Goal: Information Seeking & Learning: Learn about a topic

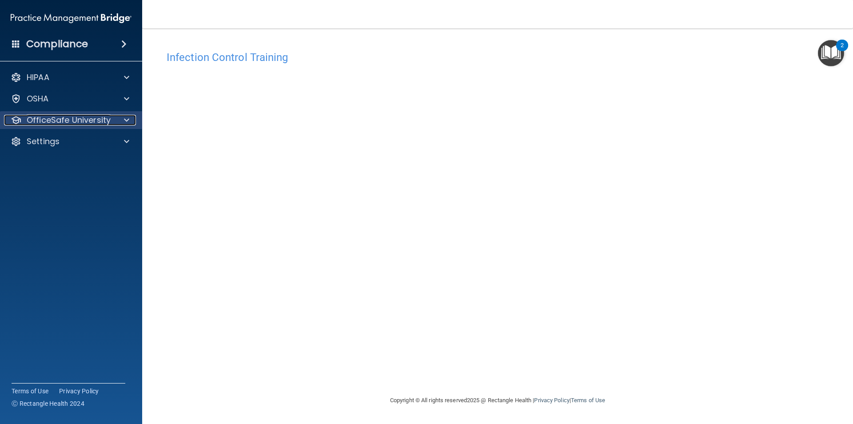
click at [105, 122] on p "OfficeSafe University" at bounding box center [69, 120] width 84 height 11
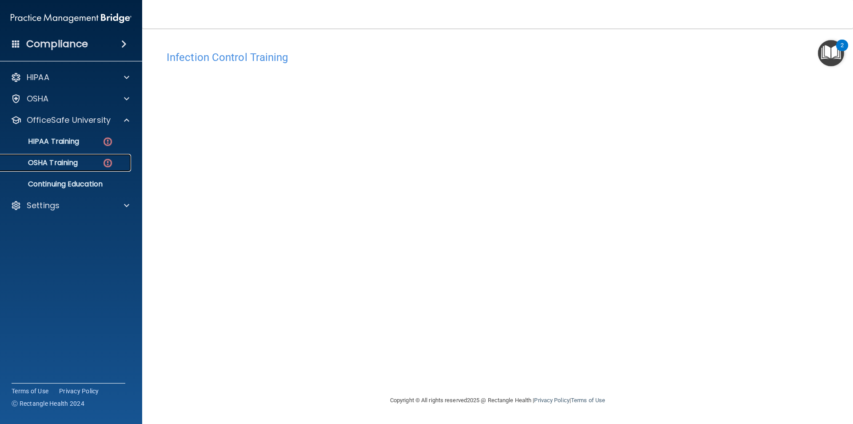
click at [85, 161] on div "OSHA Training" at bounding box center [66, 162] width 121 height 9
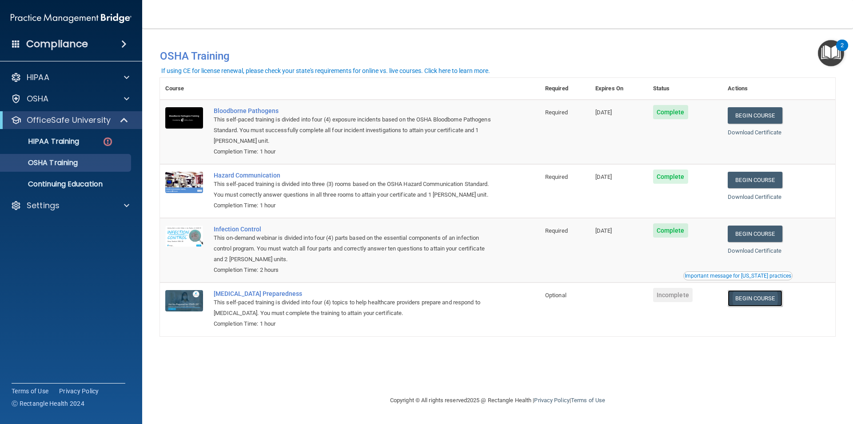
click at [760, 300] on link "Begin Course" at bounding box center [755, 298] width 54 height 16
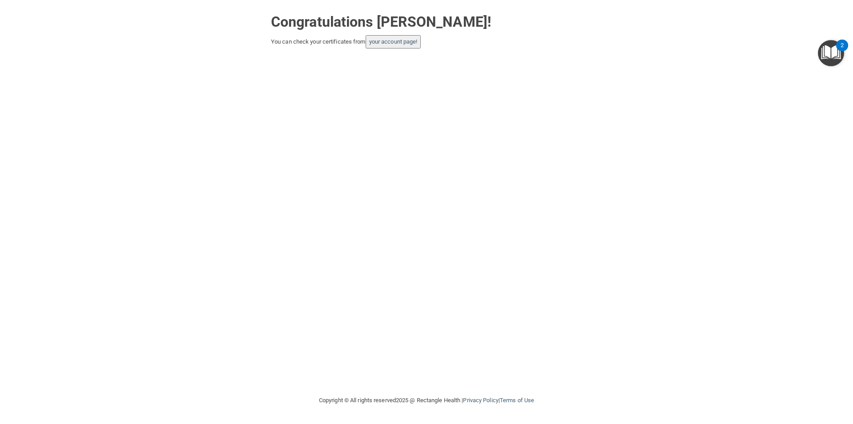
click at [398, 45] on button "your account page!" at bounding box center [394, 41] width 56 height 13
click at [413, 43] on link "your account page!" at bounding box center [393, 41] width 48 height 7
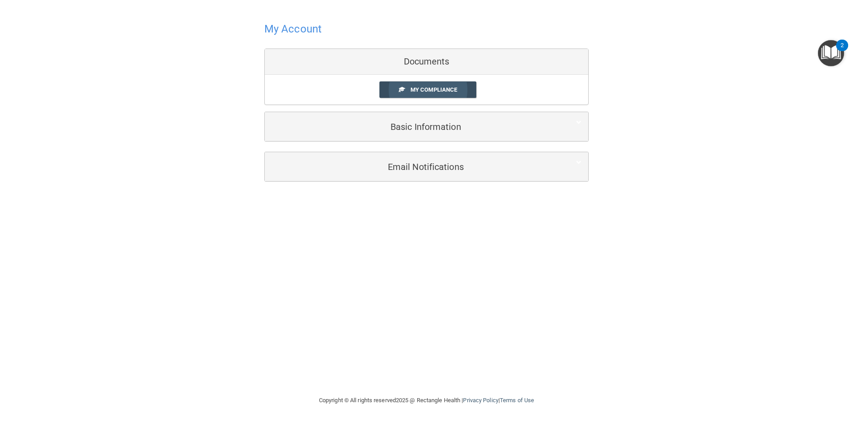
click at [433, 86] on span "My Compliance" at bounding box center [434, 89] width 47 height 7
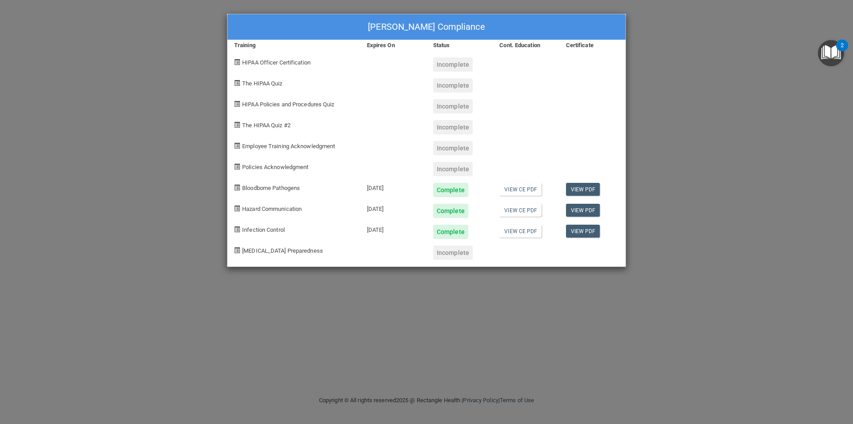
click at [703, 134] on div "Naijda Molina's Compliance Training Expires On Status Cont. Education Certifica…" at bounding box center [426, 212] width 853 height 424
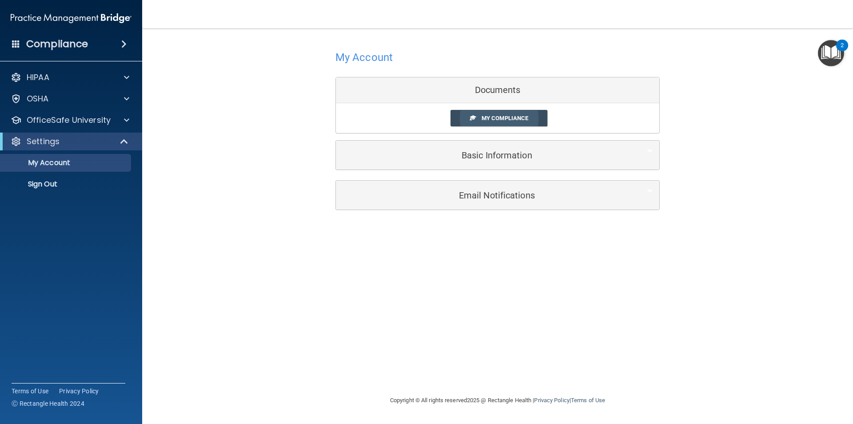
click at [520, 118] on span "My Compliance" at bounding box center [505, 118] width 47 height 7
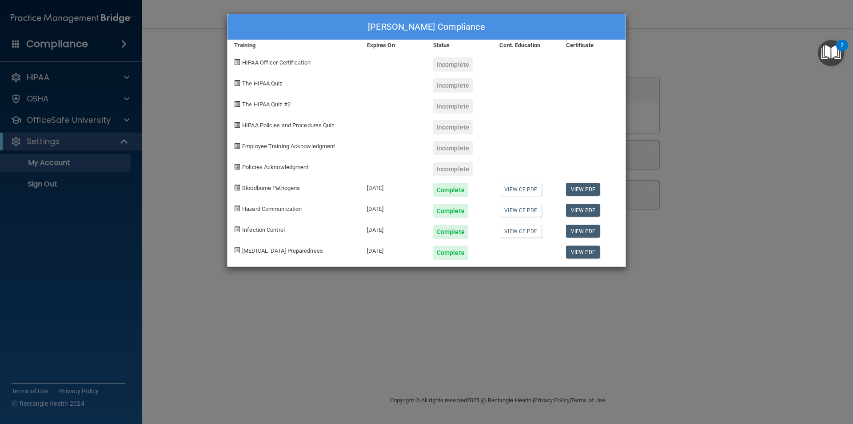
click at [486, 312] on div "[PERSON_NAME] Compliance Training Expires On Status Cont. Education Certificate…" at bounding box center [426, 212] width 853 height 424
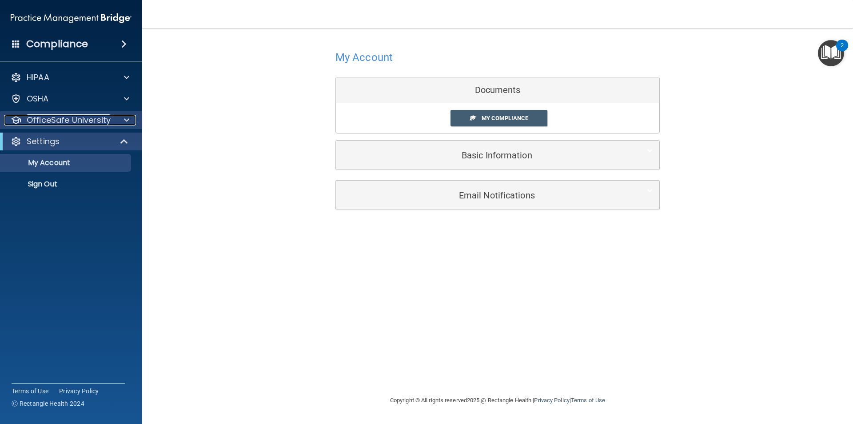
click at [72, 124] on p "OfficeSafe University" at bounding box center [69, 120] width 84 height 11
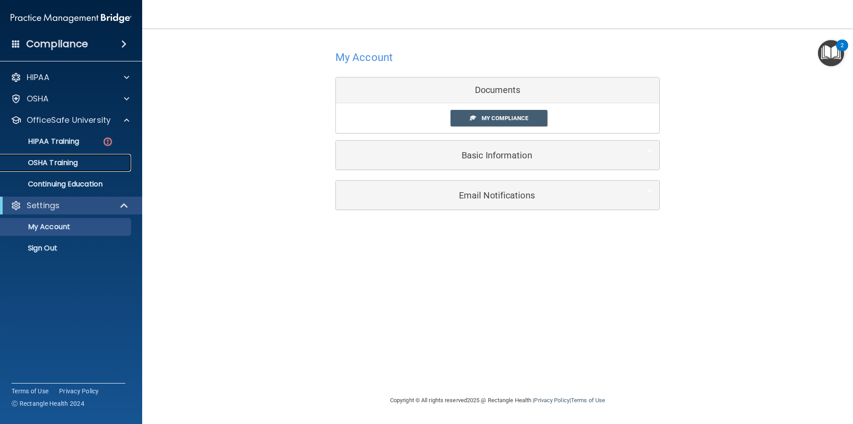
click at [64, 164] on p "OSHA Training" at bounding box center [42, 162] width 72 height 9
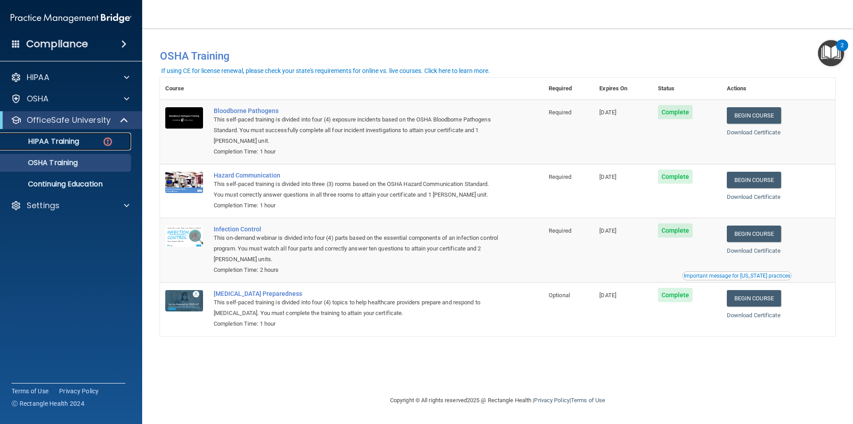
click at [74, 142] on p "HIPAA Training" at bounding box center [42, 141] width 73 height 9
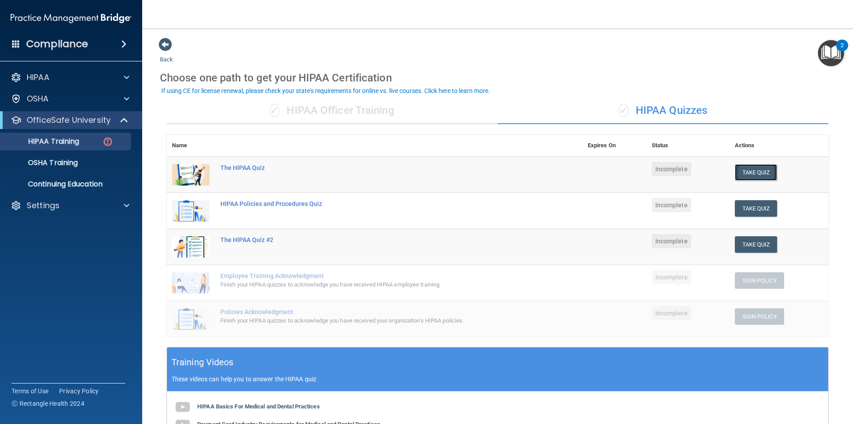
click at [745, 174] on button "Take Quiz" at bounding box center [756, 172] width 43 height 16
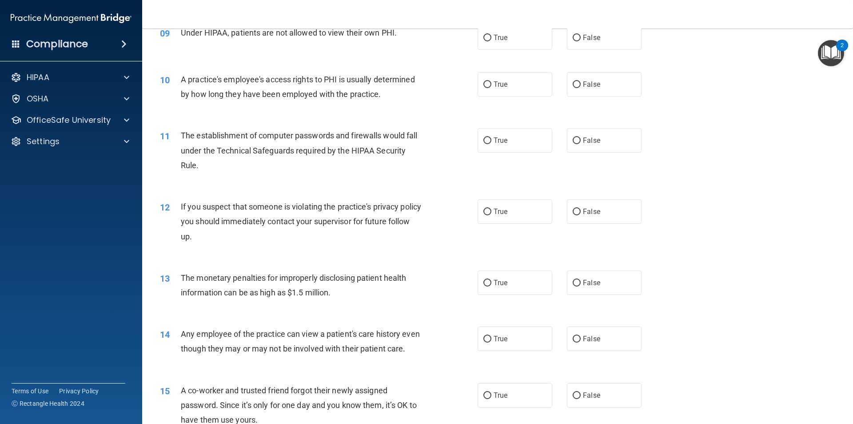
scroll to position [480, 0]
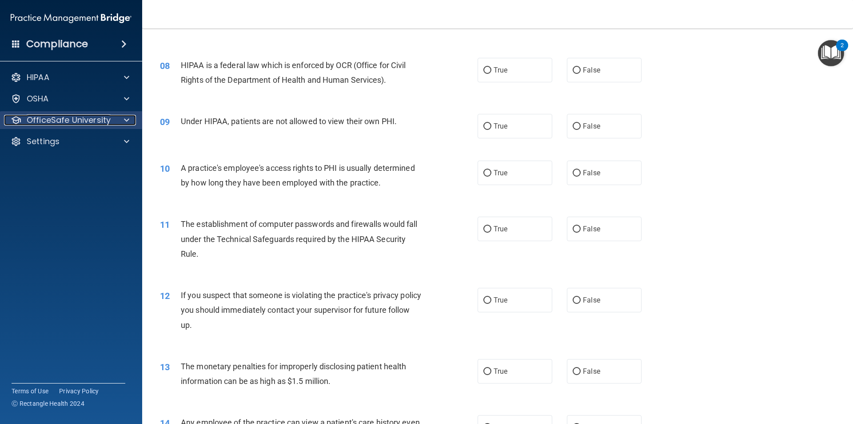
click at [103, 120] on p "OfficeSafe University" at bounding box center [69, 120] width 84 height 11
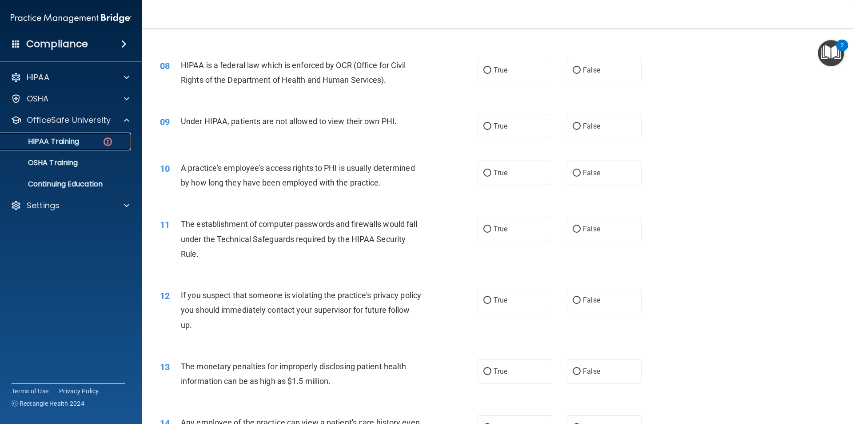
click at [89, 149] on link "HIPAA Training" at bounding box center [61, 141] width 140 height 18
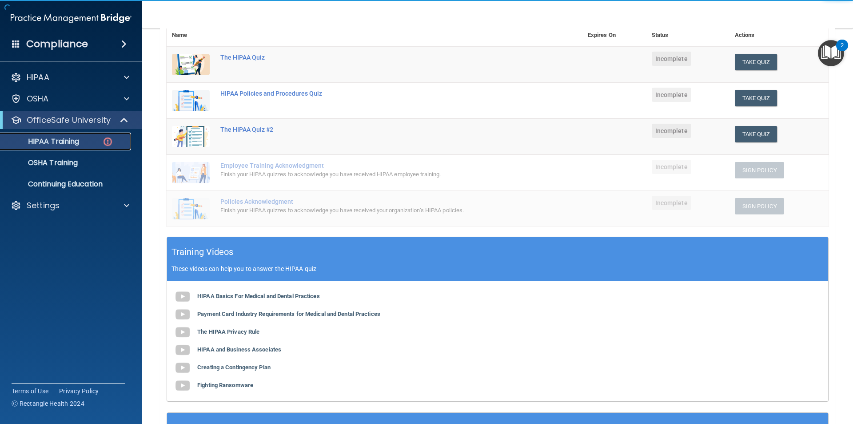
scroll to position [21, 0]
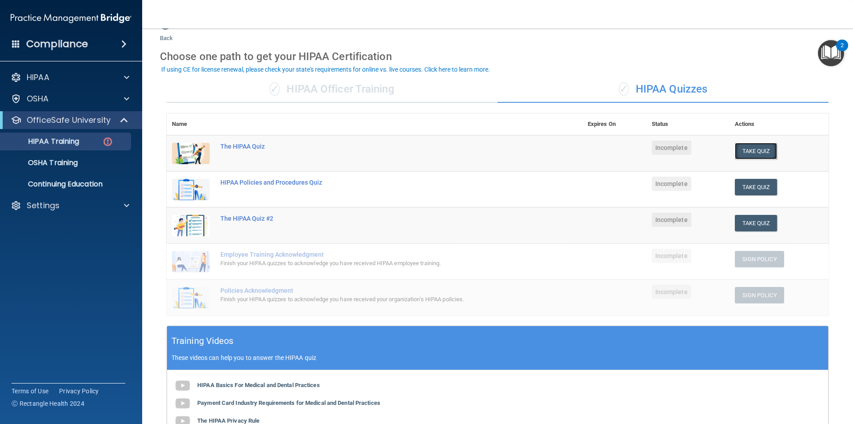
click at [748, 148] on button "Take Quiz" at bounding box center [756, 151] width 43 height 16
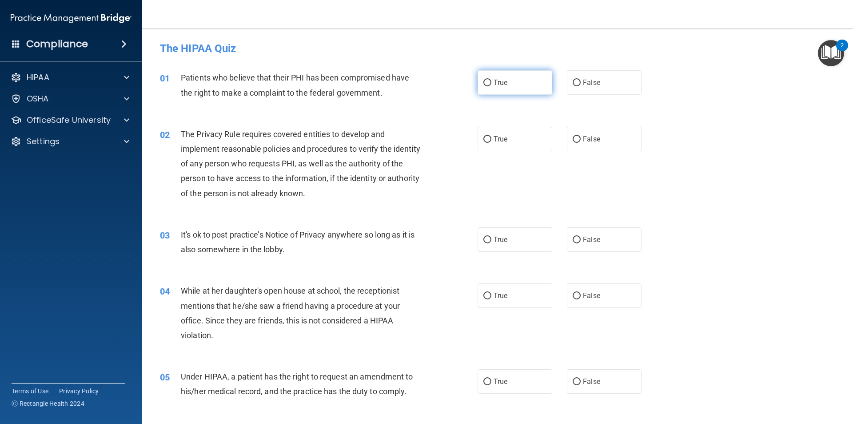
click at [537, 76] on label "True" at bounding box center [515, 82] width 75 height 24
click at [492, 80] on input "True" at bounding box center [488, 83] width 8 height 7
radio input "true"
click at [542, 145] on label "True" at bounding box center [515, 139] width 75 height 24
click at [492, 143] on input "True" at bounding box center [488, 139] width 8 height 7
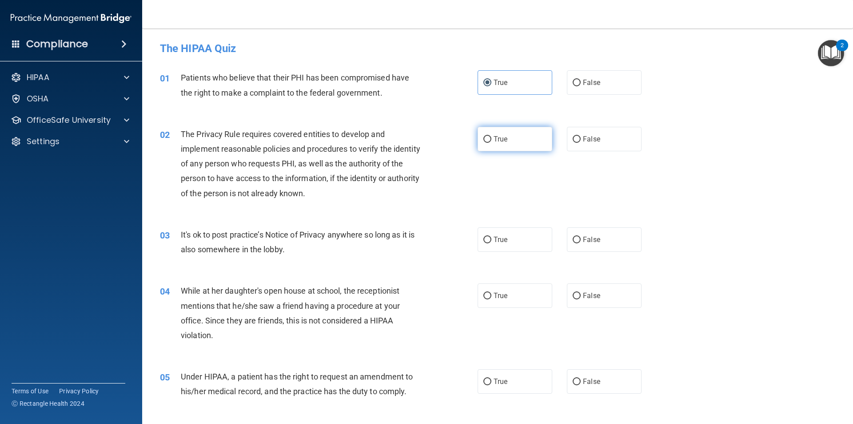
radio input "true"
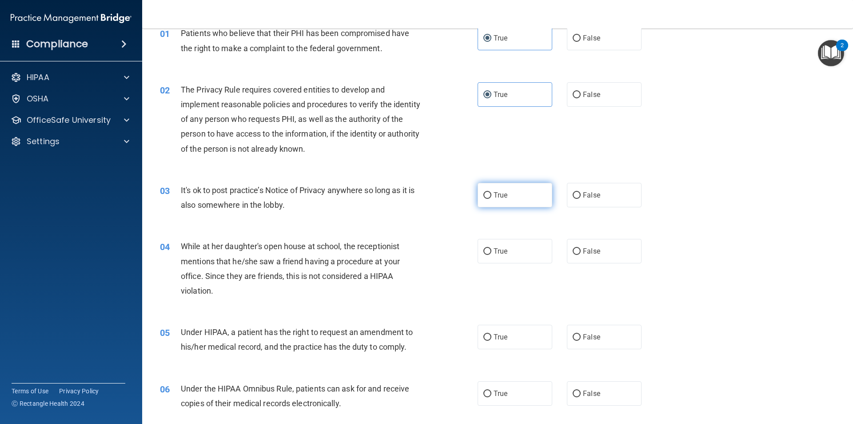
click at [517, 202] on label "True" at bounding box center [515, 195] width 75 height 24
click at [492, 199] on input "True" at bounding box center [488, 195] width 8 height 7
radio input "true"
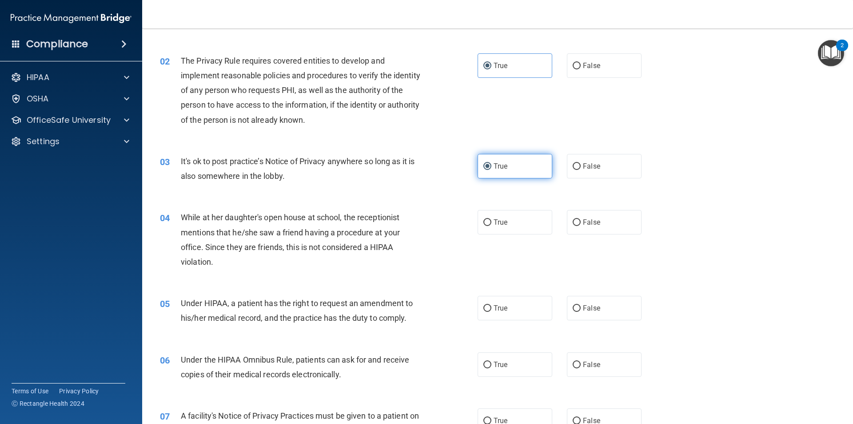
scroll to position [89, 0]
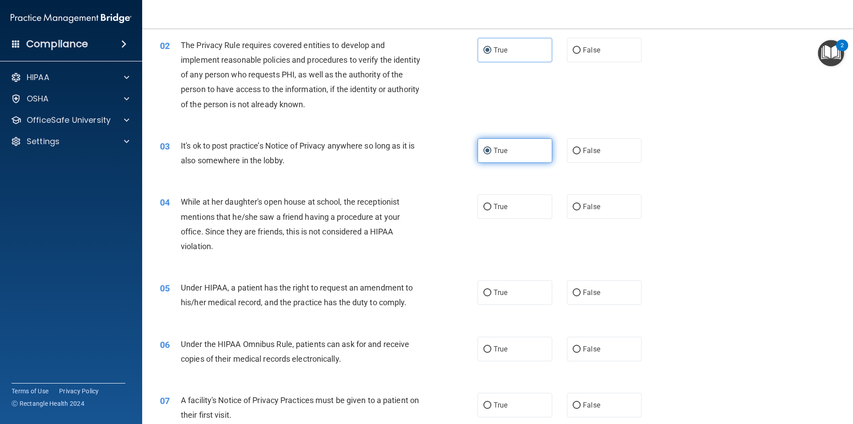
click at [517, 198] on label "True" at bounding box center [515, 206] width 75 height 24
click at [492, 204] on input "True" at bounding box center [488, 207] width 8 height 7
radio input "true"
click at [502, 285] on label "True" at bounding box center [515, 292] width 75 height 24
click at [492, 289] on input "True" at bounding box center [488, 292] width 8 height 7
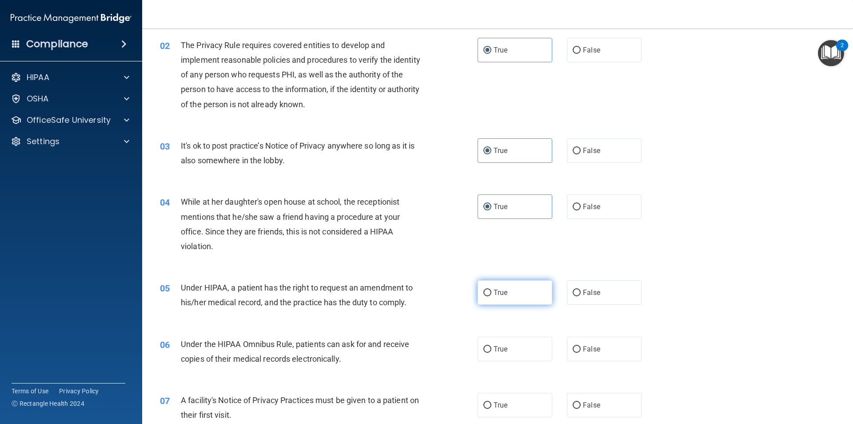
radio input "true"
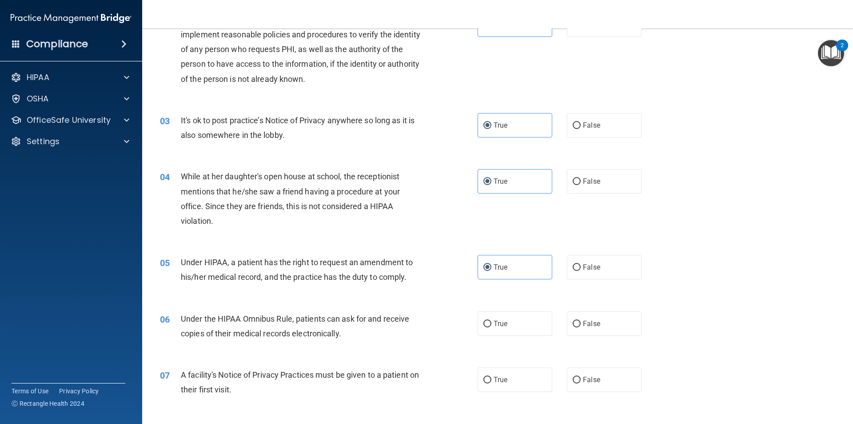
scroll to position [222, 0]
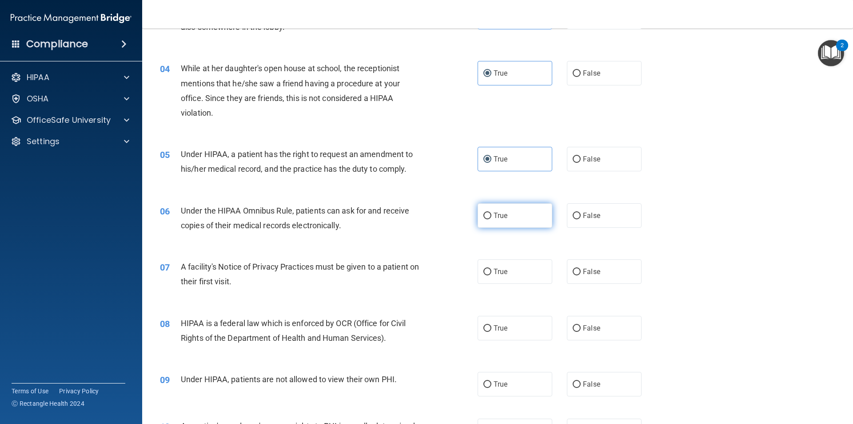
click at [495, 215] on span "True" at bounding box center [501, 215] width 14 height 8
click at [492, 215] on input "True" at bounding box center [488, 215] width 8 height 7
radio input "true"
click at [489, 273] on label "True" at bounding box center [515, 271] width 75 height 24
click at [489, 273] on input "True" at bounding box center [488, 271] width 8 height 7
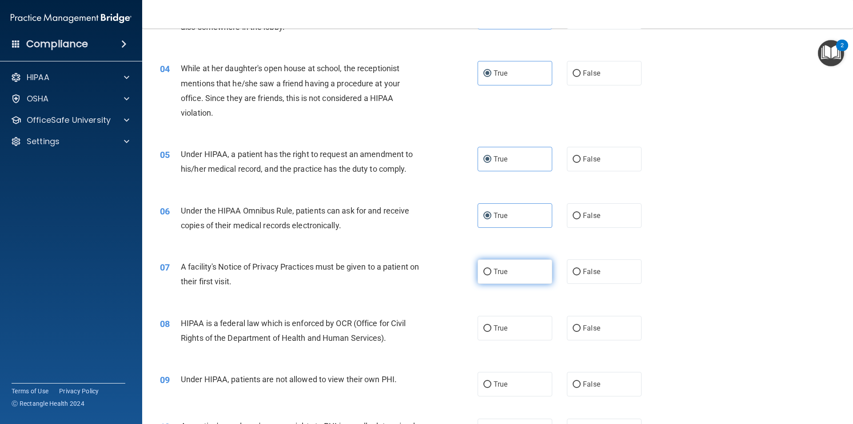
radio input "true"
click at [484, 325] on input "True" at bounding box center [488, 328] width 8 height 7
radio input "true"
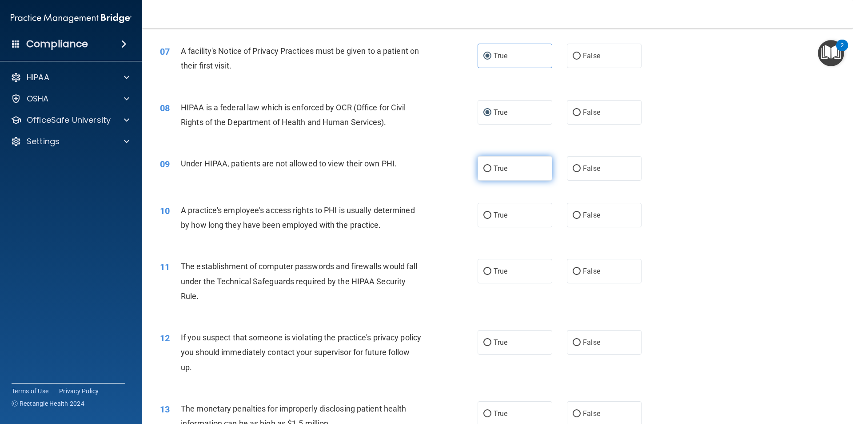
scroll to position [445, 0]
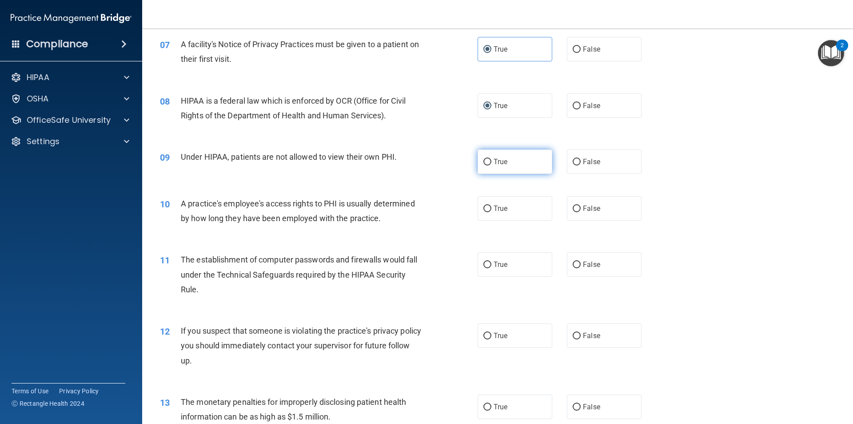
click at [498, 162] on span "True" at bounding box center [501, 161] width 14 height 8
click at [492, 162] on input "True" at bounding box center [488, 162] width 8 height 7
radio input "true"
click at [492, 214] on label "True" at bounding box center [515, 208] width 75 height 24
click at [492, 212] on input "True" at bounding box center [488, 208] width 8 height 7
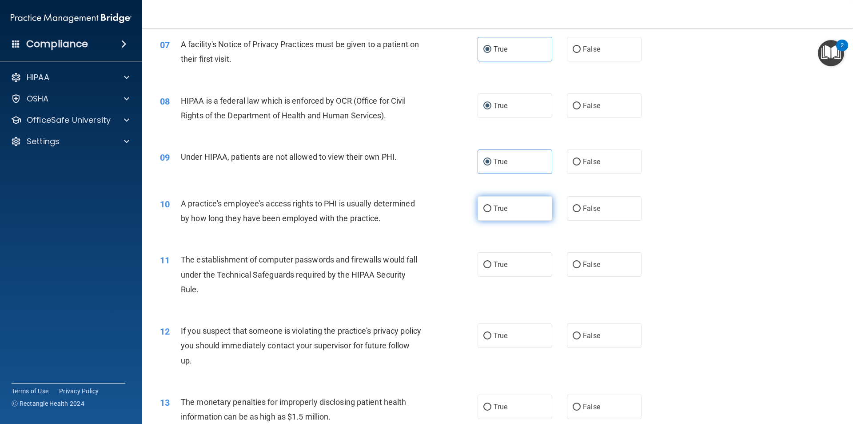
radio input "true"
click at [489, 264] on label "True" at bounding box center [515, 264] width 75 height 24
click at [489, 264] on input "True" at bounding box center [488, 264] width 8 height 7
radio input "true"
click at [485, 336] on input "True" at bounding box center [488, 335] width 8 height 7
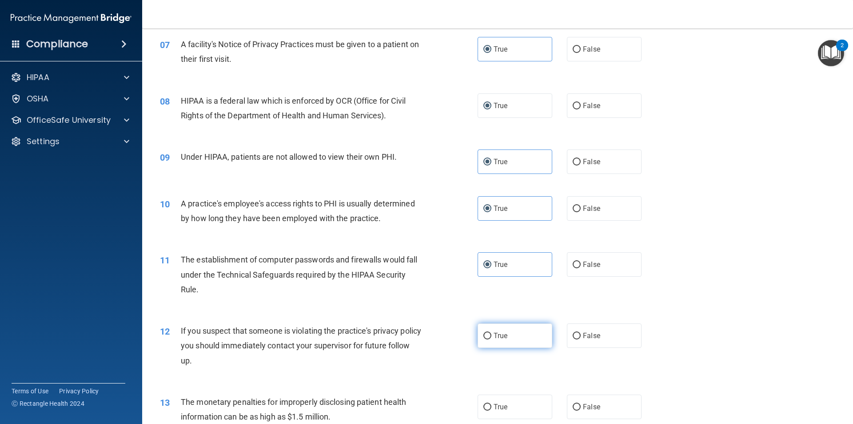
radio input "true"
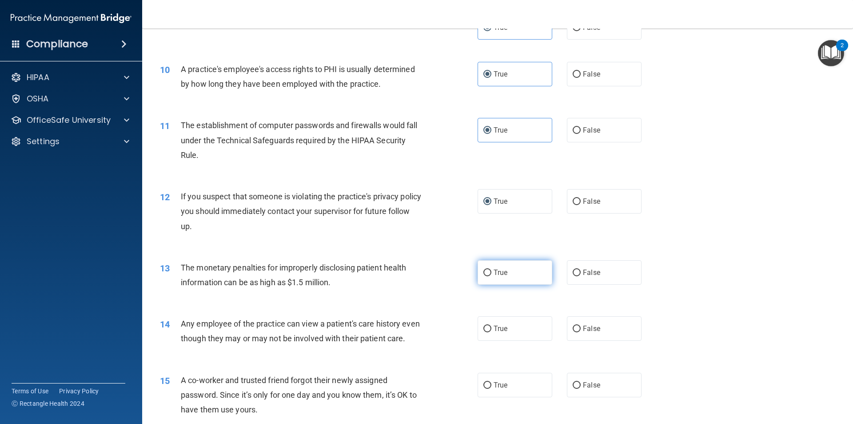
scroll to position [667, 0]
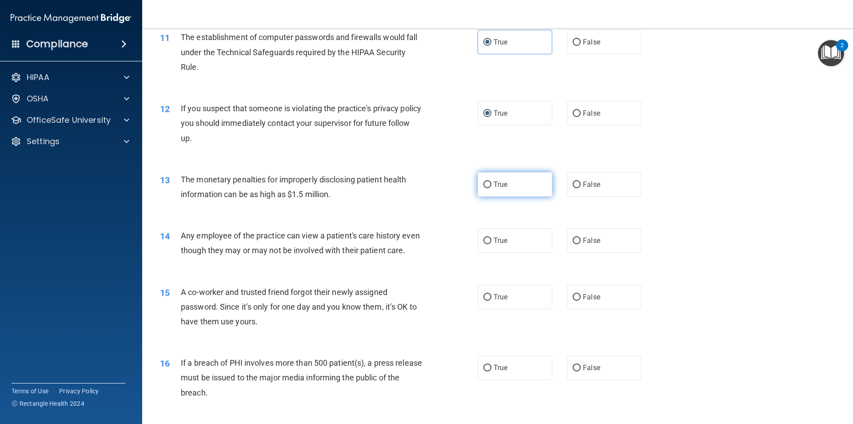
click at [494, 181] on span "True" at bounding box center [501, 184] width 14 height 8
click at [491, 181] on input "True" at bounding box center [488, 184] width 8 height 7
radio input "true"
click at [497, 235] on label "True" at bounding box center [515, 240] width 75 height 24
click at [492, 237] on input "True" at bounding box center [488, 240] width 8 height 7
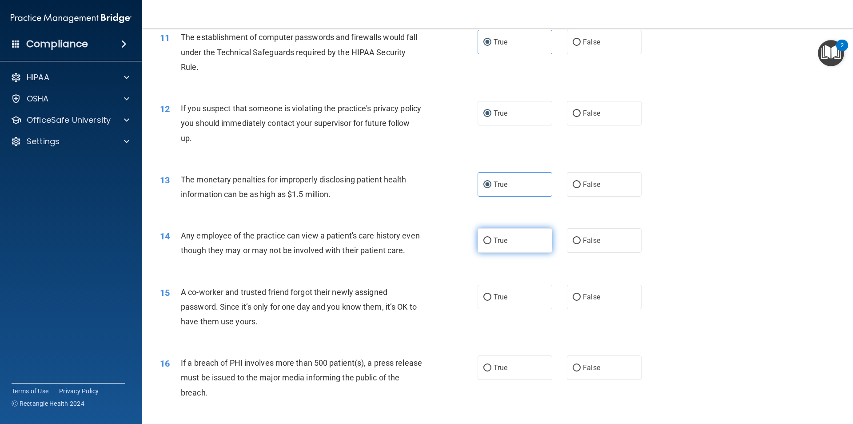
radio input "true"
click at [502, 309] on label "True" at bounding box center [515, 296] width 75 height 24
click at [492, 300] on input "True" at bounding box center [488, 297] width 8 height 7
radio input "true"
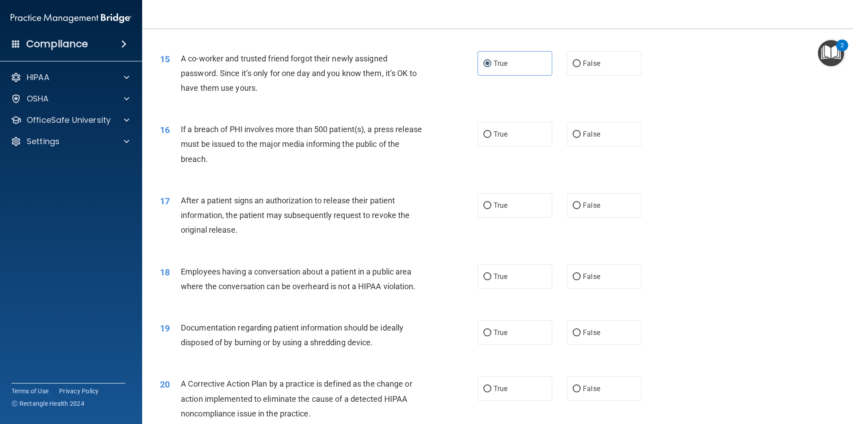
scroll to position [933, 0]
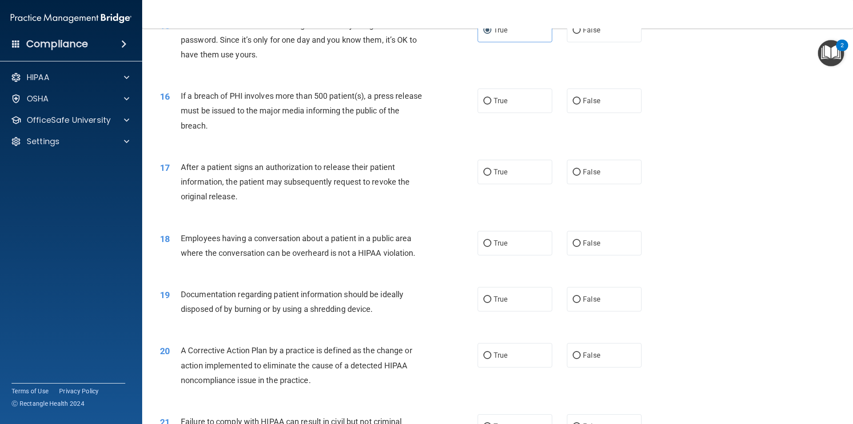
drag, startPoint x: 503, startPoint y: 114, endPoint x: 493, endPoint y: 146, distance: 33.3
click at [503, 105] on span "True" at bounding box center [501, 100] width 14 height 8
click at [492, 104] on input "True" at bounding box center [488, 101] width 8 height 7
radio input "true"
click at [490, 176] on label "True" at bounding box center [515, 172] width 75 height 24
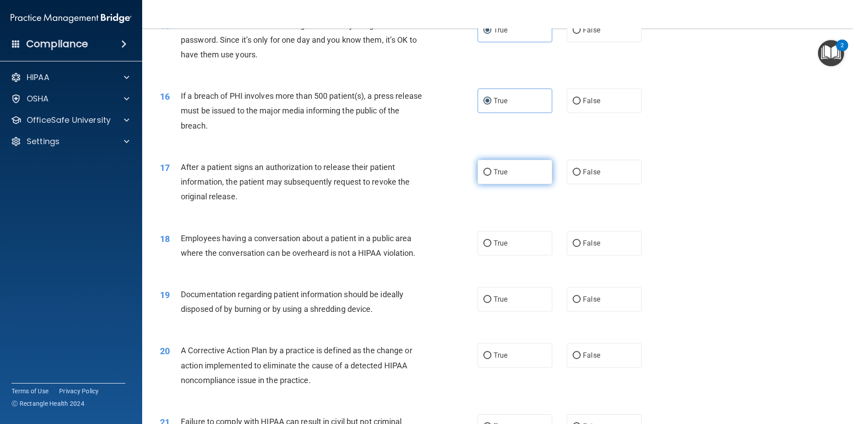
click at [490, 176] on input "True" at bounding box center [488, 172] width 8 height 7
radio input "true"
click at [486, 255] on label "True" at bounding box center [515, 243] width 75 height 24
click at [486, 247] on input "True" at bounding box center [488, 243] width 8 height 7
radio input "true"
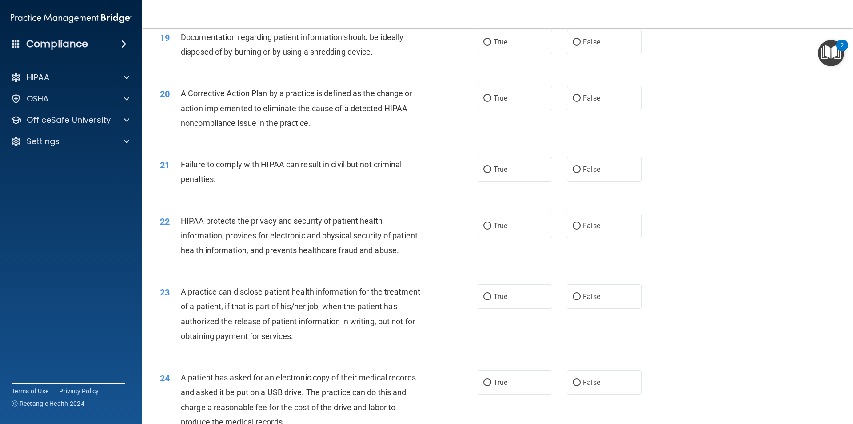
scroll to position [1200, 0]
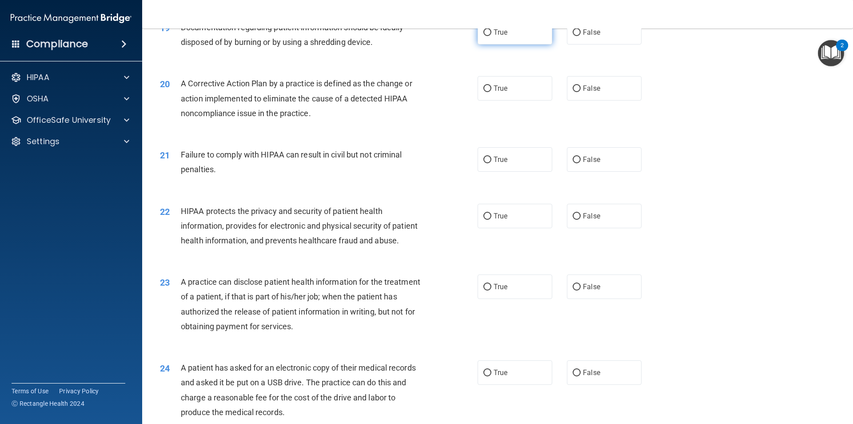
click at [504, 42] on label "True" at bounding box center [515, 32] width 75 height 24
click at [492, 36] on input "True" at bounding box center [488, 32] width 8 height 7
radio input "true"
click at [505, 100] on label "True" at bounding box center [515, 88] width 75 height 24
click at [492, 92] on input "True" at bounding box center [488, 88] width 8 height 7
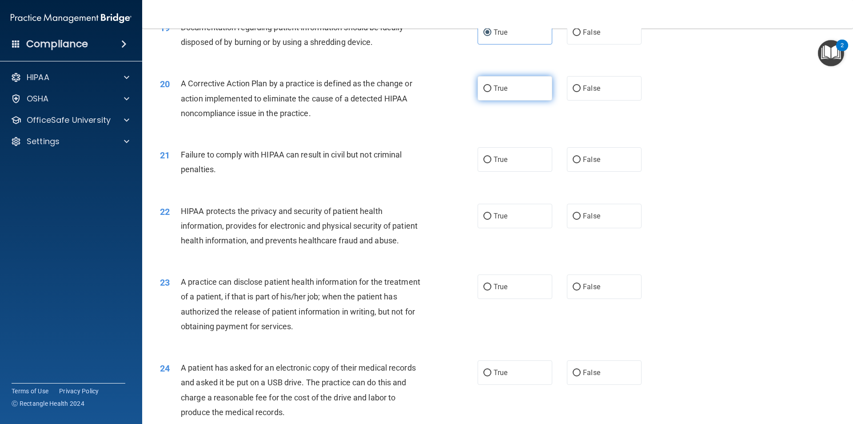
radio input "true"
drag, startPoint x: 508, startPoint y: 175, endPoint x: 508, endPoint y: 210, distance: 35.1
click at [509, 172] on label "True" at bounding box center [515, 159] width 75 height 24
click at [492, 163] on input "True" at bounding box center [488, 159] width 8 height 7
radio input "true"
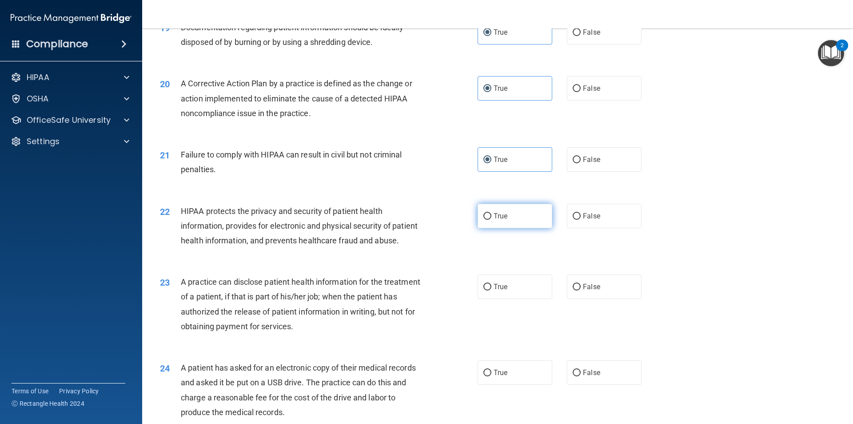
click at [509, 225] on label "True" at bounding box center [515, 216] width 75 height 24
click at [492, 220] on input "True" at bounding box center [488, 216] width 8 height 7
radio input "true"
click at [485, 299] on label "True" at bounding box center [515, 286] width 75 height 24
click at [485, 290] on input "True" at bounding box center [488, 287] width 8 height 7
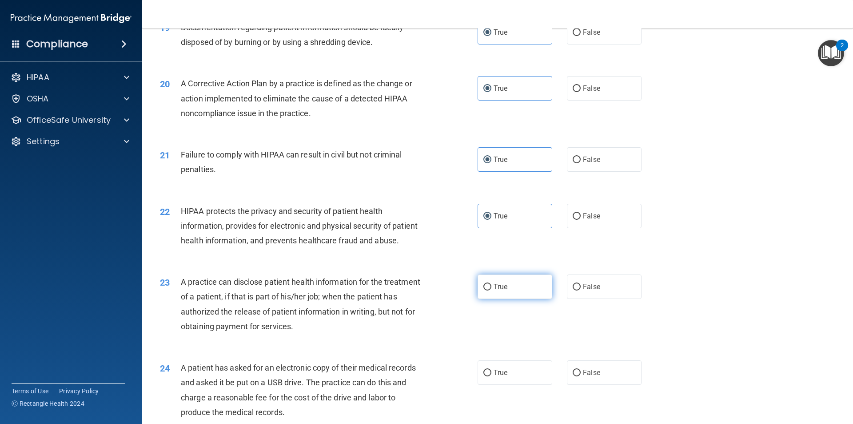
radio input "true"
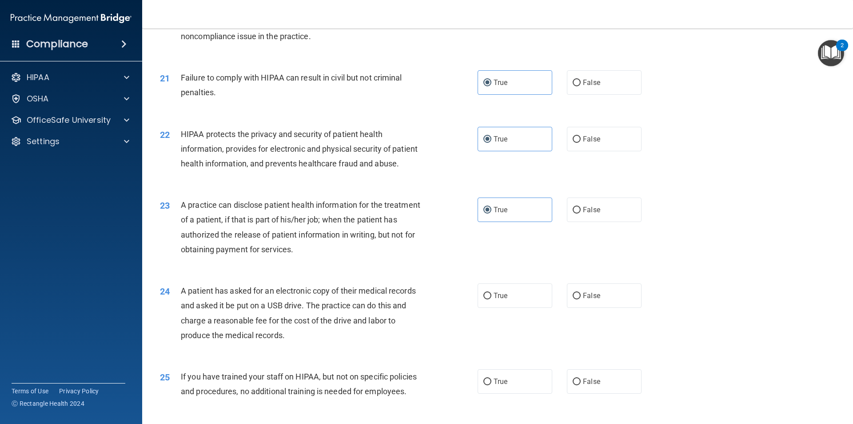
scroll to position [1289, 0]
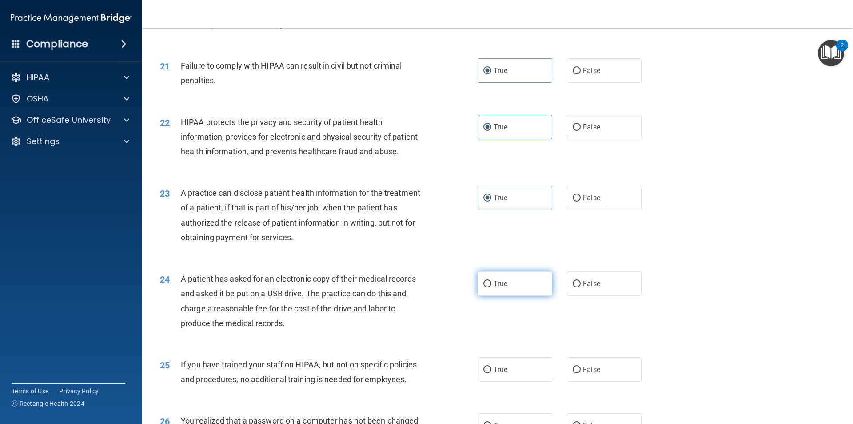
click at [489, 296] on label "True" at bounding box center [515, 283] width 75 height 24
click at [489, 287] on input "True" at bounding box center [488, 283] width 8 height 7
radio input "true"
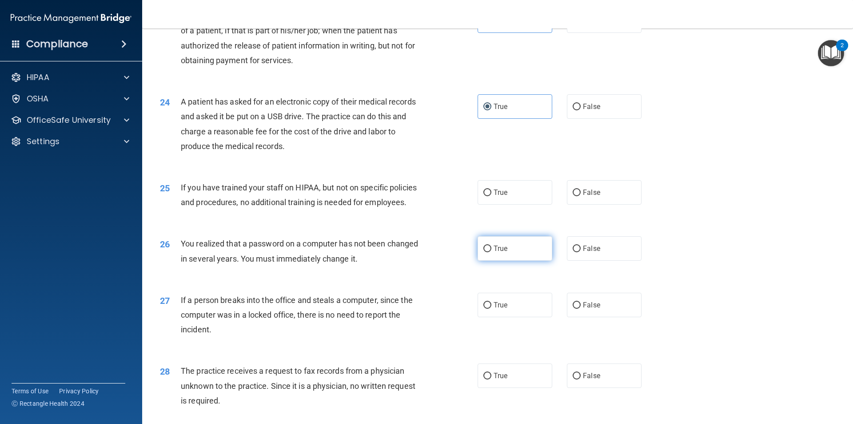
scroll to position [1467, 0]
click at [497, 204] on label "True" at bounding box center [515, 191] width 75 height 24
click at [492, 195] on input "True" at bounding box center [488, 191] width 8 height 7
radio input "true"
click at [489, 260] on label "True" at bounding box center [515, 247] width 75 height 24
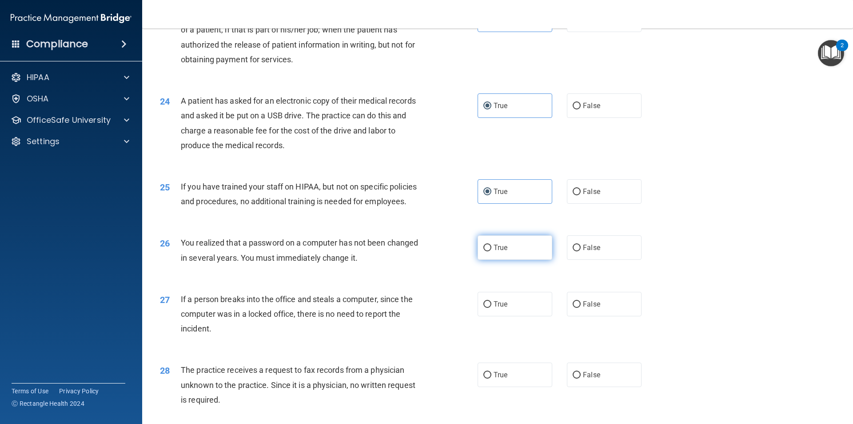
click at [489, 251] on input "True" at bounding box center [488, 247] width 8 height 7
radio input "true"
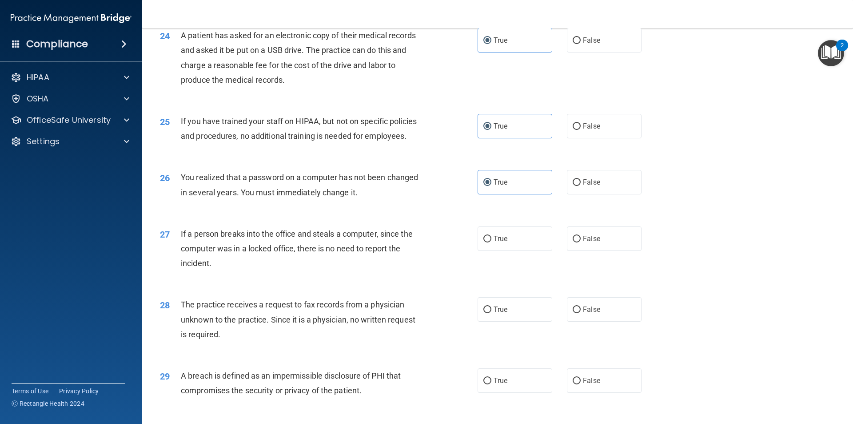
scroll to position [1556, 0]
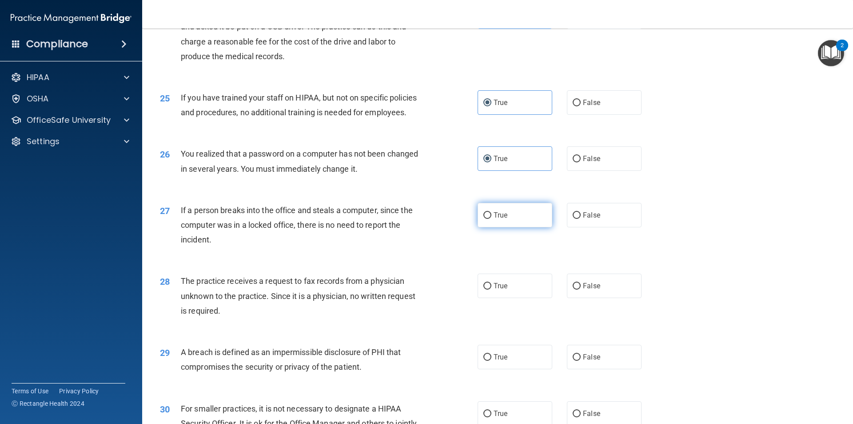
click at [498, 227] on label "True" at bounding box center [515, 215] width 75 height 24
click at [492, 219] on input "True" at bounding box center [488, 215] width 8 height 7
radio input "true"
click at [494, 290] on span "True" at bounding box center [501, 285] width 14 height 8
click at [492, 289] on input "True" at bounding box center [488, 286] width 8 height 7
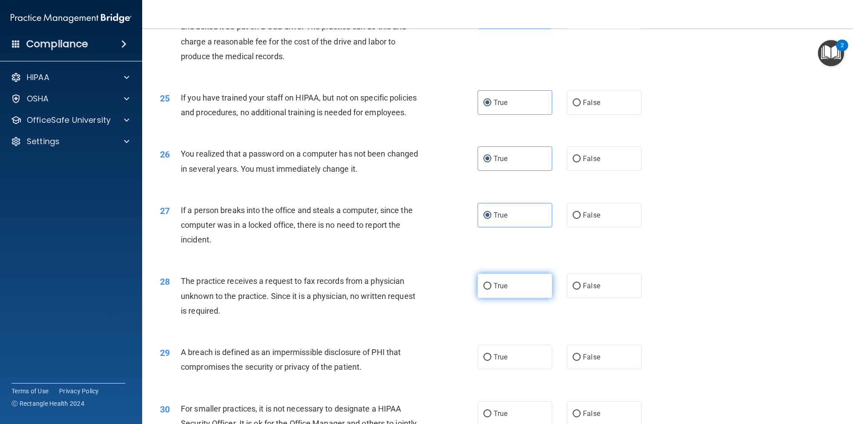
radio input "true"
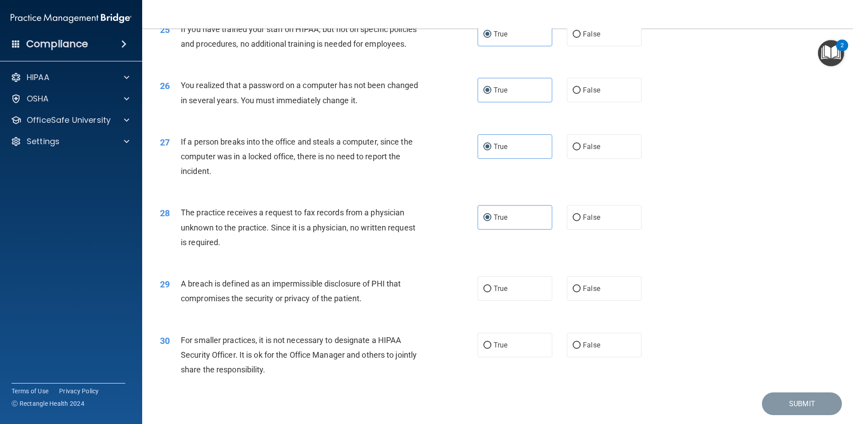
scroll to position [1645, 0]
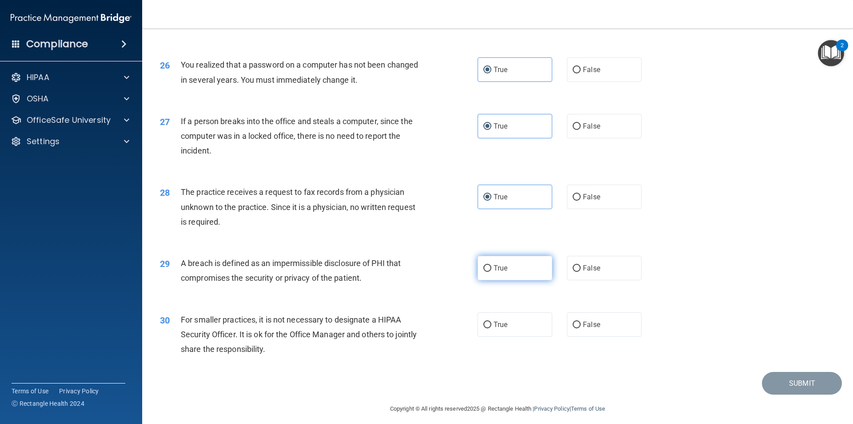
click at [497, 280] on label "True" at bounding box center [515, 268] width 75 height 24
click at [492, 272] on input "True" at bounding box center [488, 268] width 8 height 7
radio input "true"
click at [497, 336] on label "True" at bounding box center [515, 324] width 75 height 24
click at [492, 328] on input "True" at bounding box center [488, 324] width 8 height 7
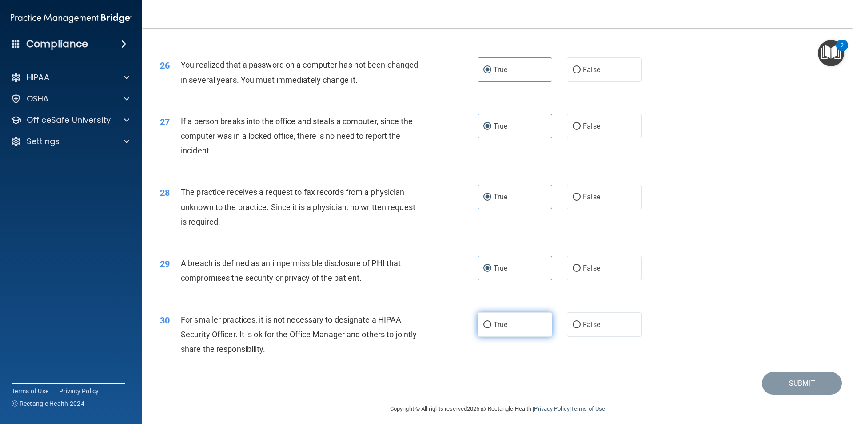
radio input "true"
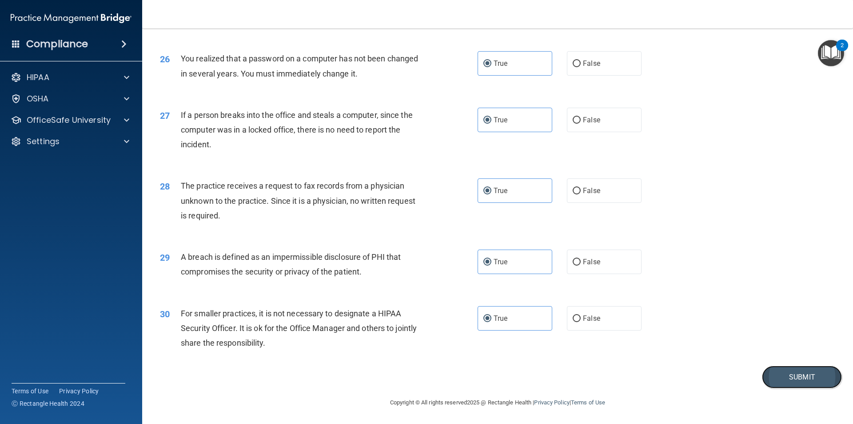
click at [775, 377] on button "Submit" at bounding box center [802, 376] width 80 height 23
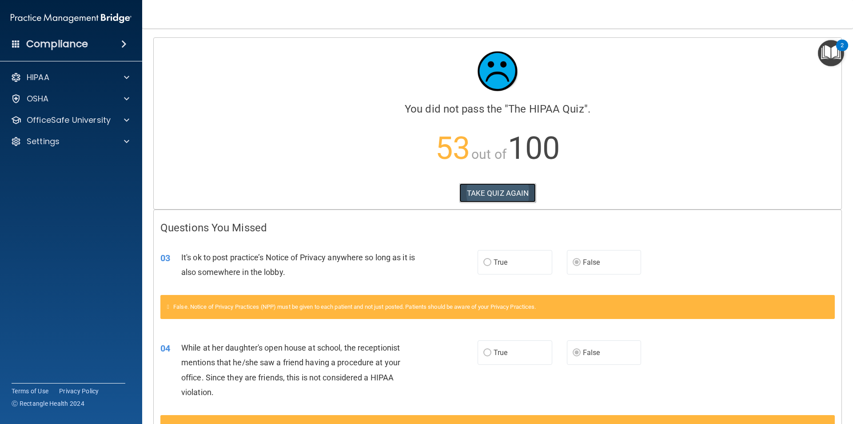
click at [505, 193] on button "TAKE QUIZ AGAIN" at bounding box center [498, 193] width 77 height 20
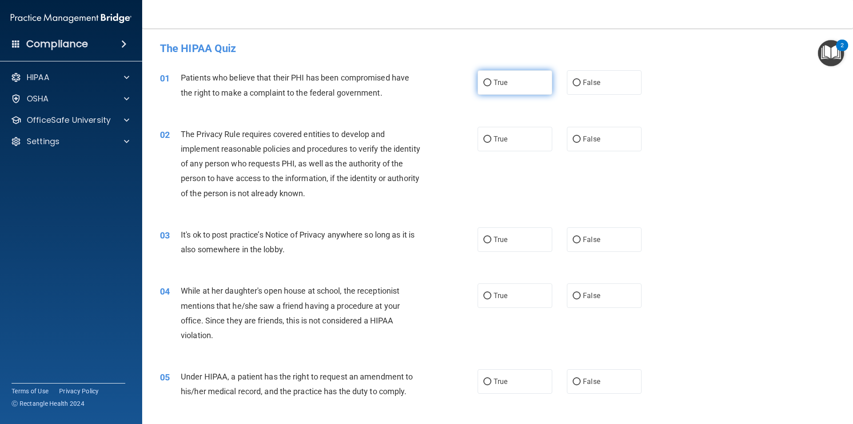
click at [494, 82] on span "True" at bounding box center [501, 82] width 14 height 8
click at [492, 82] on input "True" at bounding box center [488, 83] width 8 height 7
radio input "true"
click at [508, 136] on label "True" at bounding box center [515, 139] width 75 height 24
click at [492, 136] on input "True" at bounding box center [488, 139] width 8 height 7
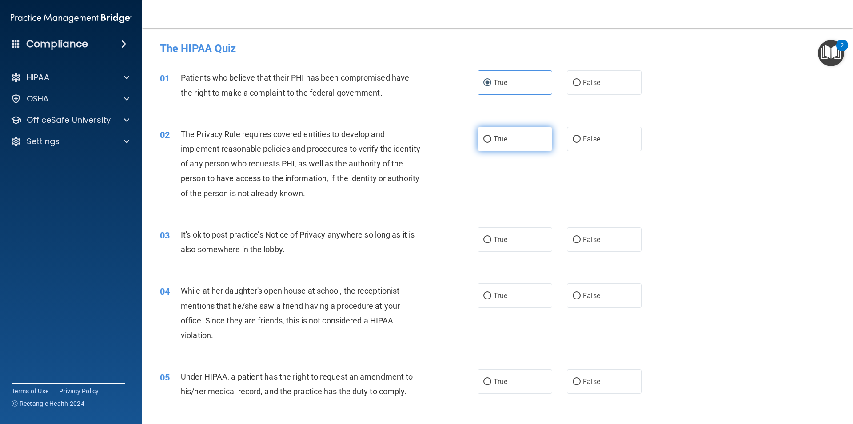
radio input "true"
click at [589, 240] on span "False" at bounding box center [591, 239] width 17 height 8
click at [581, 240] on input "False" at bounding box center [577, 239] width 8 height 7
radio input "true"
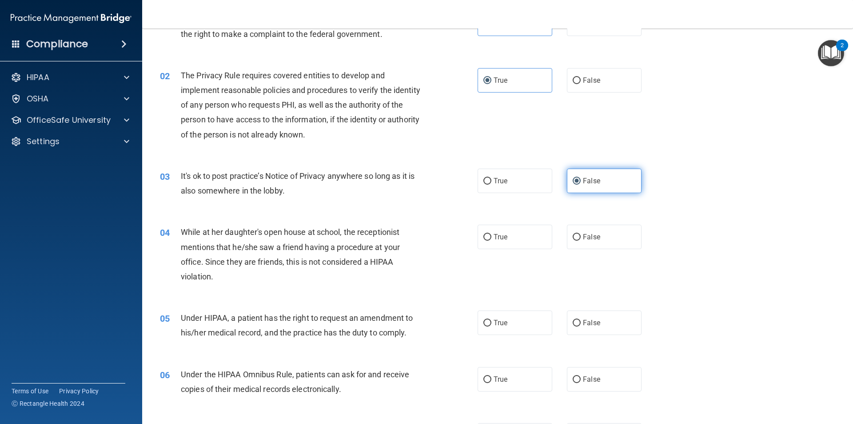
scroll to position [89, 0]
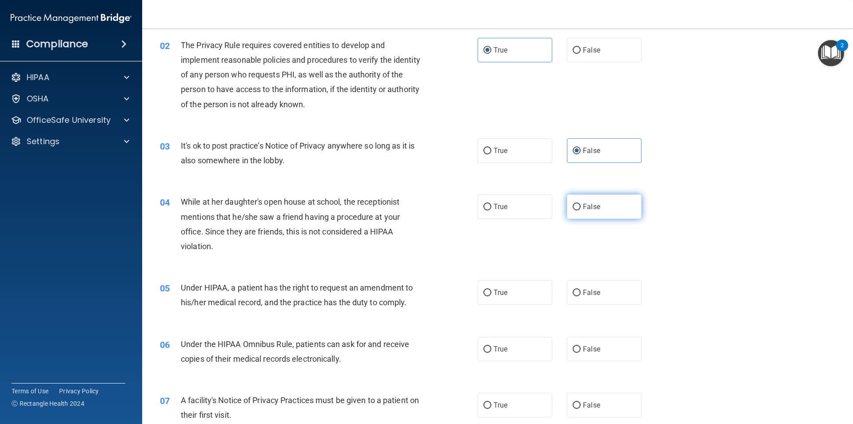
click at [594, 205] on span "False" at bounding box center [591, 206] width 17 height 8
click at [581, 205] on input "False" at bounding box center [577, 207] width 8 height 7
radio input "true"
click at [606, 294] on label "False" at bounding box center [604, 292] width 75 height 24
click at [581, 294] on input "False" at bounding box center [577, 292] width 8 height 7
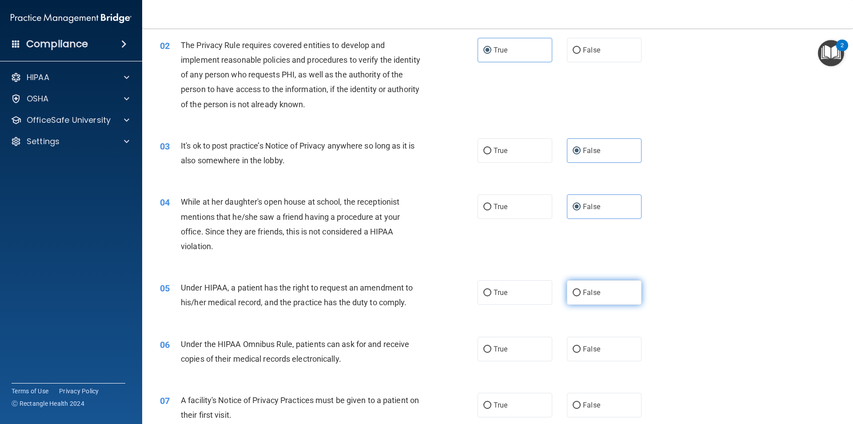
radio input "true"
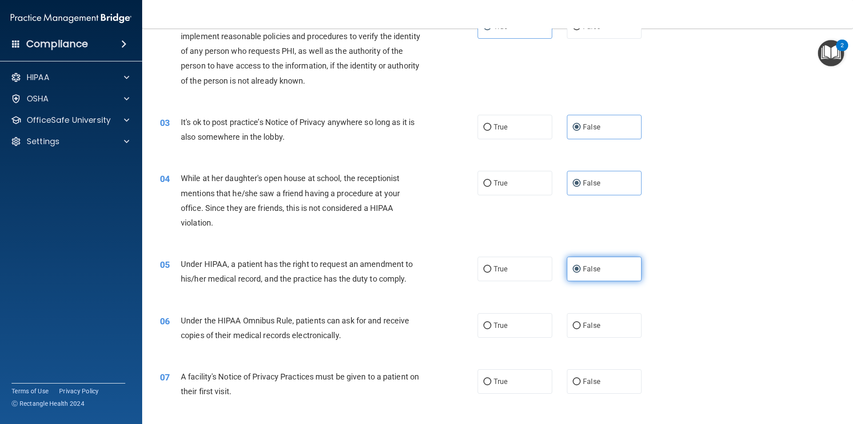
scroll to position [133, 0]
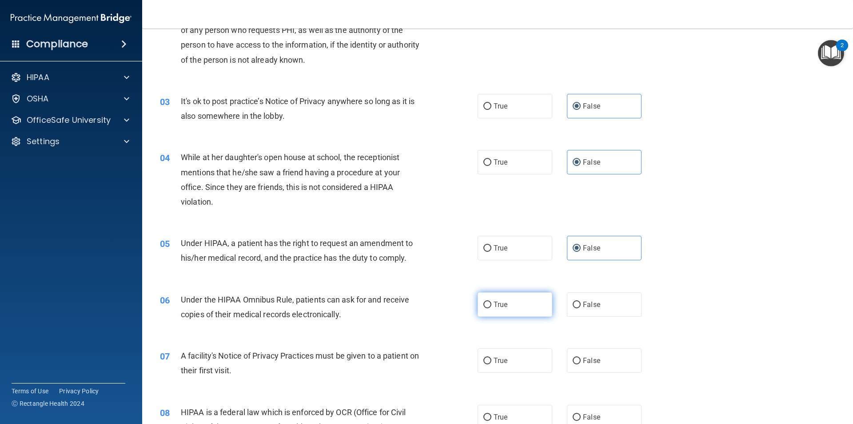
click at [530, 309] on label "True" at bounding box center [515, 304] width 75 height 24
click at [492, 308] on input "True" at bounding box center [488, 304] width 8 height 7
radio input "true"
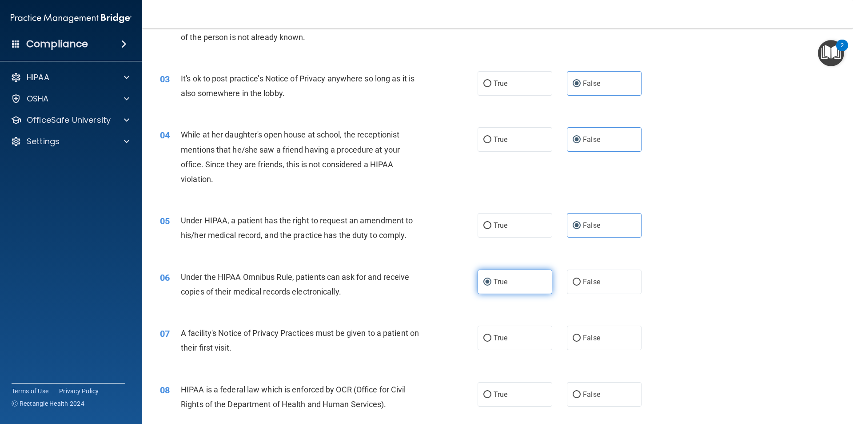
scroll to position [178, 0]
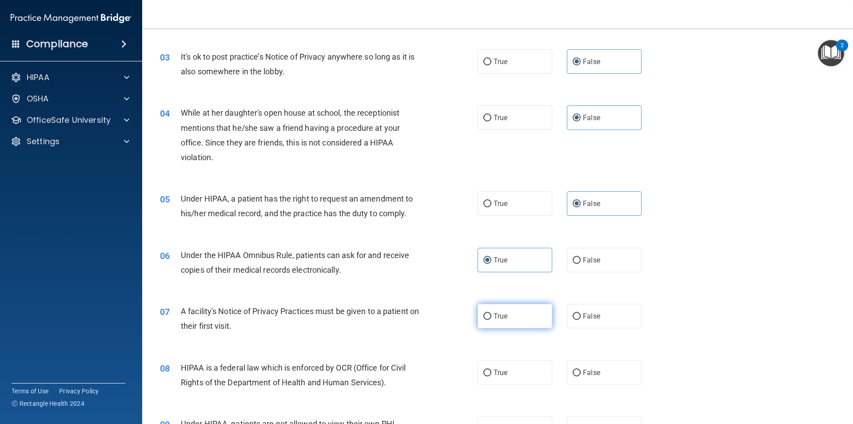
click at [530, 313] on label "True" at bounding box center [515, 316] width 75 height 24
click at [492, 313] on input "True" at bounding box center [488, 316] width 8 height 7
radio input "true"
click at [514, 374] on label "True" at bounding box center [515, 372] width 75 height 24
click at [492, 374] on input "True" at bounding box center [488, 372] width 8 height 7
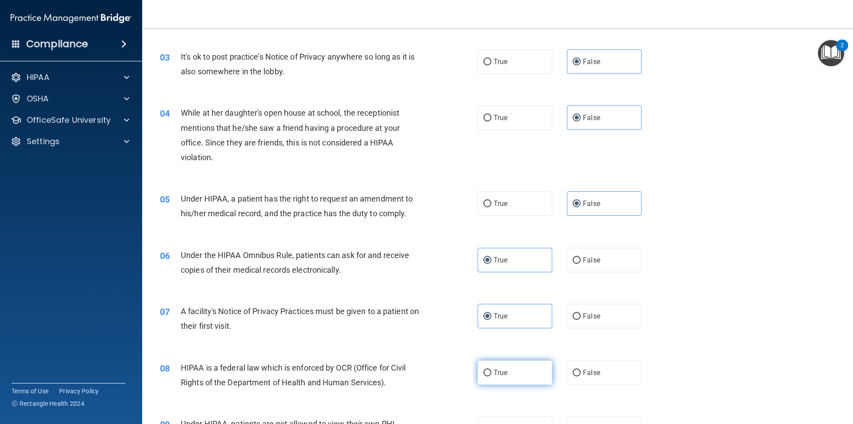
radio input "true"
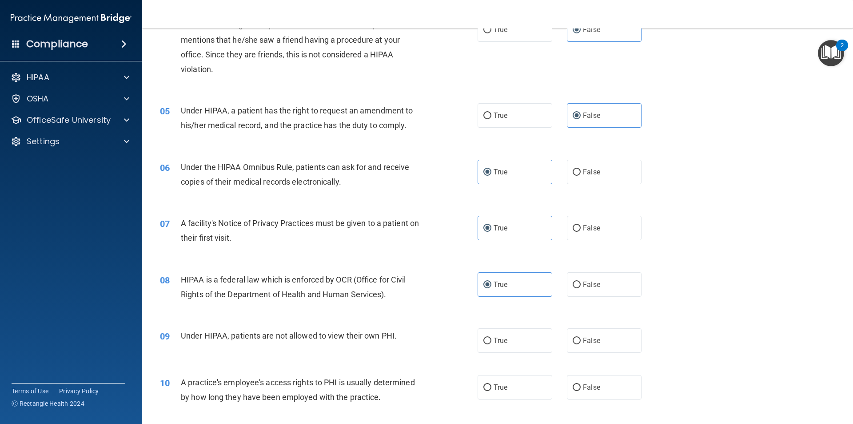
scroll to position [267, 0]
click at [573, 336] on input "False" at bounding box center [577, 339] width 8 height 7
radio input "true"
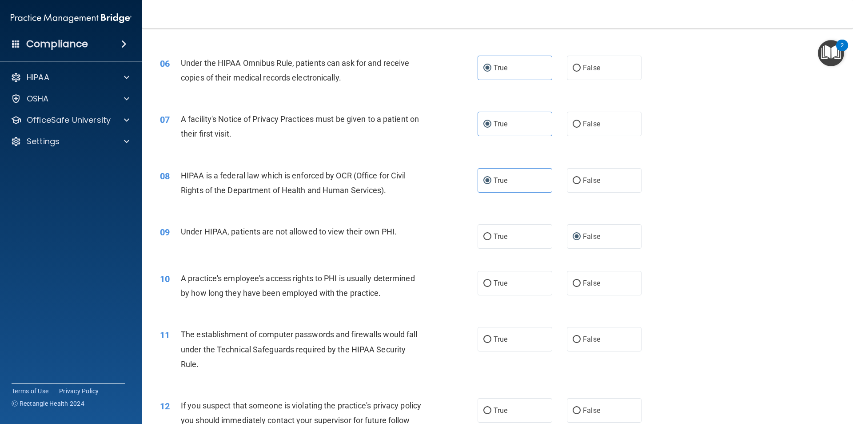
scroll to position [400, 0]
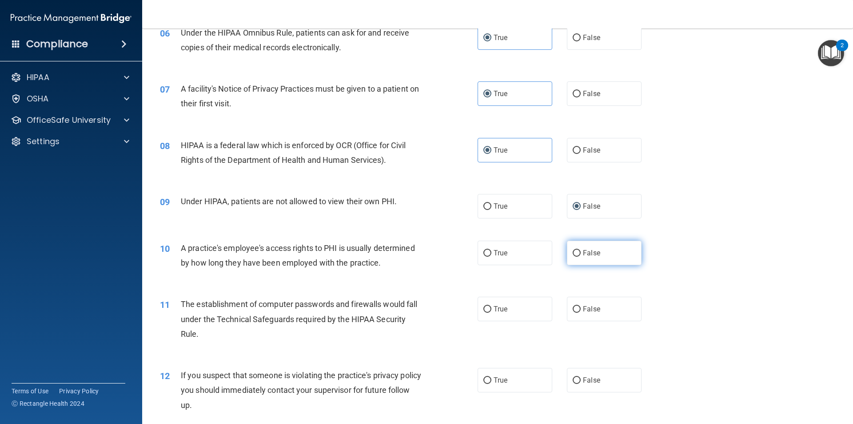
click at [576, 255] on input "False" at bounding box center [577, 253] width 8 height 7
radio input "true"
click at [516, 315] on label "True" at bounding box center [515, 308] width 75 height 24
click at [492, 312] on input "True" at bounding box center [488, 309] width 8 height 7
radio input "true"
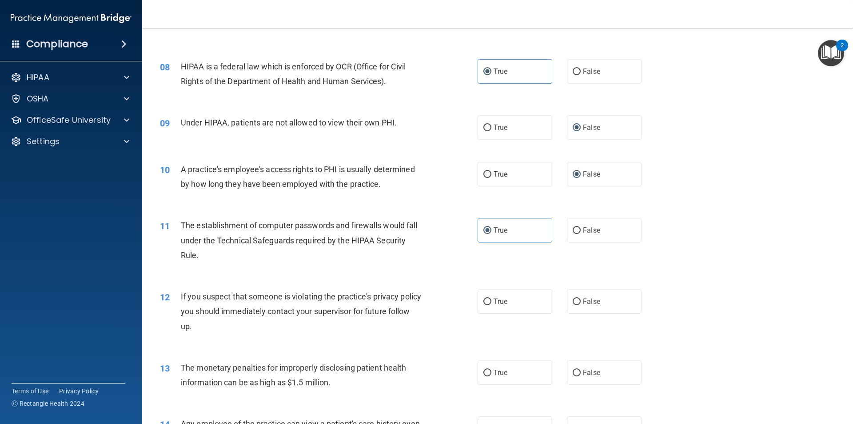
scroll to position [489, 0]
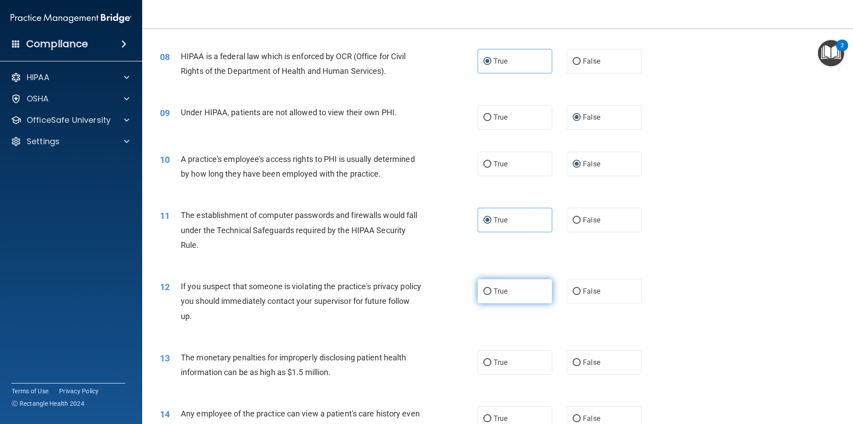
click at [505, 292] on label "True" at bounding box center [515, 291] width 75 height 24
click at [492, 292] on input "True" at bounding box center [488, 291] width 8 height 7
radio input "true"
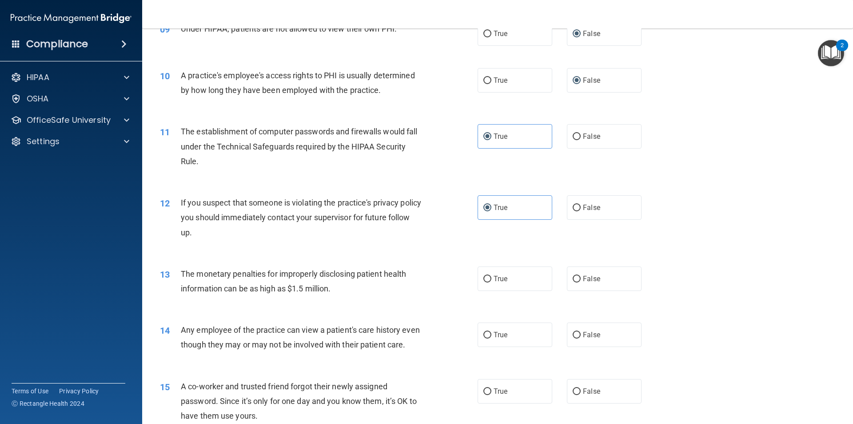
scroll to position [578, 0]
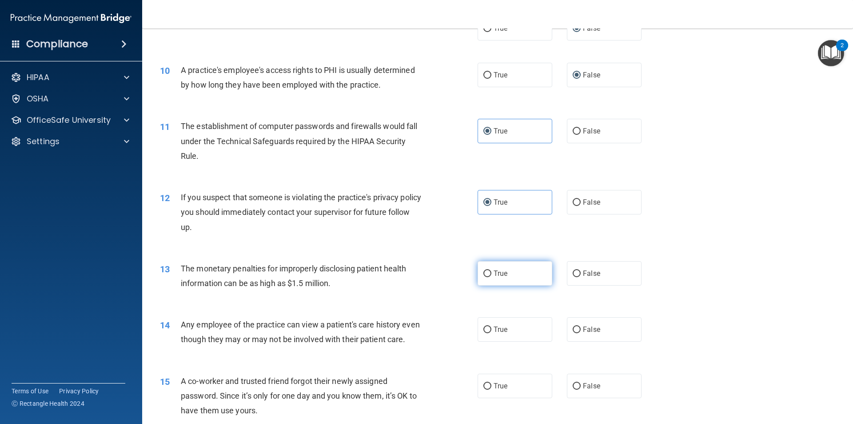
click at [513, 280] on label "True" at bounding box center [515, 273] width 75 height 24
click at [492, 277] on input "True" at bounding box center [488, 273] width 8 height 7
radio input "true"
click at [574, 330] on input "False" at bounding box center [577, 329] width 8 height 7
radio input "true"
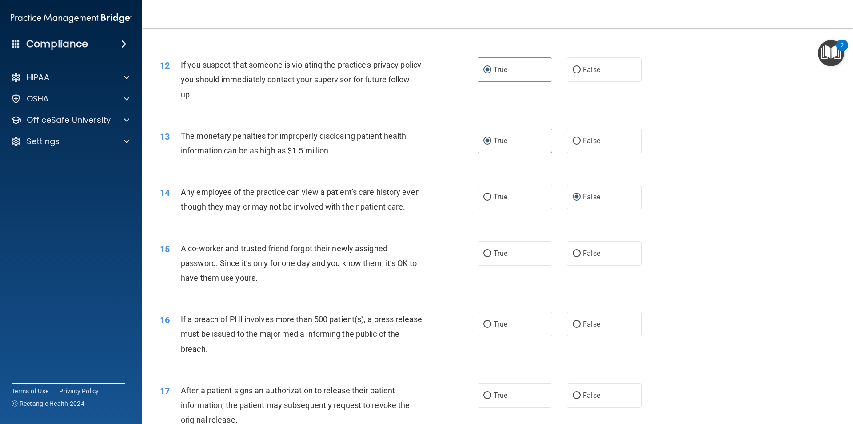
scroll to position [711, 0]
click at [586, 256] on span "False" at bounding box center [591, 252] width 17 height 8
click at [581, 256] on input "False" at bounding box center [577, 252] width 8 height 7
radio input "true"
click at [500, 327] on span "True" at bounding box center [501, 323] width 14 height 8
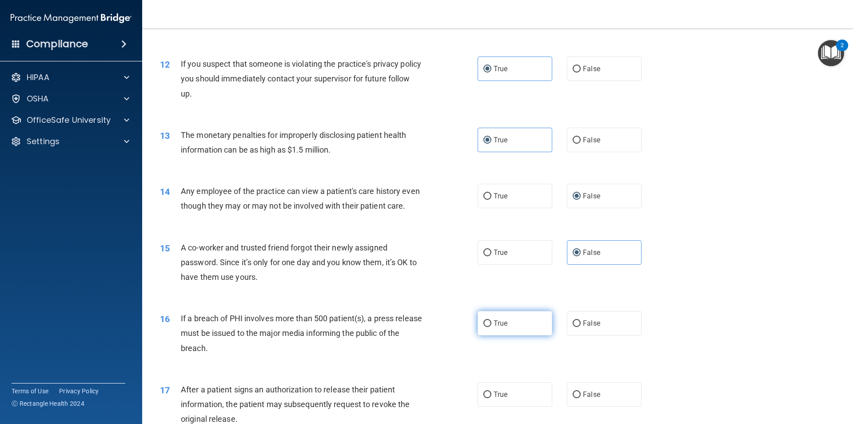
click at [492, 327] on input "True" at bounding box center [488, 323] width 8 height 7
radio input "true"
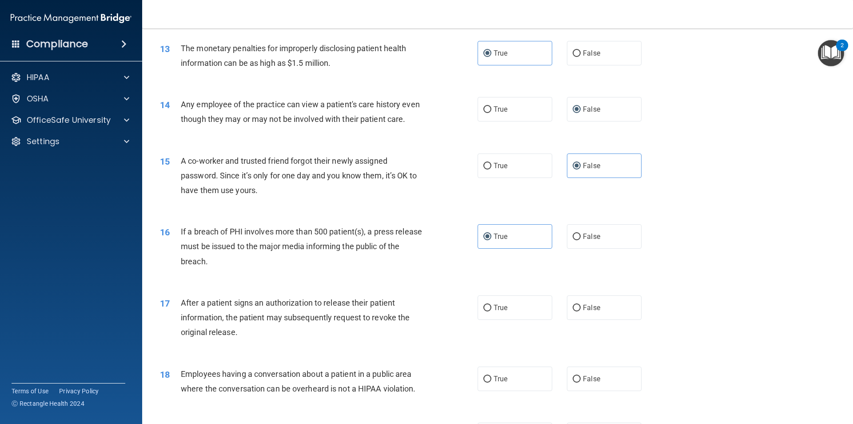
scroll to position [800, 0]
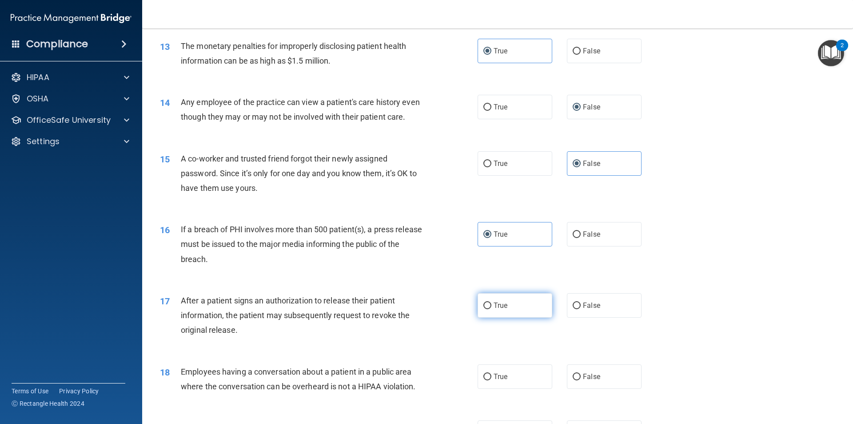
click at [496, 317] on label "True" at bounding box center [515, 305] width 75 height 24
click at [492, 309] on input "True" at bounding box center [488, 305] width 8 height 7
radio input "true"
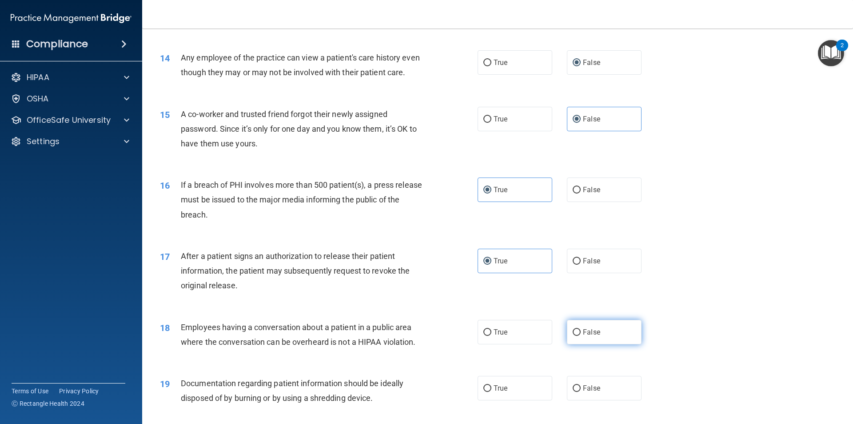
click at [588, 336] on span "False" at bounding box center [591, 332] width 17 height 8
click at [581, 336] on input "False" at bounding box center [577, 332] width 8 height 7
radio input "true"
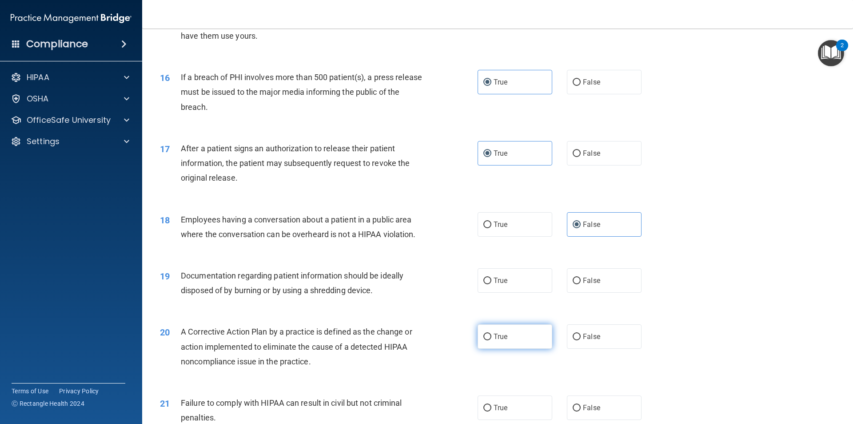
scroll to position [978, 0]
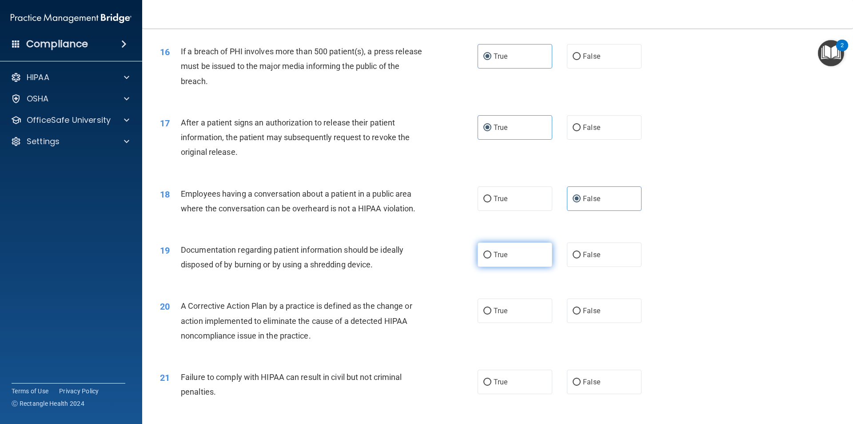
click at [508, 264] on label "True" at bounding box center [515, 254] width 75 height 24
click at [492, 258] on input "True" at bounding box center [488, 255] width 8 height 7
radio input "true"
click at [509, 318] on label "True" at bounding box center [515, 310] width 75 height 24
click at [492, 314] on input "True" at bounding box center [488, 311] width 8 height 7
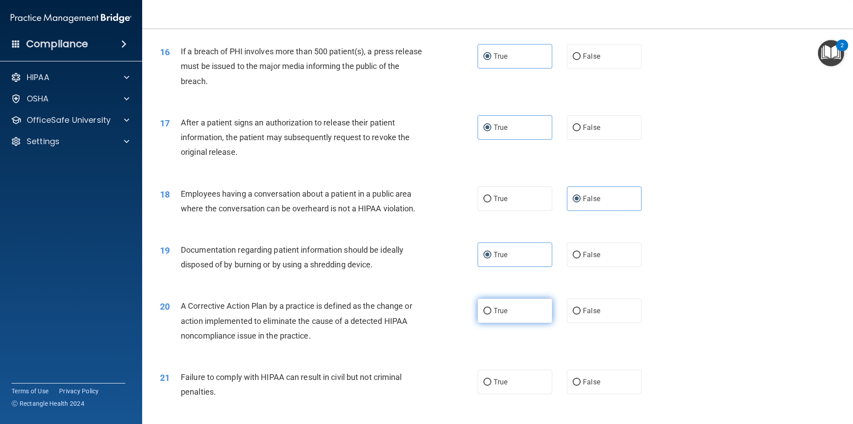
radio input "true"
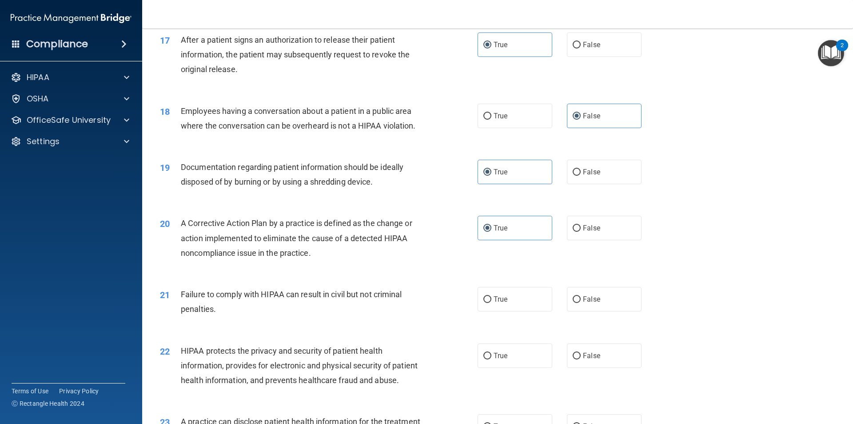
scroll to position [1067, 0]
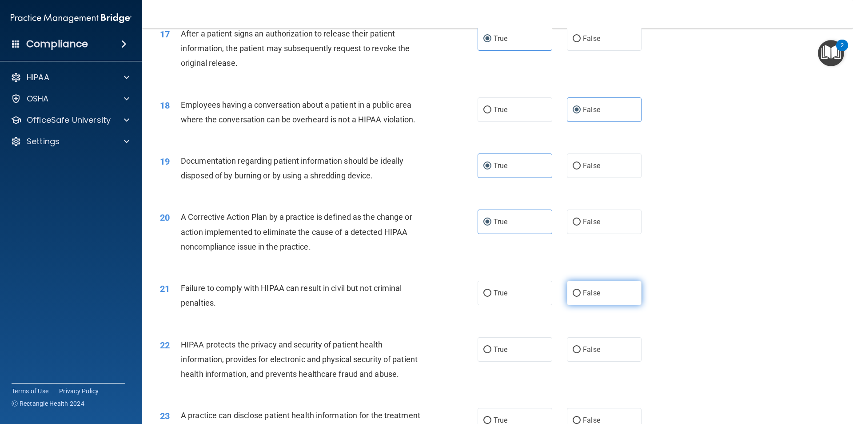
click at [593, 305] on label "False" at bounding box center [604, 292] width 75 height 24
click at [581, 296] on input "False" at bounding box center [577, 293] width 8 height 7
radio input "true"
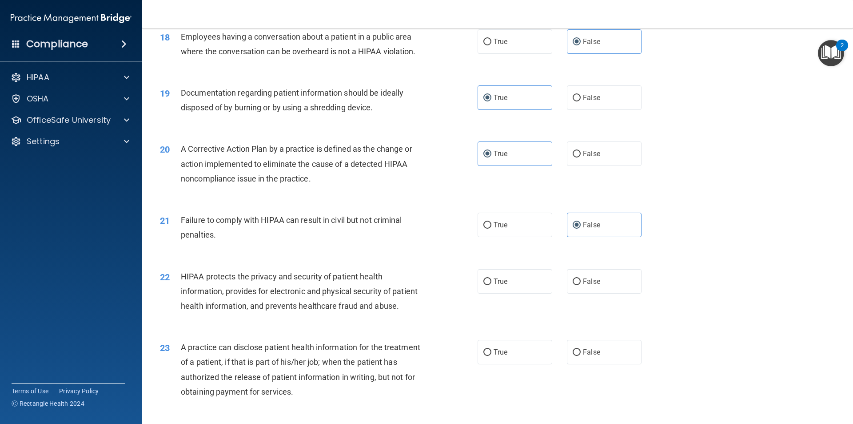
scroll to position [1156, 0]
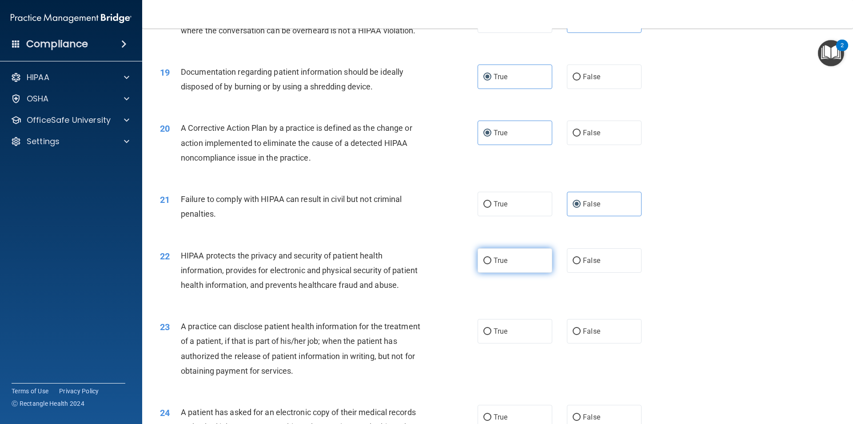
click at [525, 272] on label "True" at bounding box center [515, 260] width 75 height 24
click at [492, 264] on input "True" at bounding box center [488, 260] width 8 height 7
radio input "true"
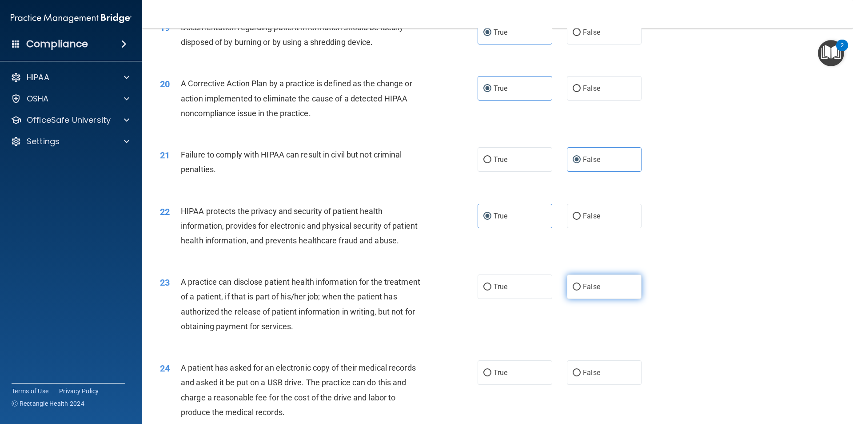
click at [593, 291] on span "False" at bounding box center [591, 286] width 17 height 8
click at [581, 290] on input "False" at bounding box center [577, 287] width 8 height 7
radio input "true"
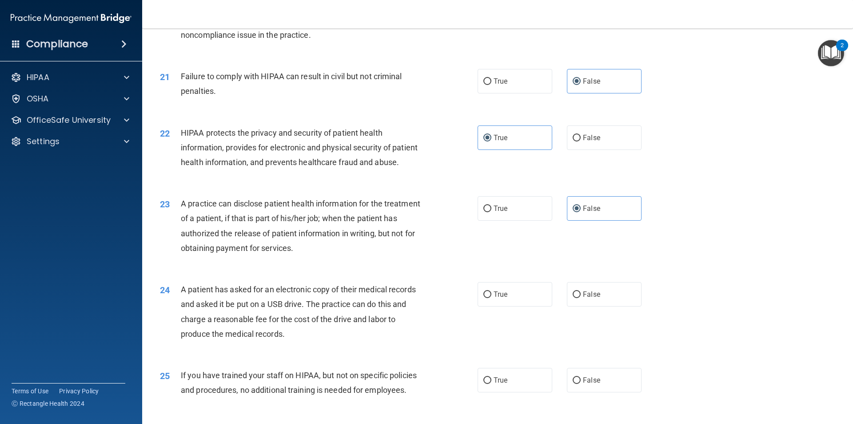
scroll to position [1289, 0]
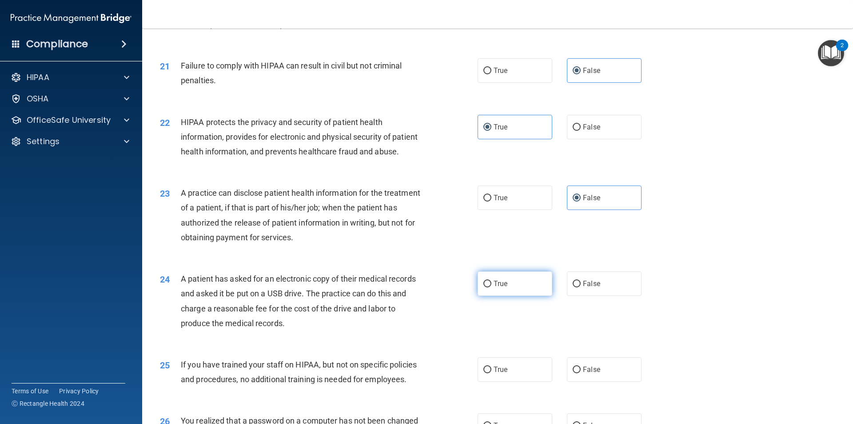
click at [492, 296] on label "True" at bounding box center [515, 283] width 75 height 24
click at [492, 287] on input "True" at bounding box center [488, 283] width 8 height 7
radio input "true"
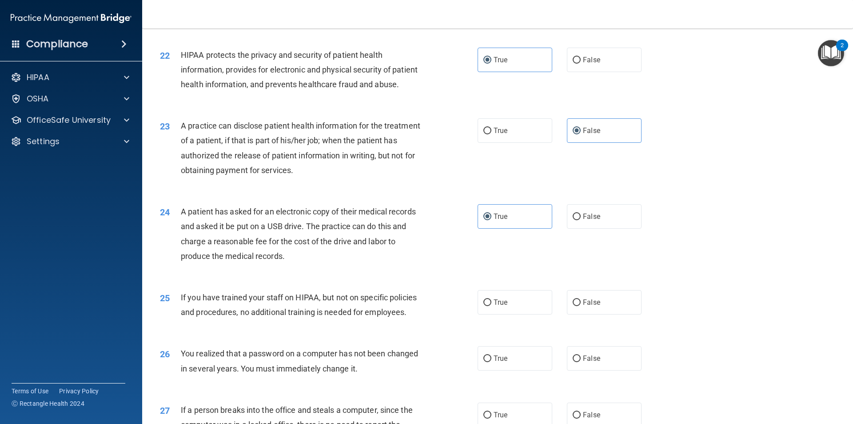
scroll to position [1378, 0]
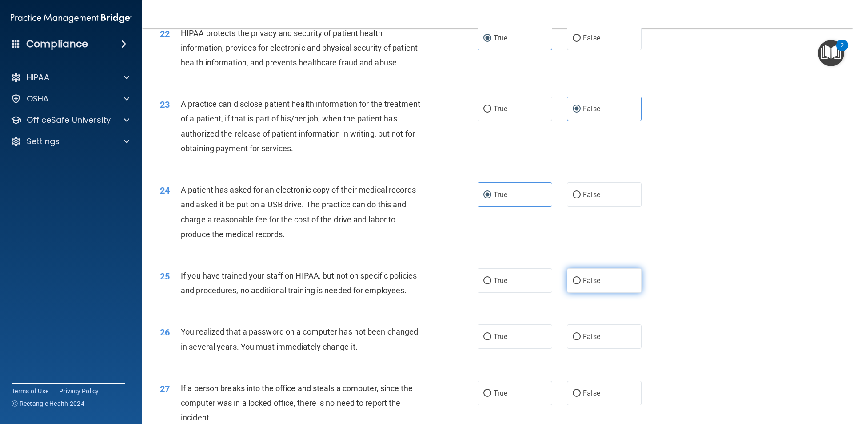
click at [578, 292] on label "False" at bounding box center [604, 280] width 75 height 24
click at [578, 284] on input "False" at bounding box center [577, 280] width 8 height 7
radio input "true"
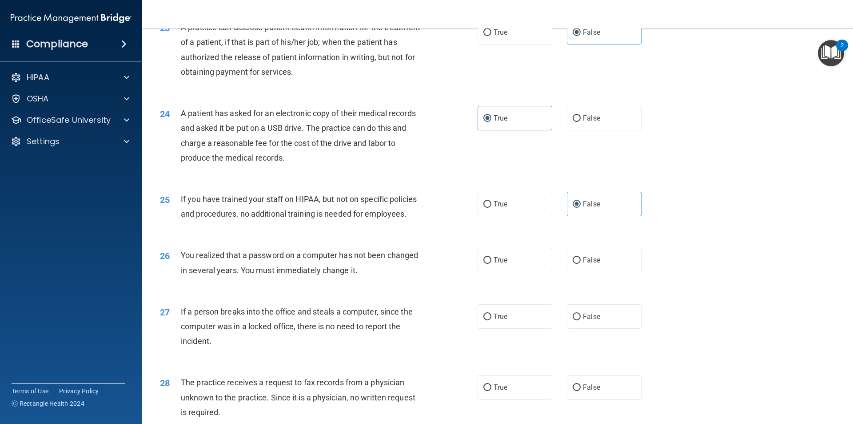
scroll to position [1467, 0]
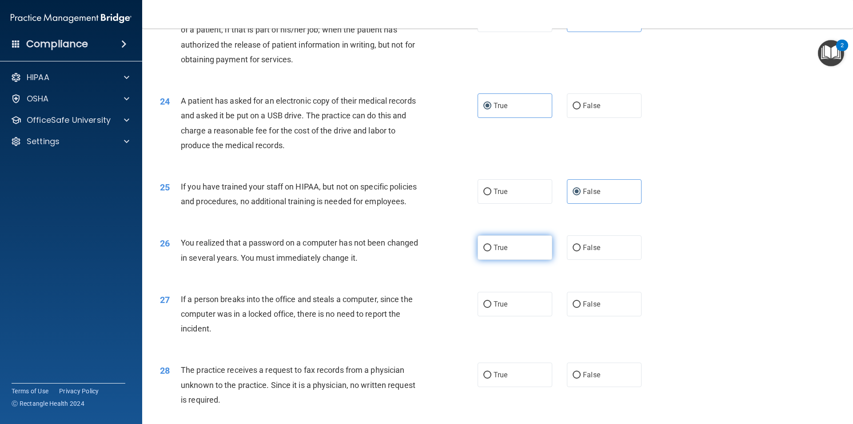
click at [499, 260] on label "True" at bounding box center [515, 247] width 75 height 24
click at [492, 251] on input "True" at bounding box center [488, 247] width 8 height 7
radio input "true"
click at [587, 308] on span "False" at bounding box center [591, 304] width 17 height 8
click at [581, 308] on input "False" at bounding box center [577, 304] width 8 height 7
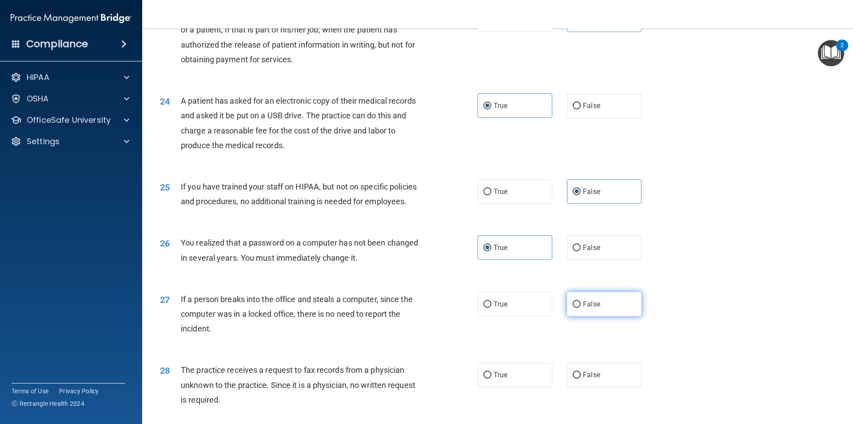
radio input "true"
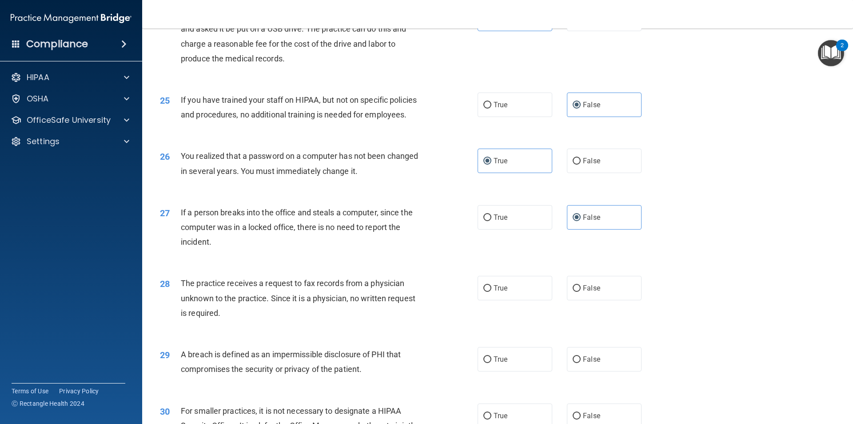
scroll to position [1556, 0]
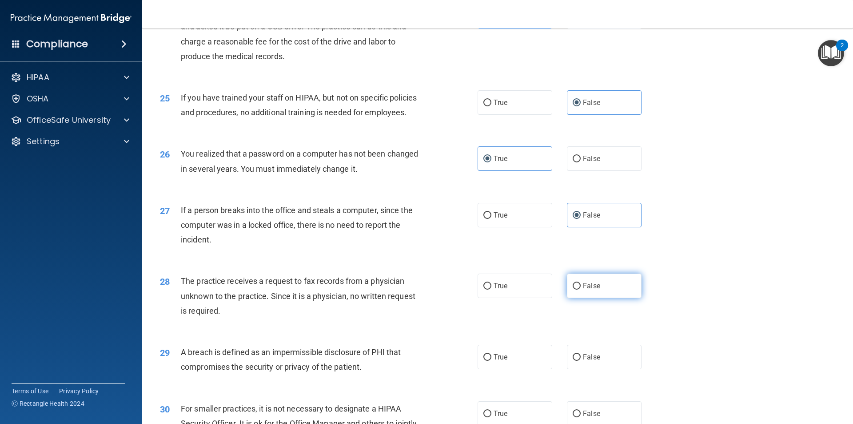
click at [597, 298] on label "False" at bounding box center [604, 285] width 75 height 24
click at [581, 289] on input "False" at bounding box center [577, 286] width 8 height 7
radio input "true"
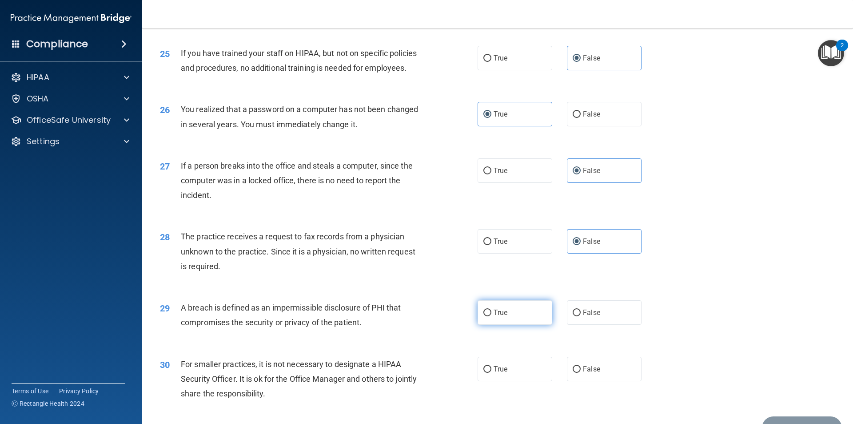
click at [512, 324] on label "True" at bounding box center [515, 312] width 75 height 24
click at [492, 316] on input "True" at bounding box center [488, 312] width 8 height 7
radio input "true"
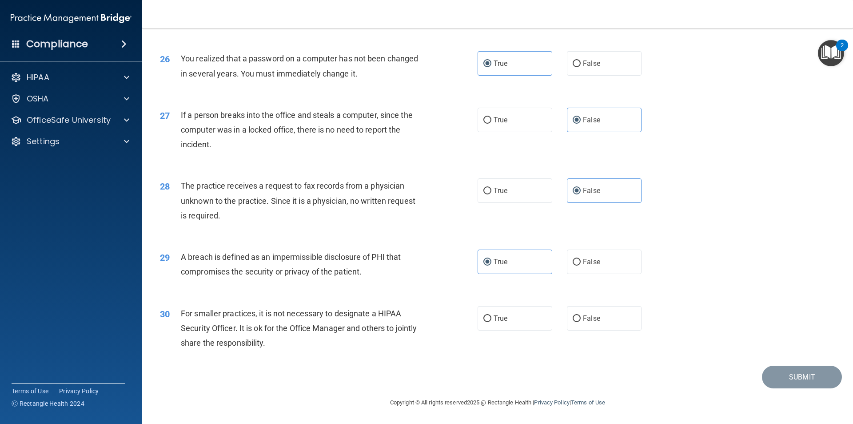
scroll to position [1680, 0]
click at [589, 320] on span "False" at bounding box center [591, 318] width 17 height 8
click at [581, 320] on input "False" at bounding box center [577, 318] width 8 height 7
radio input "true"
click at [835, 380] on button "Submit" at bounding box center [802, 376] width 80 height 23
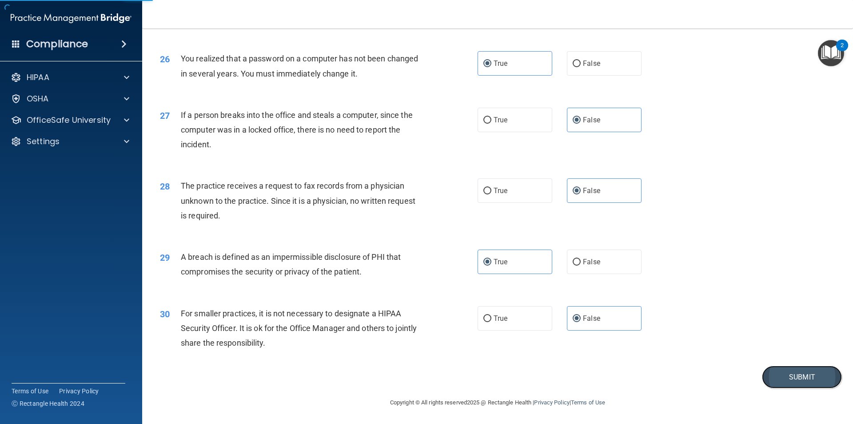
click at [799, 374] on button "Submit" at bounding box center [802, 376] width 80 height 23
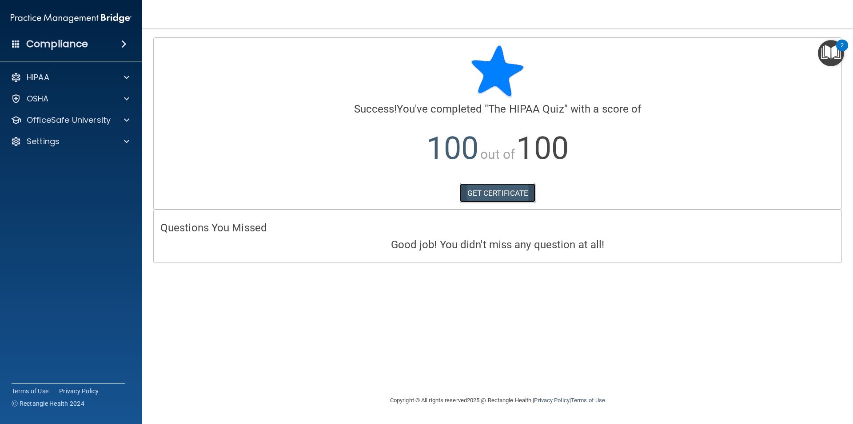
click at [491, 192] on link "GET CERTIFICATE" at bounding box center [498, 193] width 76 height 20
click at [71, 115] on p "OfficeSafe University" at bounding box center [69, 120] width 84 height 11
click at [74, 137] on p "HIPAA Training" at bounding box center [42, 141] width 73 height 9
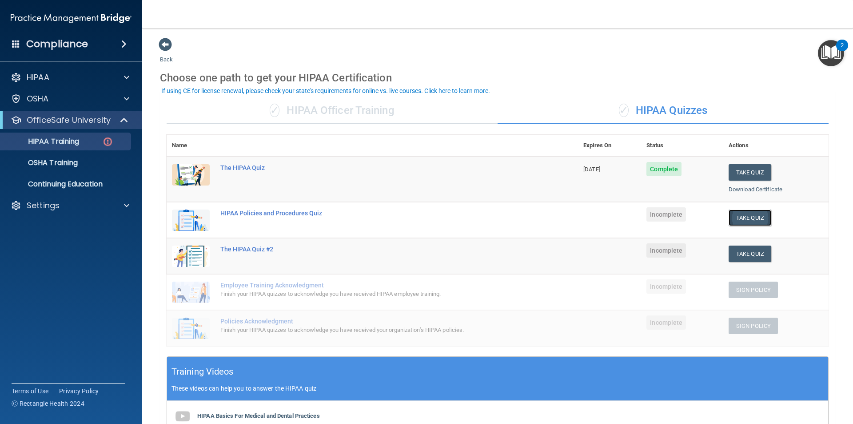
click at [749, 217] on button "Take Quiz" at bounding box center [750, 217] width 43 height 16
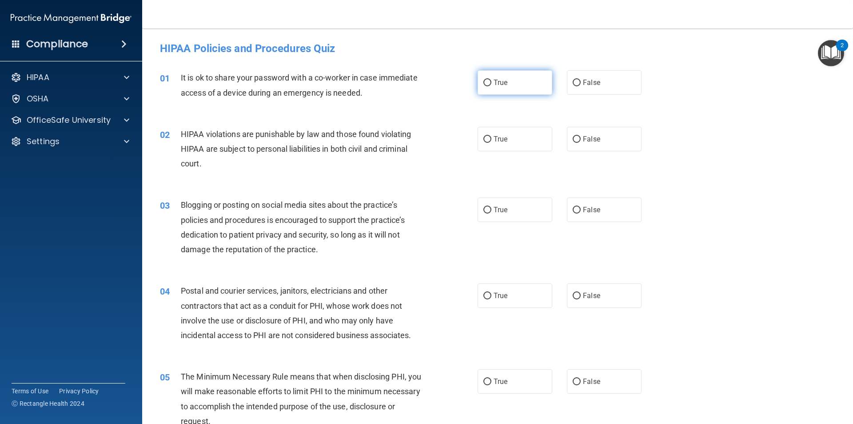
click at [503, 78] on label "True" at bounding box center [515, 82] width 75 height 24
click at [492, 80] on input "True" at bounding box center [488, 83] width 8 height 7
radio input "true"
click at [508, 146] on label "True" at bounding box center [515, 139] width 75 height 24
click at [492, 143] on input "True" at bounding box center [488, 139] width 8 height 7
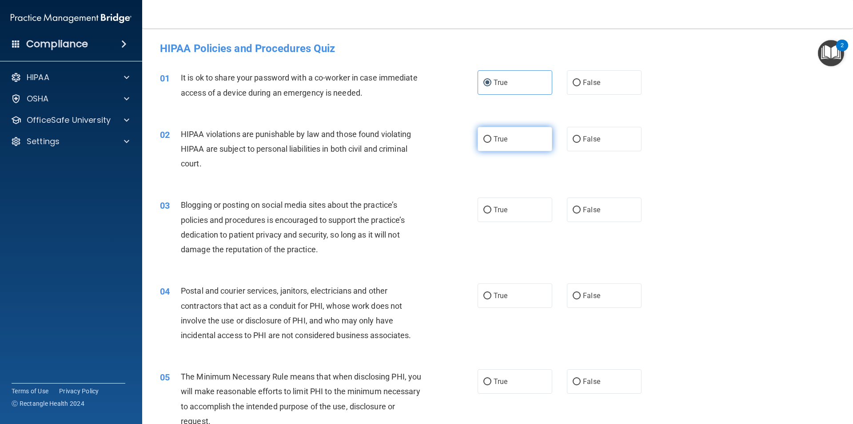
radio input "true"
click at [513, 216] on label "True" at bounding box center [515, 209] width 75 height 24
click at [492, 213] on input "True" at bounding box center [488, 210] width 8 height 7
radio input "true"
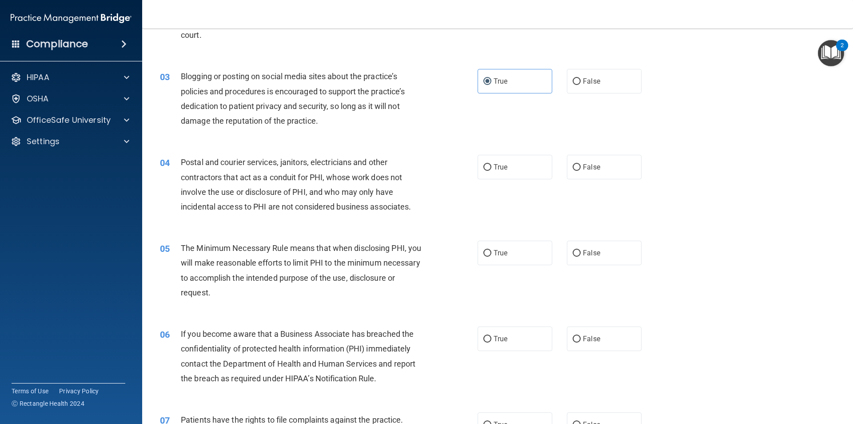
scroll to position [133, 0]
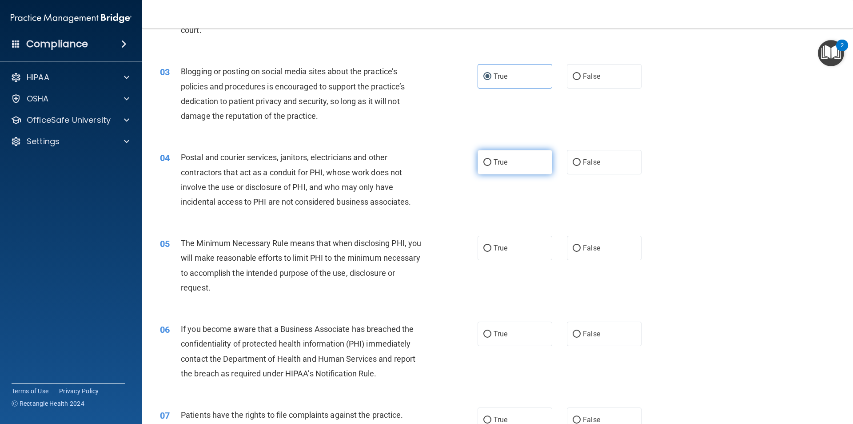
drag, startPoint x: 509, startPoint y: 158, endPoint x: 509, endPoint y: 163, distance: 4.5
click at [509, 160] on label "True" at bounding box center [515, 162] width 75 height 24
click at [492, 160] on input "True" at bounding box center [488, 162] width 8 height 7
radio input "true"
click at [509, 243] on label "True" at bounding box center [515, 248] width 75 height 24
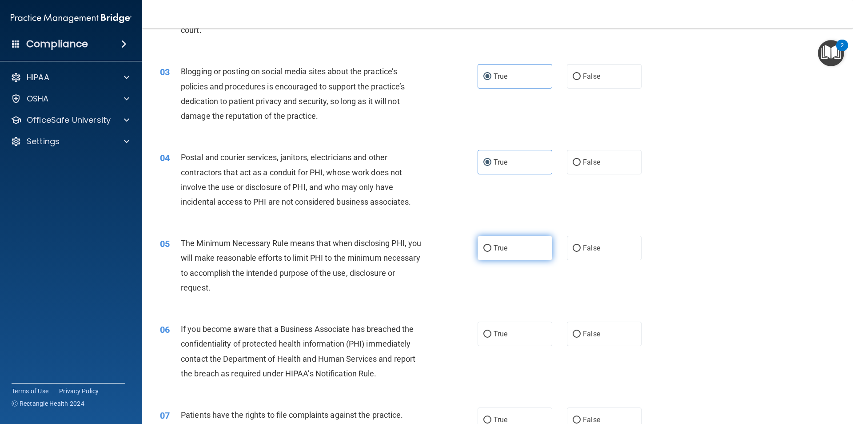
click at [492, 245] on input "True" at bounding box center [488, 248] width 8 height 7
radio input "true"
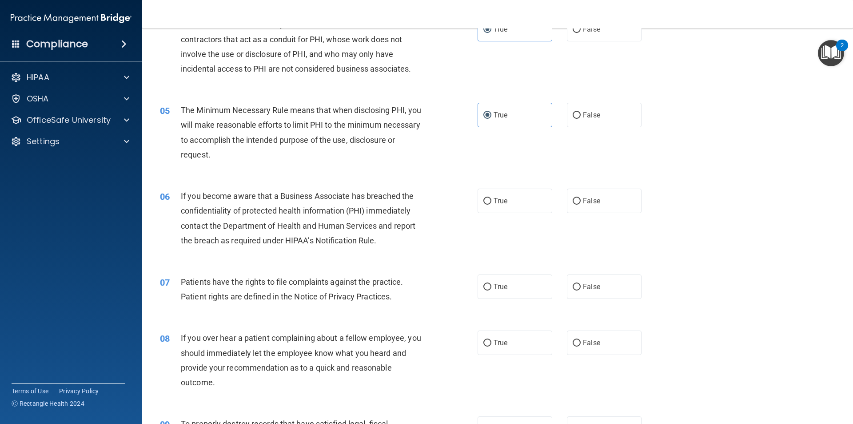
scroll to position [267, 0]
click at [505, 208] on label "True" at bounding box center [515, 200] width 75 height 24
click at [492, 204] on input "True" at bounding box center [488, 200] width 8 height 7
radio input "true"
click at [501, 281] on label "True" at bounding box center [515, 286] width 75 height 24
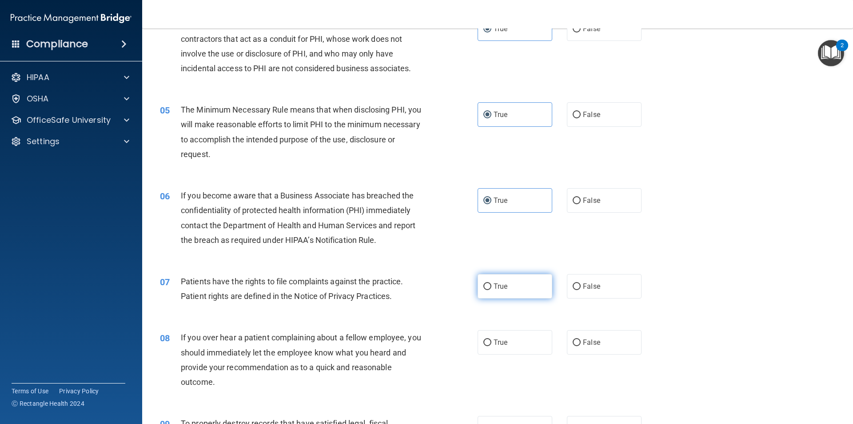
click at [492, 283] on input "True" at bounding box center [488, 286] width 8 height 7
radio input "true"
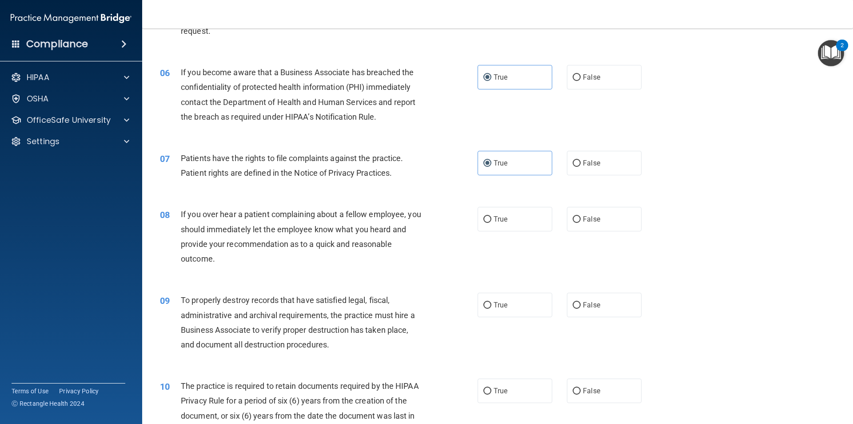
scroll to position [400, 0]
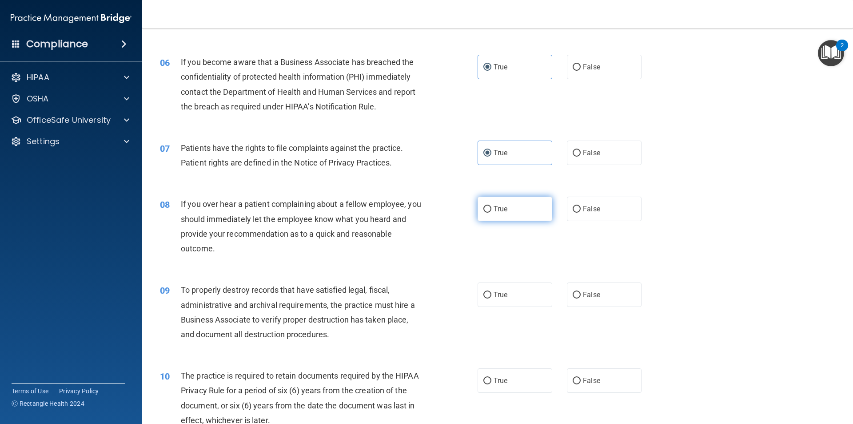
click at [509, 208] on label "True" at bounding box center [515, 208] width 75 height 24
click at [492, 208] on input "True" at bounding box center [488, 209] width 8 height 7
radio input "true"
click at [509, 296] on label "True" at bounding box center [515, 294] width 75 height 24
click at [492, 296] on input "True" at bounding box center [488, 295] width 8 height 7
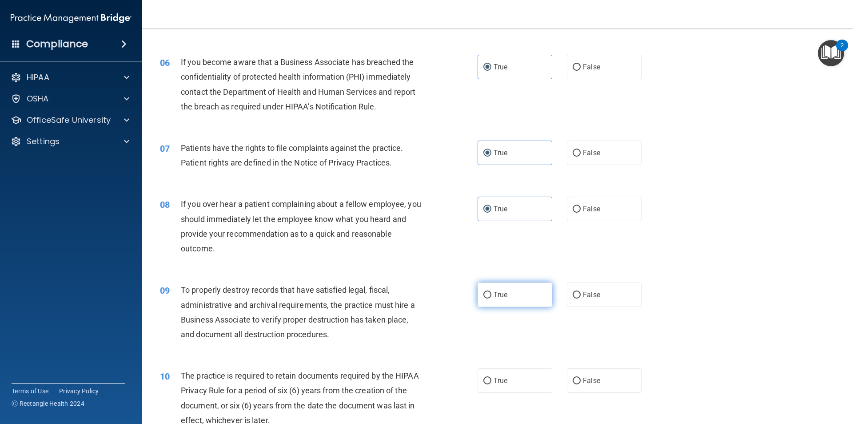
radio input "true"
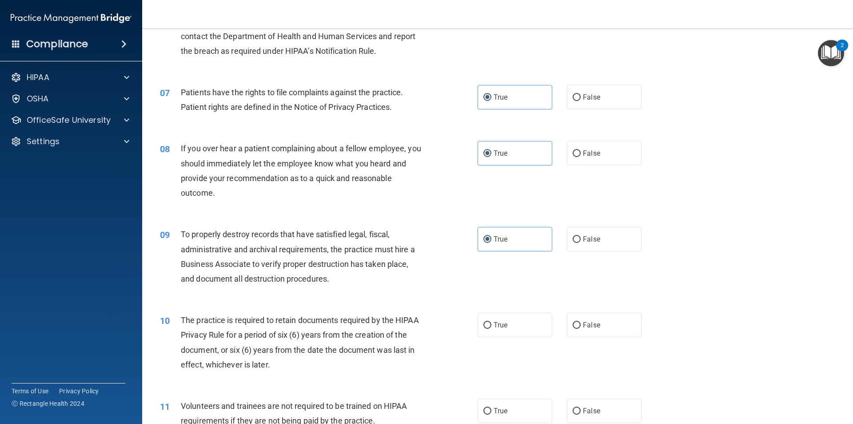
scroll to position [533, 0]
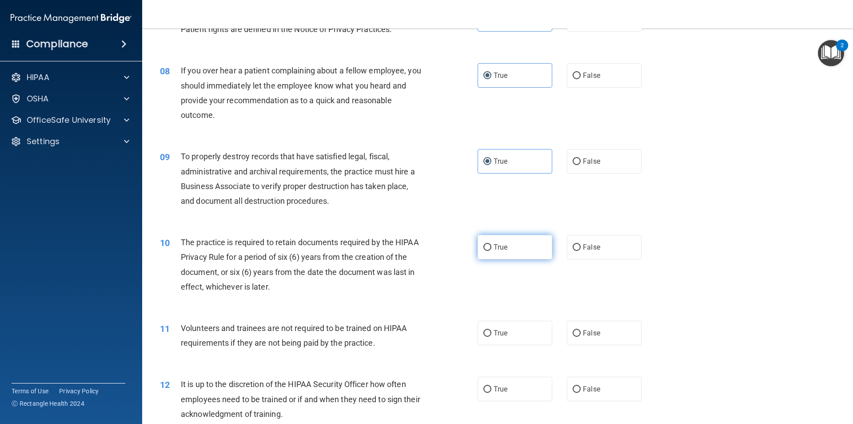
click at [503, 247] on span "True" at bounding box center [501, 247] width 14 height 8
click at [492, 247] on input "True" at bounding box center [488, 247] width 8 height 7
radio input "true"
click at [505, 327] on label "True" at bounding box center [515, 332] width 75 height 24
click at [492, 330] on input "True" at bounding box center [488, 333] width 8 height 7
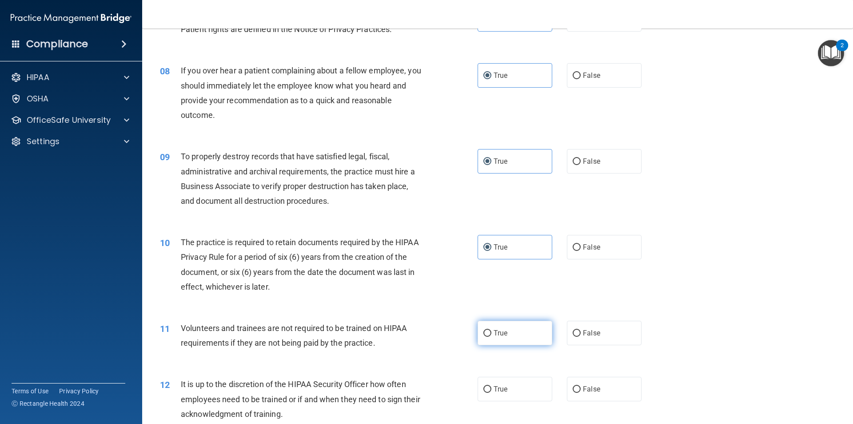
radio input "true"
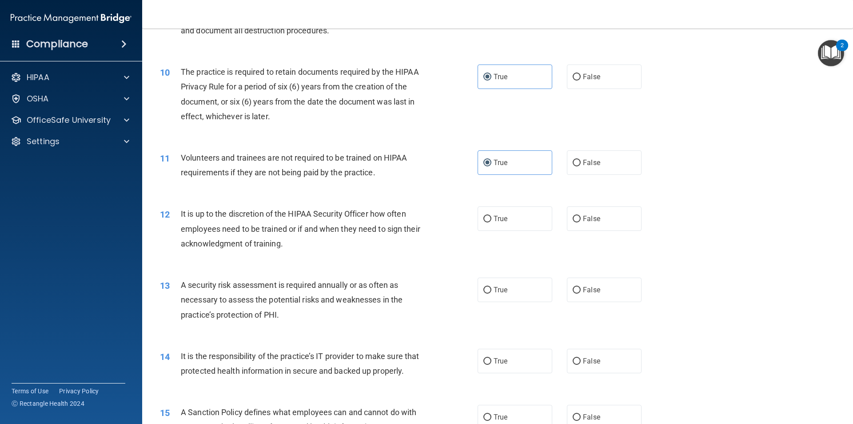
scroll to position [711, 0]
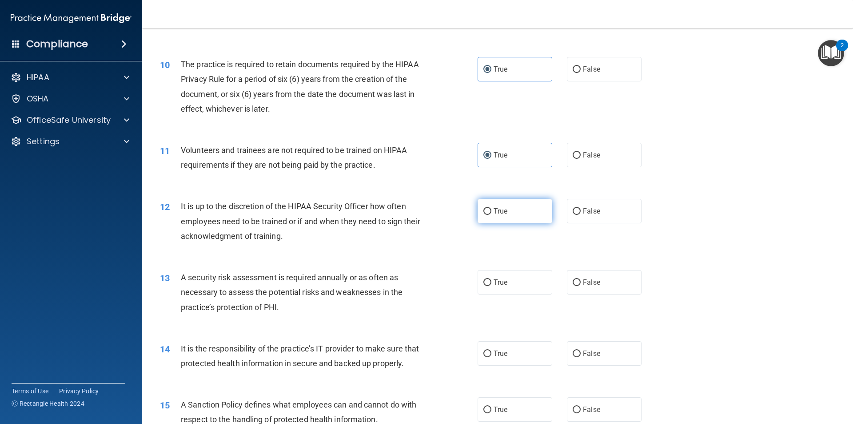
click at [505, 208] on label "True" at bounding box center [515, 211] width 75 height 24
click at [492, 208] on input "True" at bounding box center [488, 211] width 8 height 7
radio input "true"
click at [507, 281] on label "True" at bounding box center [515, 282] width 75 height 24
click at [492, 281] on input "True" at bounding box center [488, 282] width 8 height 7
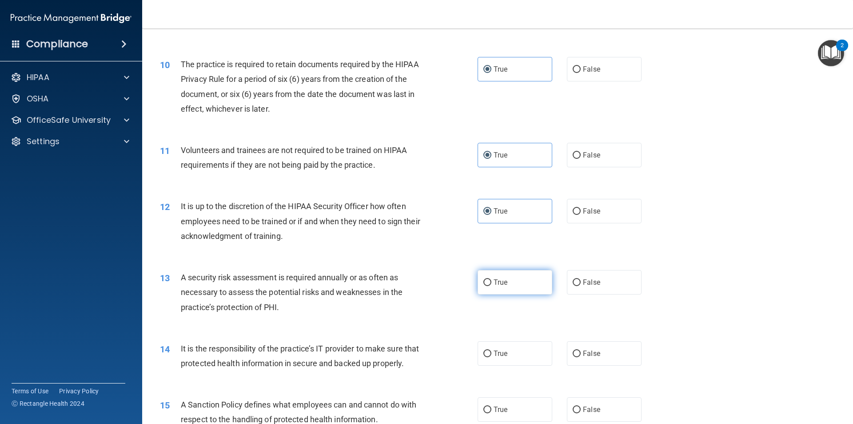
radio input "true"
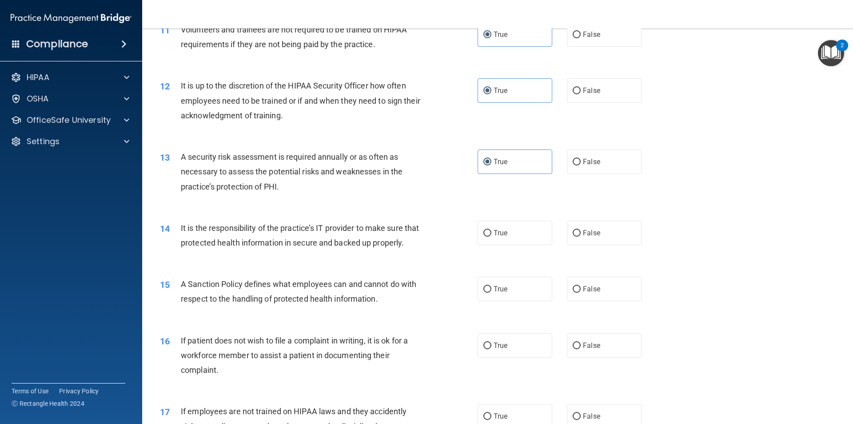
scroll to position [845, 0]
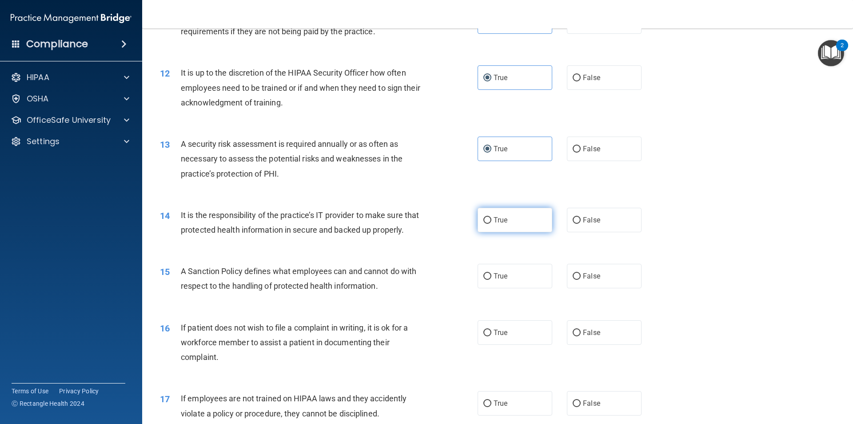
click at [510, 219] on label "True" at bounding box center [515, 220] width 75 height 24
click at [492, 219] on input "True" at bounding box center [488, 220] width 8 height 7
radio input "true"
click at [488, 288] on label "True" at bounding box center [515, 276] width 75 height 24
click at [488, 280] on input "True" at bounding box center [488, 276] width 8 height 7
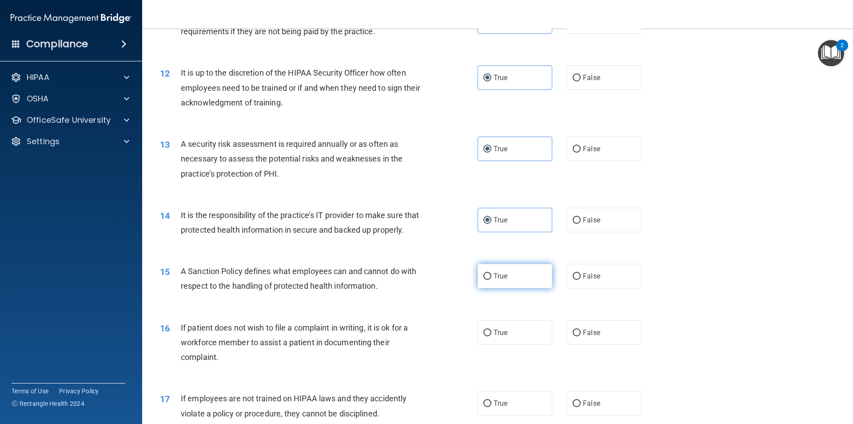
radio input "true"
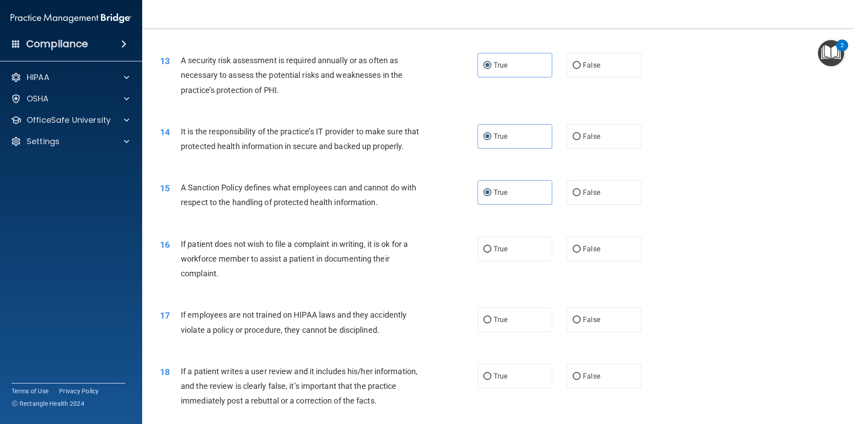
scroll to position [933, 0]
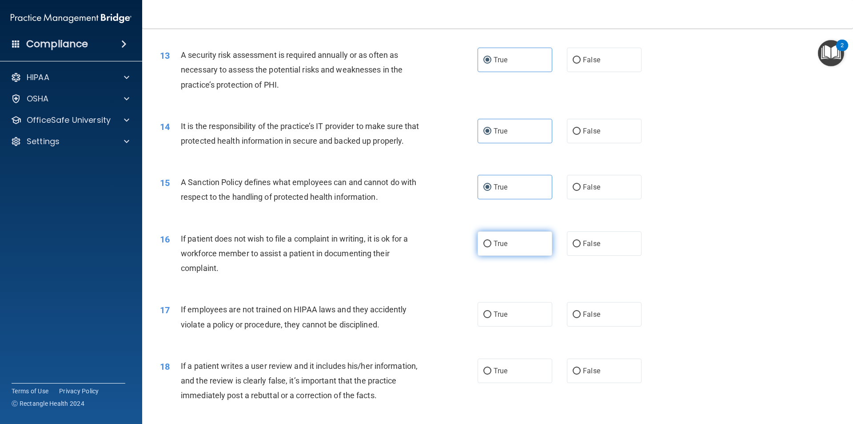
click at [498, 256] on label "True" at bounding box center [515, 243] width 75 height 24
click at [492, 247] on input "True" at bounding box center [488, 243] width 8 height 7
radio input "true"
click at [507, 320] on label "True" at bounding box center [515, 314] width 75 height 24
click at [492, 318] on input "True" at bounding box center [488, 314] width 8 height 7
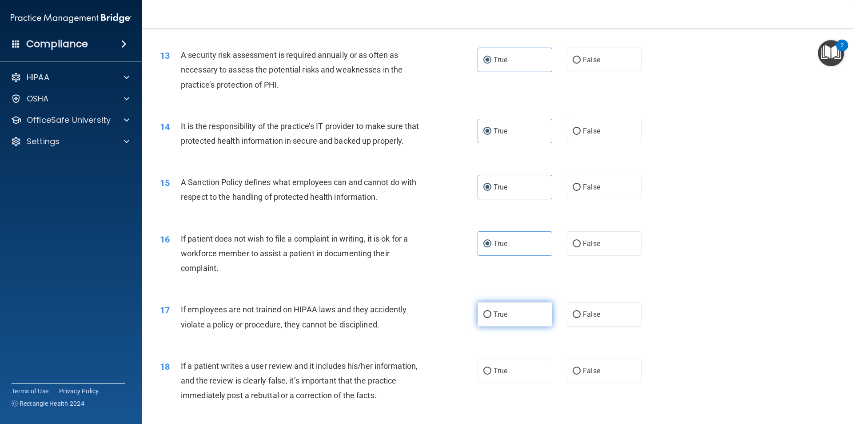
radio input "true"
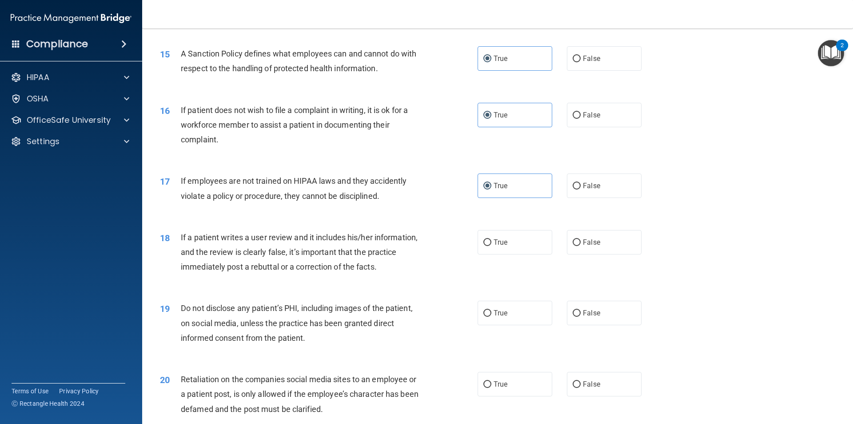
scroll to position [1067, 0]
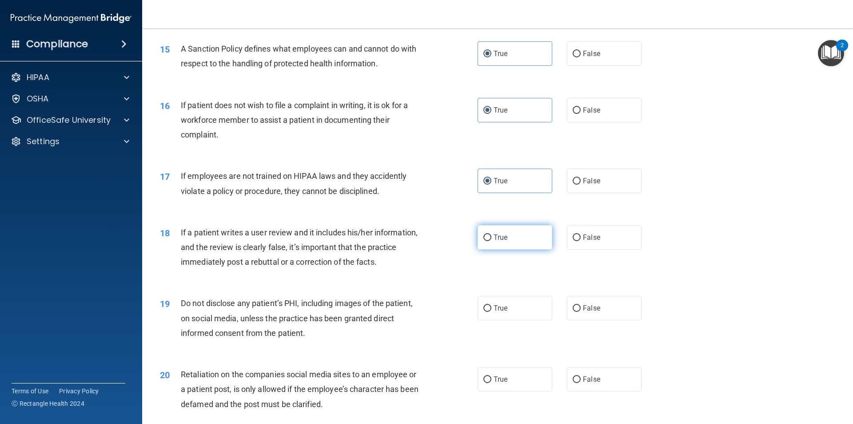
click at [499, 241] on span "True" at bounding box center [501, 237] width 14 height 8
click at [492, 241] on input "True" at bounding box center [488, 237] width 8 height 7
radio input "true"
click at [494, 312] on span "True" at bounding box center [501, 308] width 14 height 8
click at [492, 312] on input "True" at bounding box center [488, 308] width 8 height 7
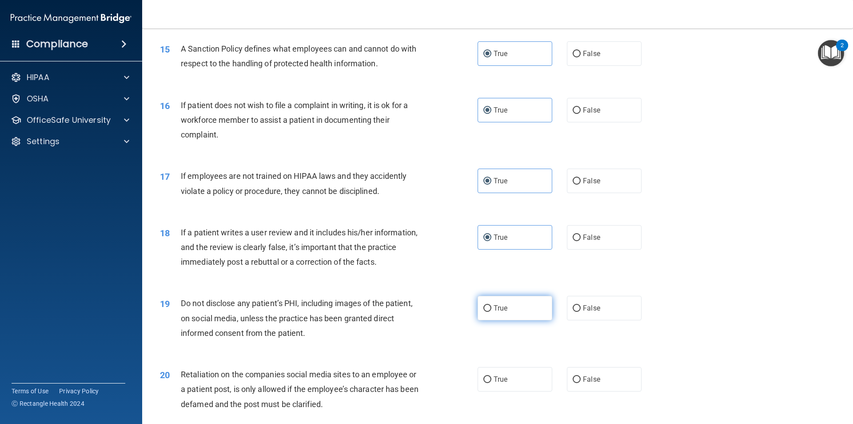
radio input "true"
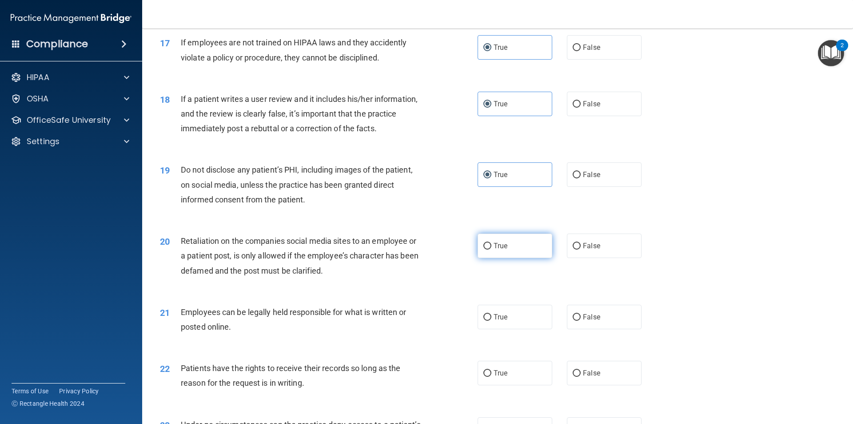
click at [501, 250] on span "True" at bounding box center [501, 245] width 14 height 8
click at [492, 249] on input "True" at bounding box center [488, 246] width 8 height 7
radio input "true"
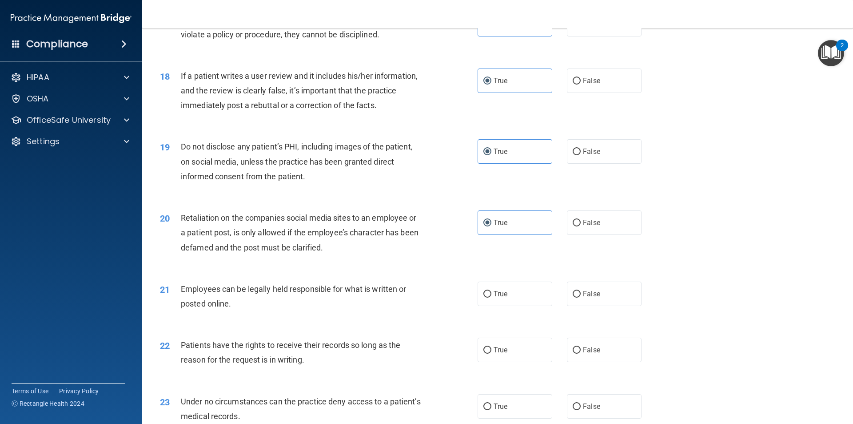
scroll to position [1245, 0]
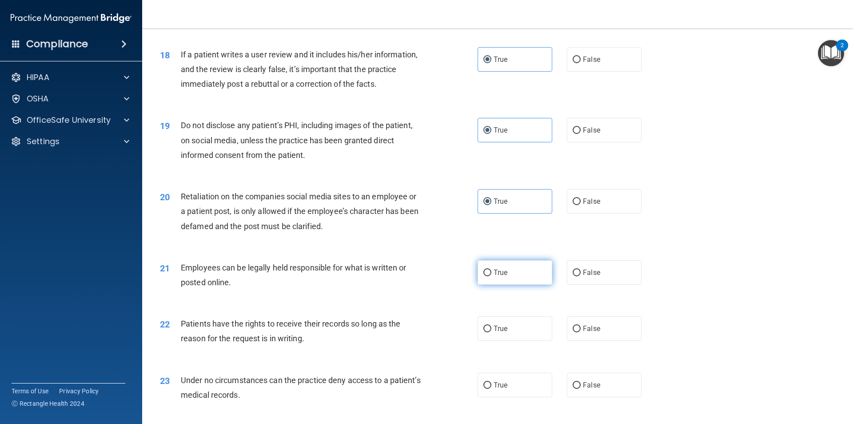
click at [492, 284] on label "True" at bounding box center [515, 272] width 75 height 24
click at [492, 276] on input "True" at bounding box center [488, 272] width 8 height 7
radio input "true"
click at [497, 332] on span "True" at bounding box center [501, 328] width 14 height 8
click at [492, 332] on input "True" at bounding box center [488, 328] width 8 height 7
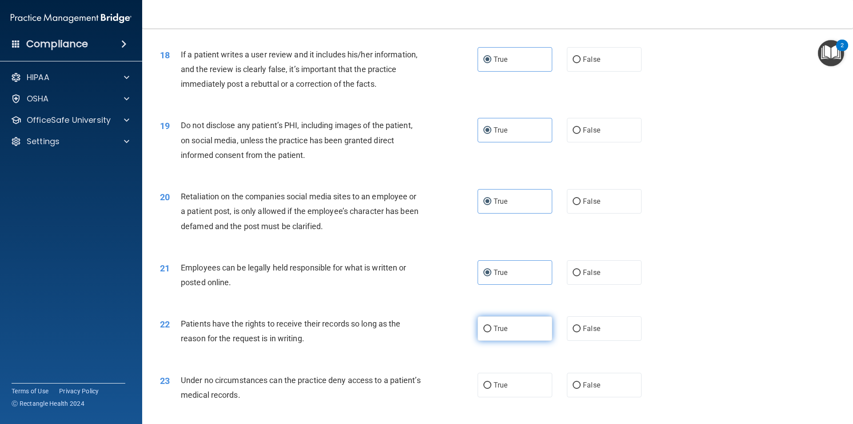
radio input "true"
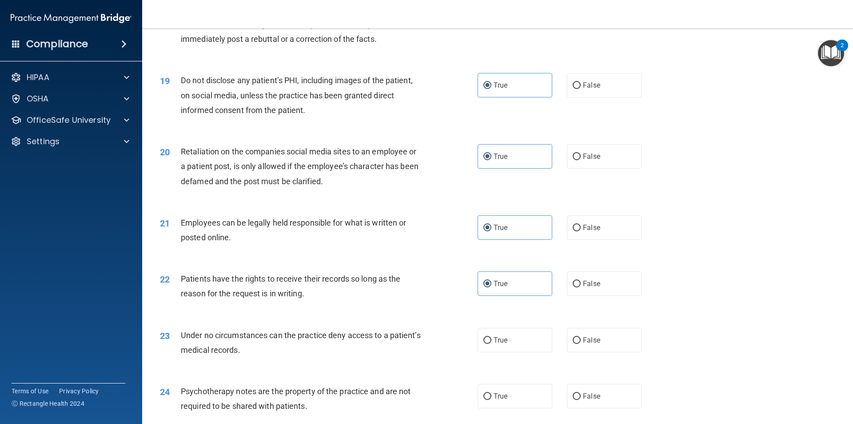
scroll to position [1378, 0]
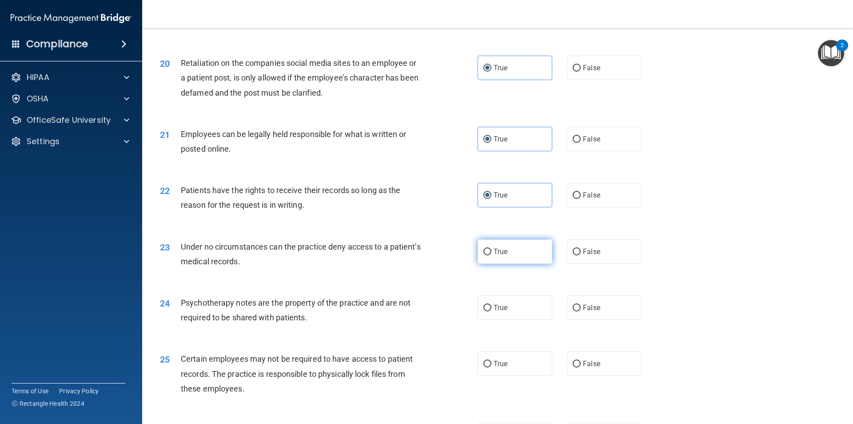
click at [501, 256] on span "True" at bounding box center [501, 251] width 14 height 8
click at [492, 255] on input "True" at bounding box center [488, 251] width 8 height 7
radio input "true"
click at [508, 320] on label "True" at bounding box center [515, 307] width 75 height 24
click at [492, 311] on input "True" at bounding box center [488, 307] width 8 height 7
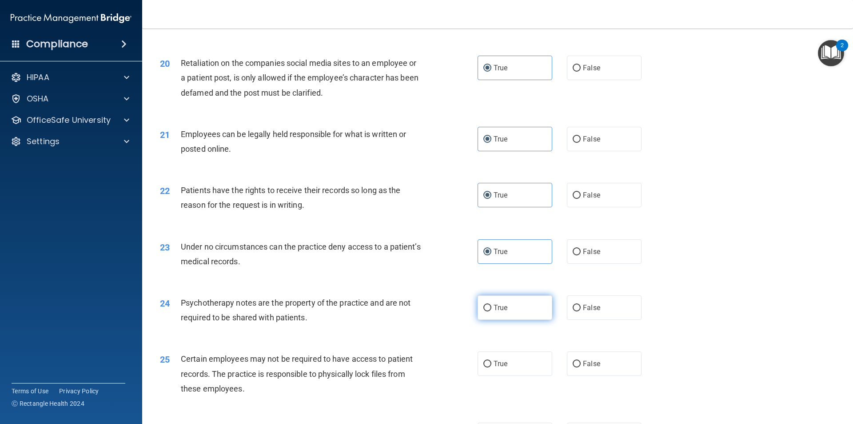
radio input "true"
click at [505, 376] on label "True" at bounding box center [515, 363] width 75 height 24
click at [492, 367] on input "True" at bounding box center [488, 363] width 8 height 7
radio input "true"
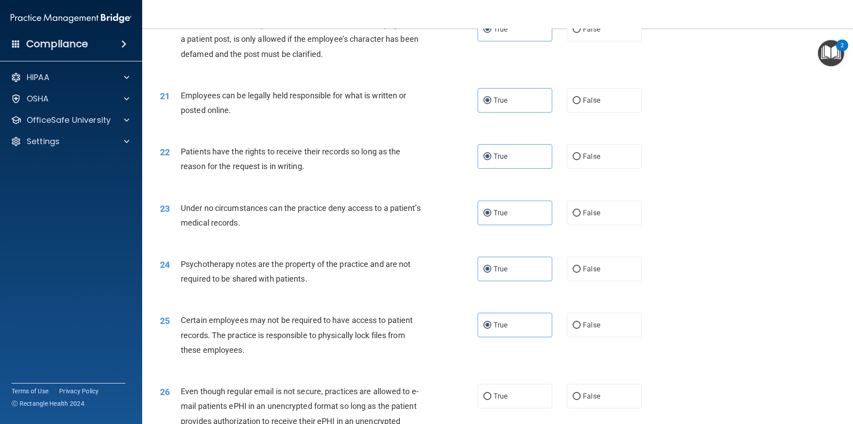
scroll to position [1511, 0]
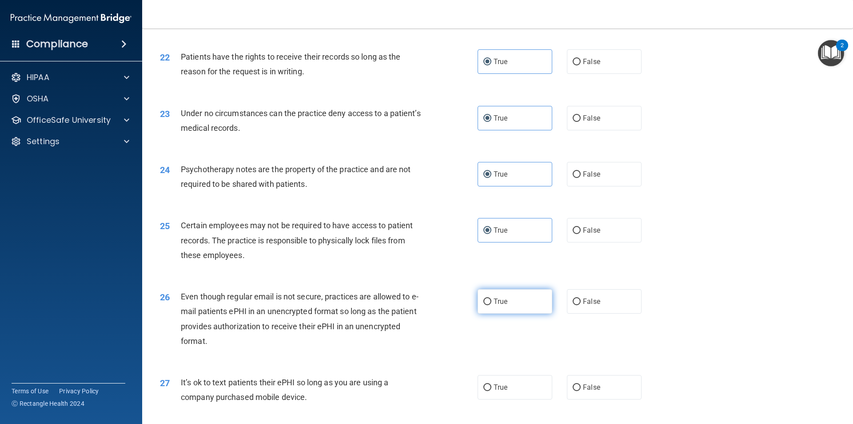
click at [484, 313] on label "True" at bounding box center [515, 301] width 75 height 24
click at [484, 305] on input "True" at bounding box center [488, 301] width 8 height 7
radio input "true"
click at [517, 399] on label "True" at bounding box center [515, 387] width 75 height 24
click at [492, 391] on input "True" at bounding box center [488, 387] width 8 height 7
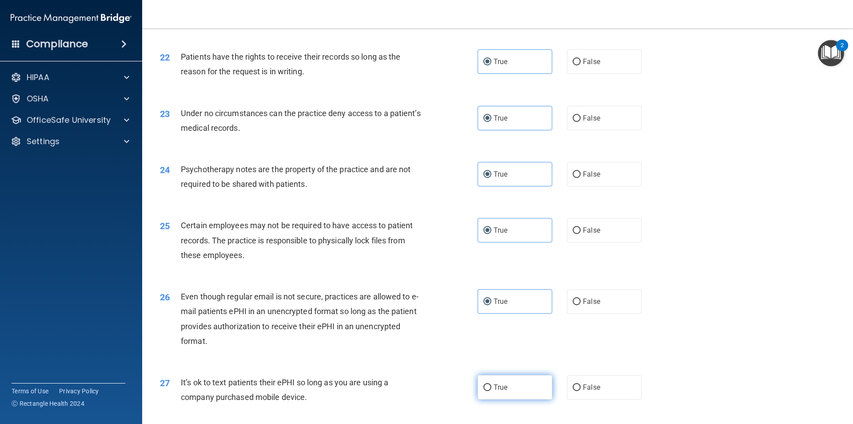
radio input "true"
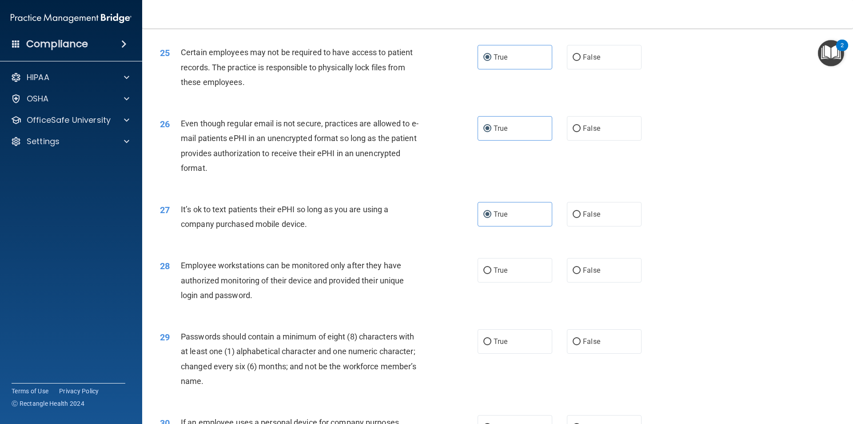
scroll to position [1689, 0]
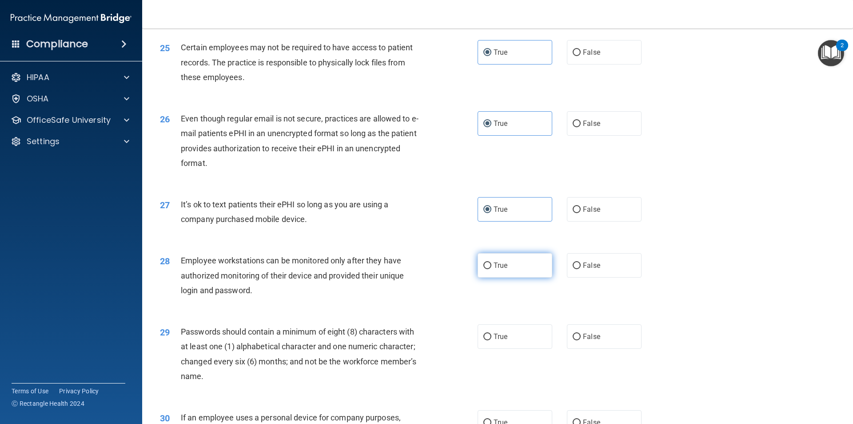
click at [500, 269] on span "True" at bounding box center [501, 265] width 14 height 8
click at [492, 269] on input "True" at bounding box center [488, 265] width 8 height 7
radio input "true"
click at [501, 340] on span "True" at bounding box center [501, 336] width 14 height 8
click at [492, 340] on input "True" at bounding box center [488, 336] width 8 height 7
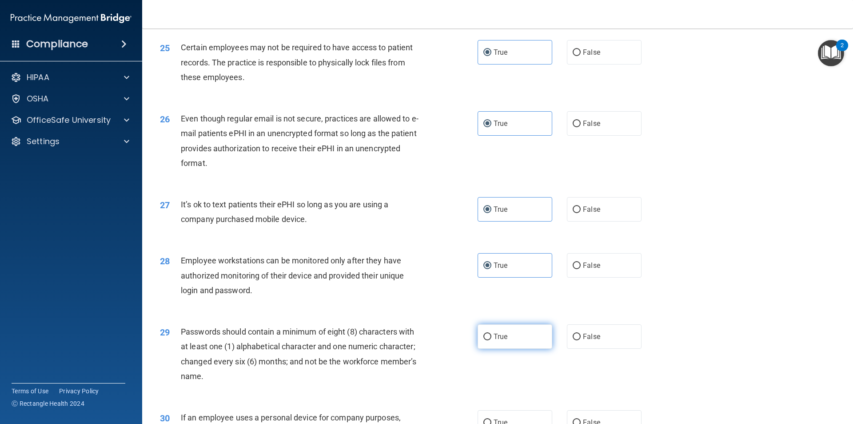
radio input "true"
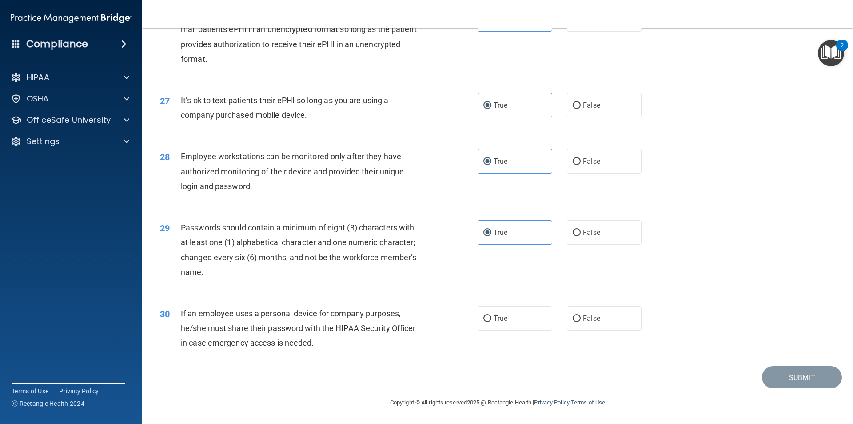
scroll to position [1808, 0]
click at [501, 323] on label "True" at bounding box center [515, 318] width 75 height 24
click at [492, 322] on input "True" at bounding box center [488, 318] width 8 height 7
radio input "true"
click at [776, 372] on button "Submit" at bounding box center [802, 377] width 80 height 23
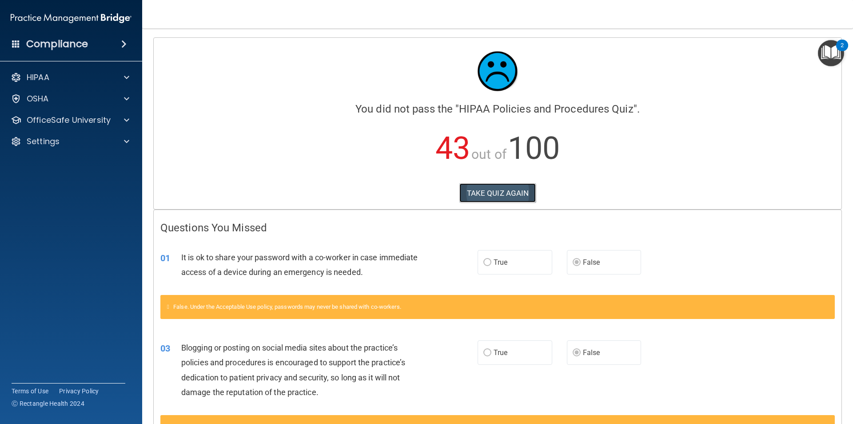
click at [476, 196] on button "TAKE QUIZ AGAIN" at bounding box center [498, 193] width 77 height 20
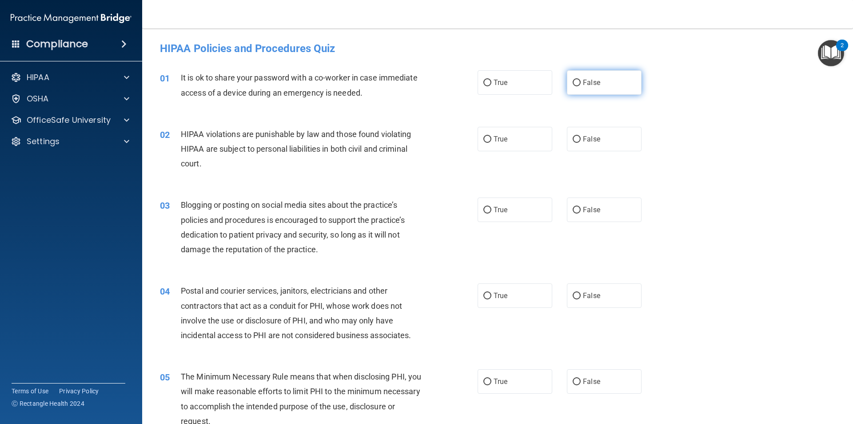
click at [588, 88] on label "False" at bounding box center [604, 82] width 75 height 24
click at [581, 86] on input "False" at bounding box center [577, 83] width 8 height 7
radio input "true"
click at [512, 132] on label "True" at bounding box center [515, 139] width 75 height 24
click at [492, 136] on input "True" at bounding box center [488, 139] width 8 height 7
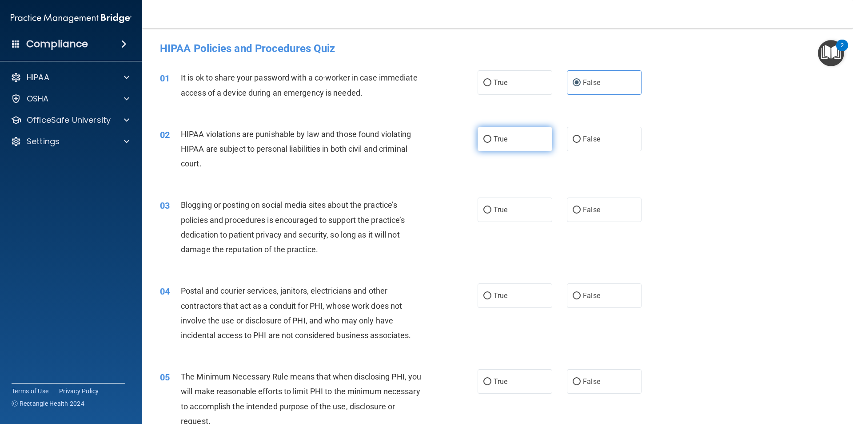
radio input "true"
click at [583, 216] on label "False" at bounding box center [604, 209] width 75 height 24
click at [581, 213] on input "False" at bounding box center [577, 210] width 8 height 7
radio input "true"
click at [508, 293] on label "True" at bounding box center [515, 295] width 75 height 24
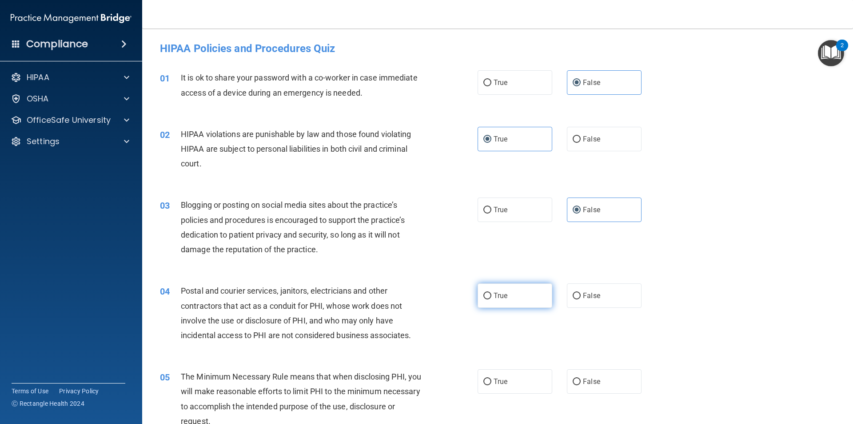
click at [492, 293] on input "True" at bounding box center [488, 295] width 8 height 7
radio input "true"
click at [500, 372] on label "True" at bounding box center [515, 381] width 75 height 24
click at [492, 378] on input "True" at bounding box center [488, 381] width 8 height 7
radio input "true"
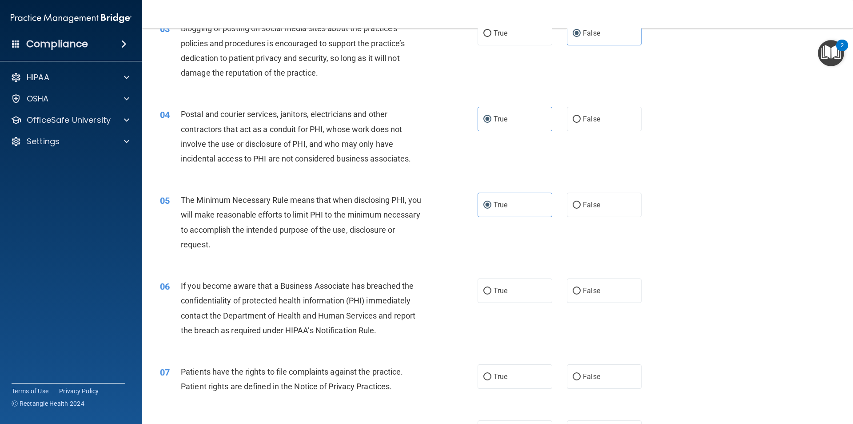
scroll to position [178, 0]
click at [605, 294] on label "False" at bounding box center [604, 289] width 75 height 24
click at [581, 293] on input "False" at bounding box center [577, 289] width 8 height 7
radio input "true"
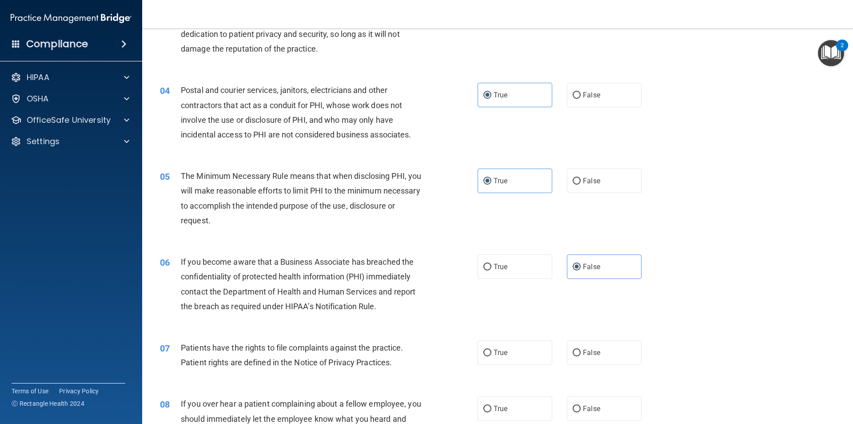
scroll to position [222, 0]
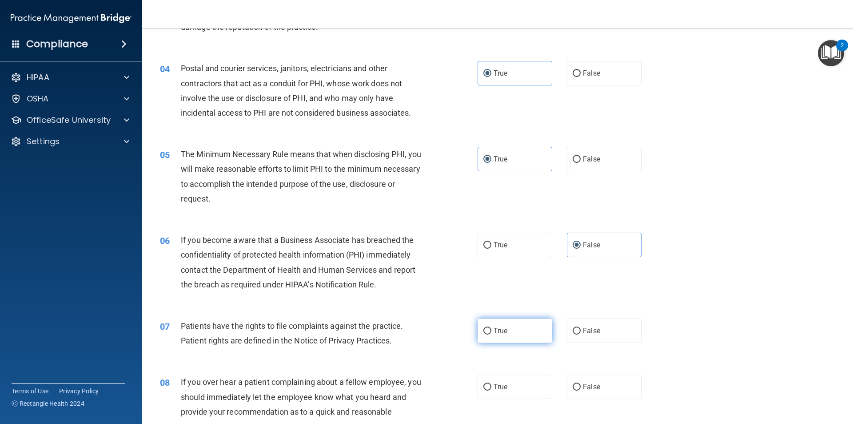
click at [522, 333] on label "True" at bounding box center [515, 330] width 75 height 24
click at [492, 333] on input "True" at bounding box center [488, 331] width 8 height 7
radio input "true"
click at [617, 391] on label "False" at bounding box center [604, 386] width 75 height 24
click at [581, 390] on input "False" at bounding box center [577, 387] width 8 height 7
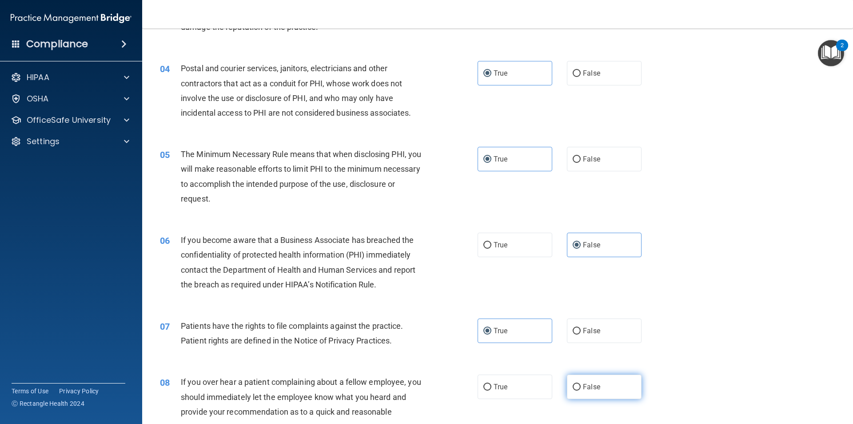
radio input "true"
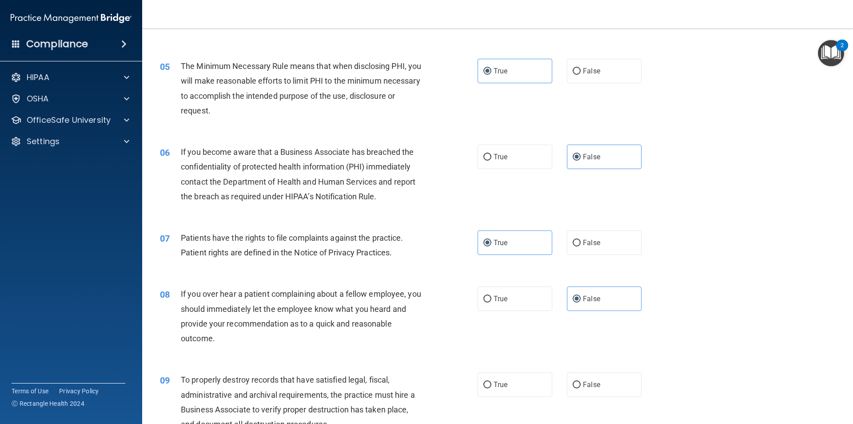
scroll to position [311, 0]
click at [592, 385] on span "False" at bounding box center [591, 383] width 17 height 8
click at [581, 385] on input "False" at bounding box center [577, 383] width 8 height 7
radio input "true"
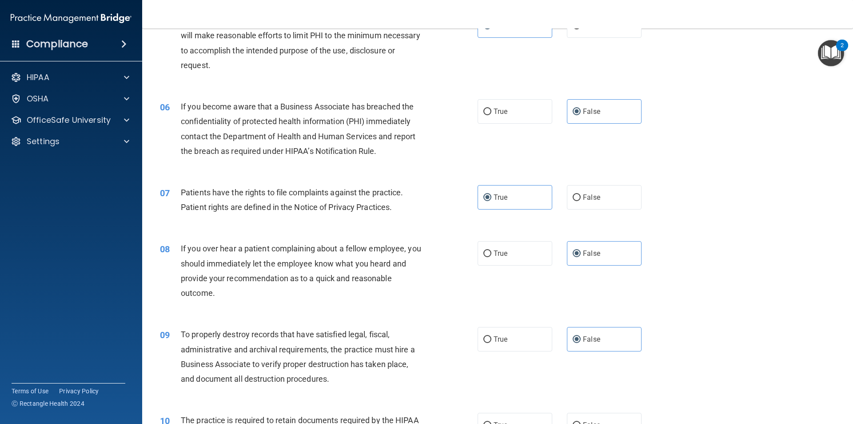
scroll to position [400, 0]
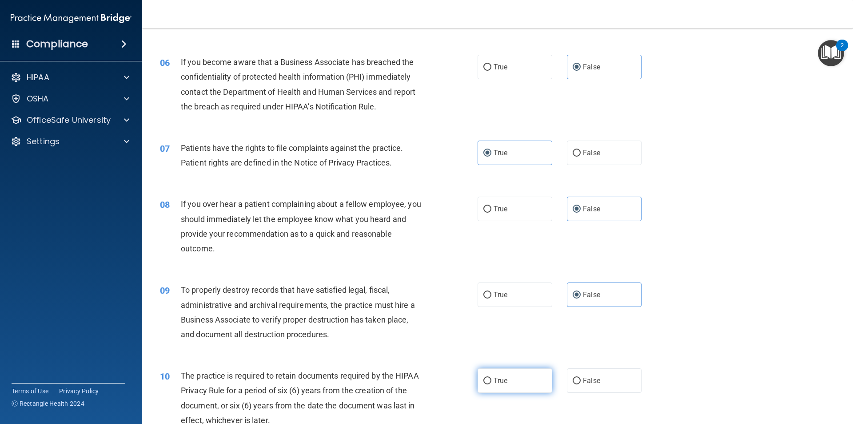
click at [514, 378] on label "True" at bounding box center [515, 380] width 75 height 24
click at [492, 378] on input "True" at bounding box center [488, 380] width 8 height 7
radio input "true"
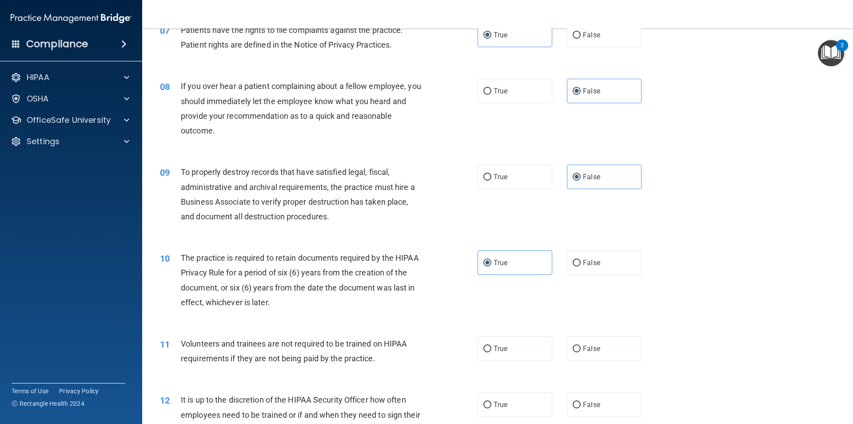
scroll to position [533, 0]
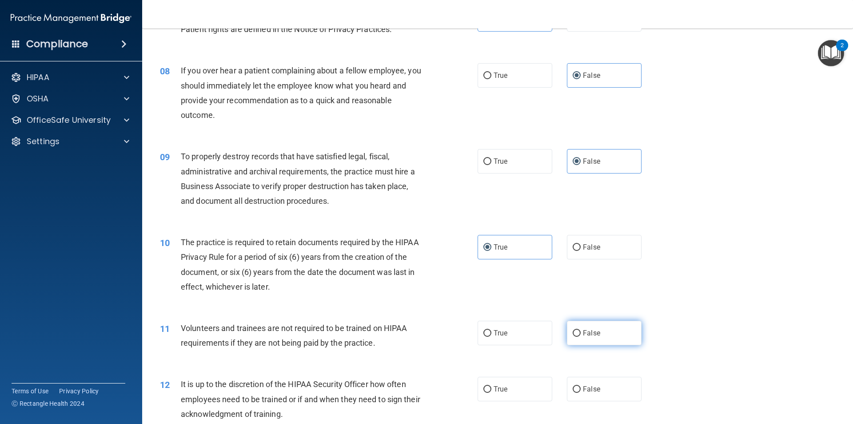
click at [571, 341] on label "False" at bounding box center [604, 332] width 75 height 24
click at [573, 336] on input "False" at bounding box center [577, 333] width 8 height 7
radio input "true"
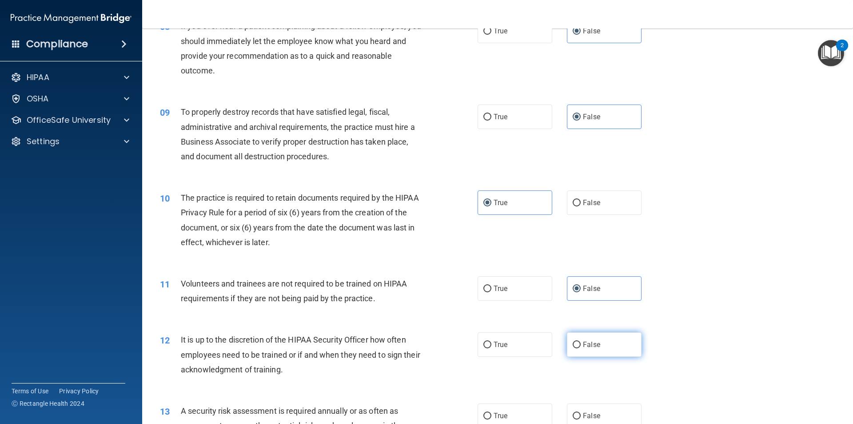
click at [574, 343] on input "False" at bounding box center [577, 344] width 8 height 7
radio input "true"
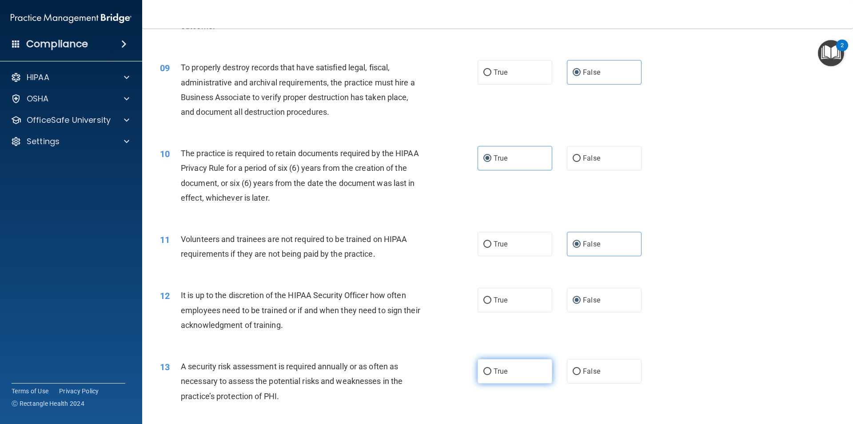
click at [490, 372] on label "True" at bounding box center [515, 371] width 75 height 24
click at [490, 372] on input "True" at bounding box center [488, 371] width 8 height 7
radio input "true"
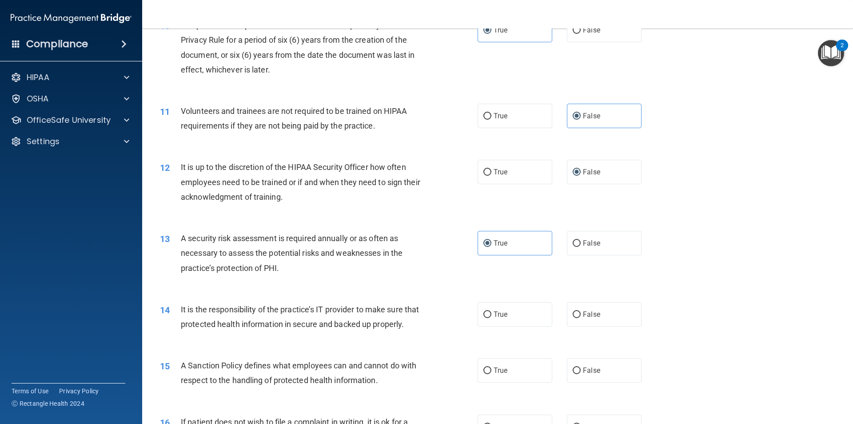
scroll to position [756, 0]
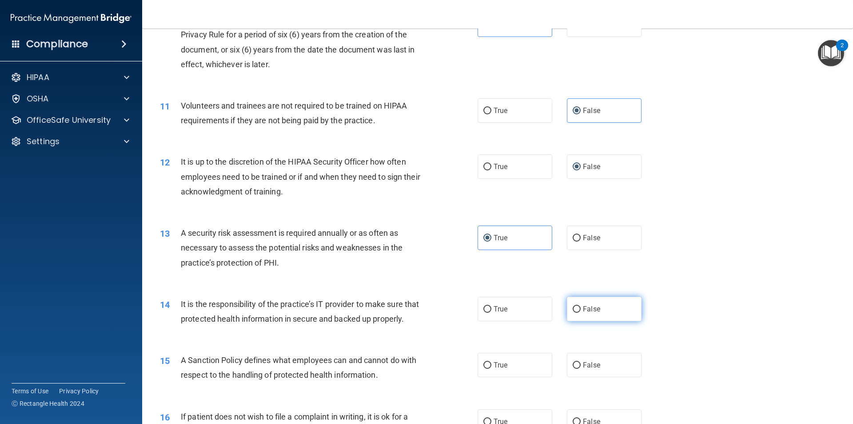
click at [595, 316] on label "False" at bounding box center [604, 308] width 75 height 24
click at [581, 312] on input "False" at bounding box center [577, 309] width 8 height 7
radio input "true"
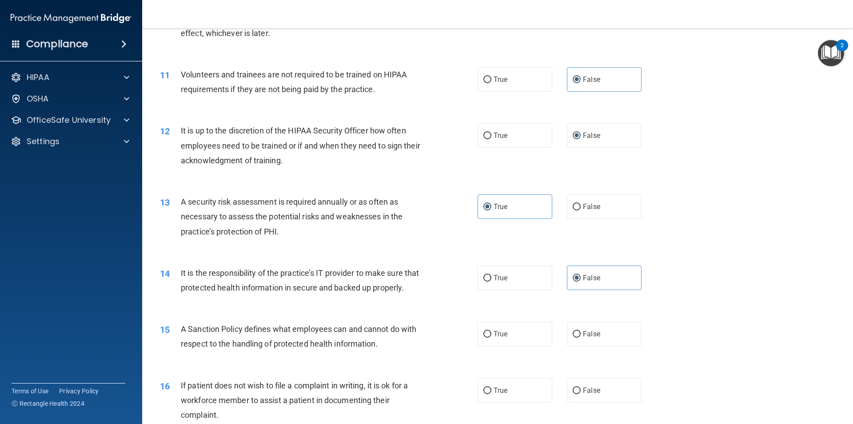
scroll to position [845, 0]
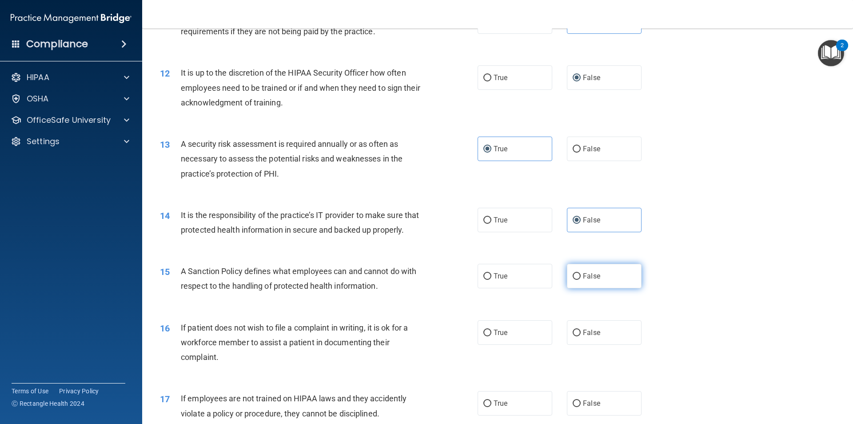
click at [608, 288] on label "False" at bounding box center [604, 276] width 75 height 24
click at [581, 280] on input "False" at bounding box center [577, 276] width 8 height 7
radio input "true"
click at [540, 342] on label "True" at bounding box center [515, 332] width 75 height 24
click at [492, 336] on input "True" at bounding box center [488, 332] width 8 height 7
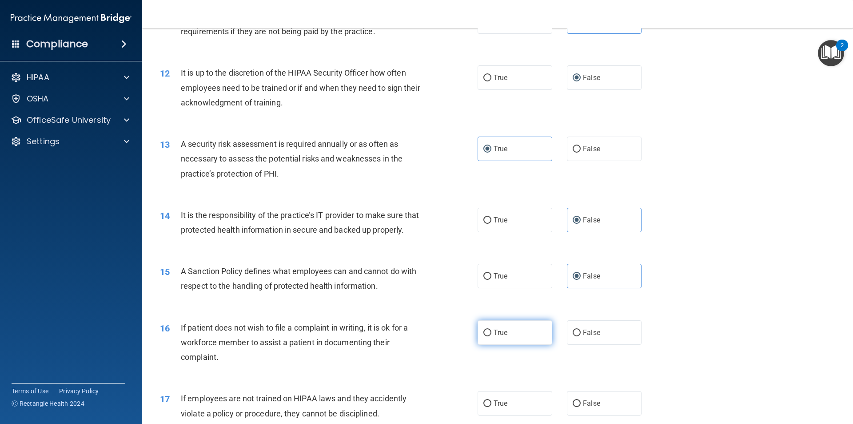
radio input "true"
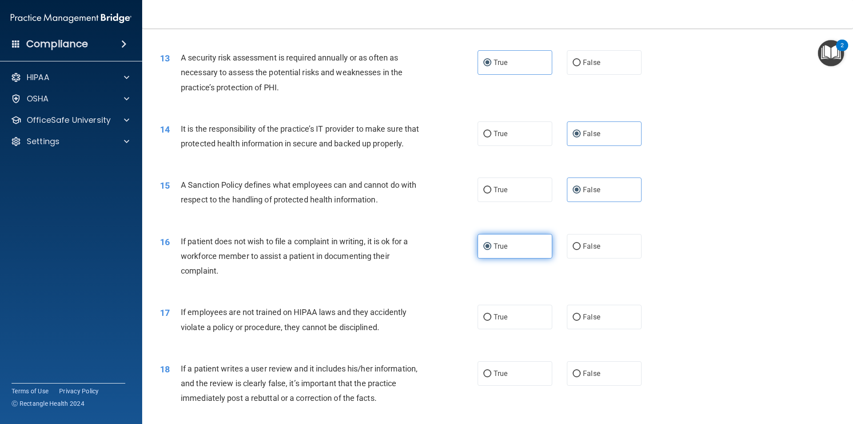
scroll to position [933, 0]
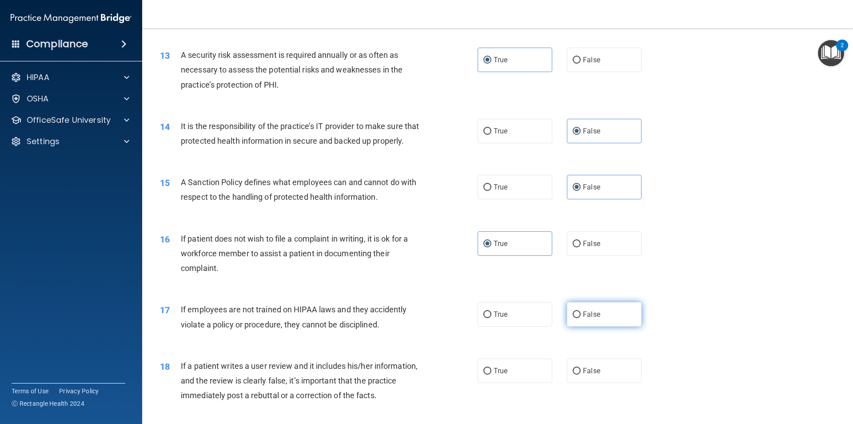
click at [594, 318] on span "False" at bounding box center [591, 314] width 17 height 8
click at [581, 318] on input "False" at bounding box center [577, 314] width 8 height 7
radio input "true"
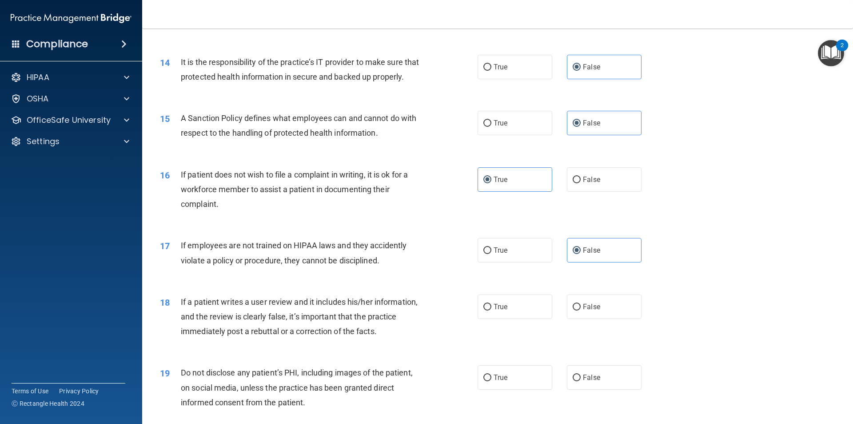
scroll to position [1022, 0]
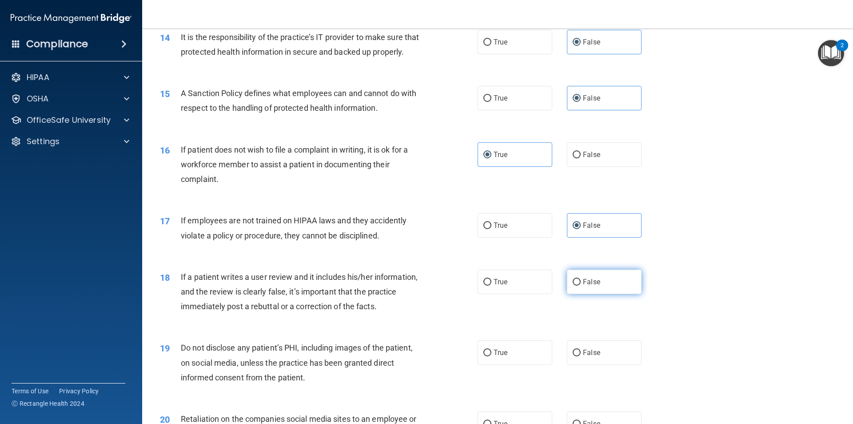
click at [580, 294] on label "False" at bounding box center [604, 281] width 75 height 24
click at [580, 285] on input "False" at bounding box center [577, 282] width 8 height 7
radio input "true"
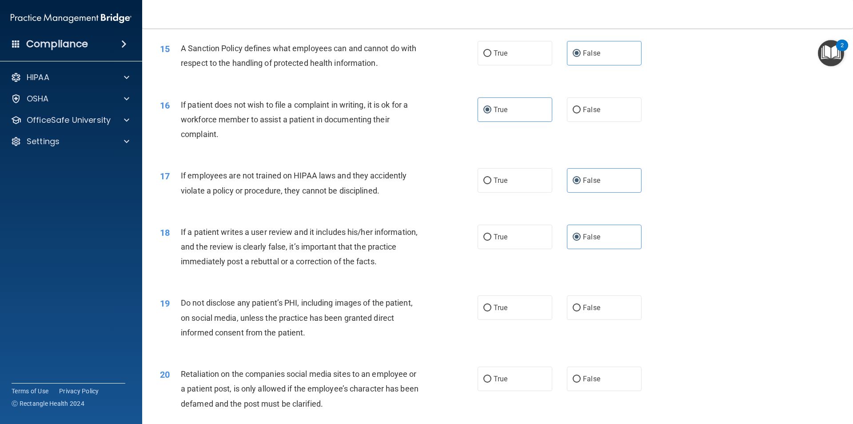
scroll to position [1111, 0]
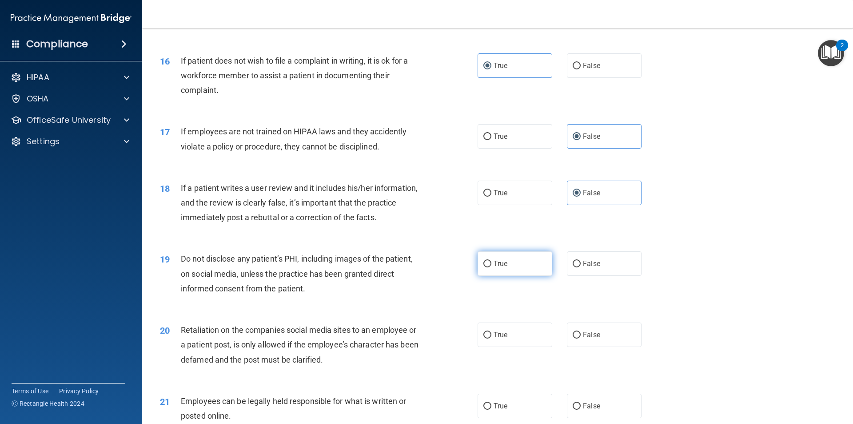
click at [484, 267] on input "True" at bounding box center [488, 263] width 8 height 7
radio input "true"
click at [585, 347] on label "False" at bounding box center [604, 334] width 75 height 24
click at [581, 338] on input "False" at bounding box center [577, 335] width 8 height 7
radio input "true"
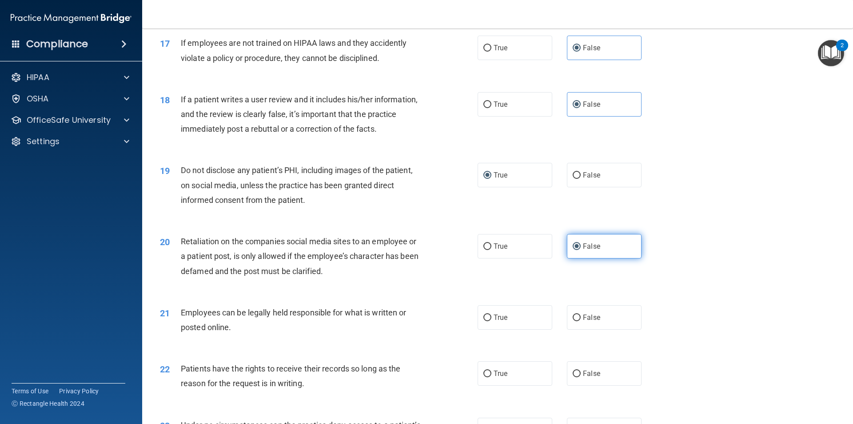
scroll to position [1200, 0]
click at [513, 329] on label "True" at bounding box center [515, 316] width 75 height 24
click at [492, 320] on input "True" at bounding box center [488, 317] width 8 height 7
radio input "true"
click at [622, 379] on label "False" at bounding box center [604, 372] width 75 height 24
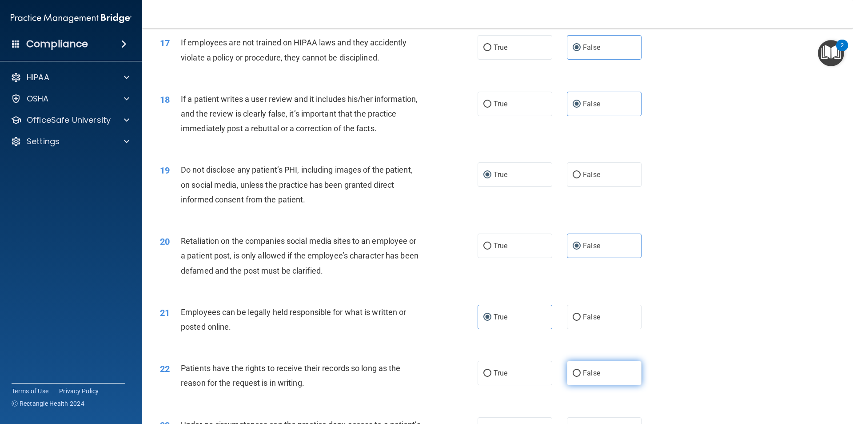
click at [581, 376] on input "False" at bounding box center [577, 373] width 8 height 7
radio input "true"
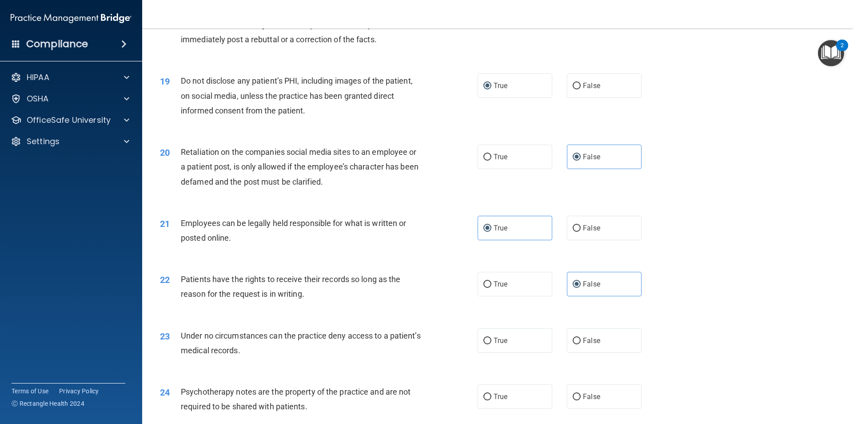
scroll to position [1334, 0]
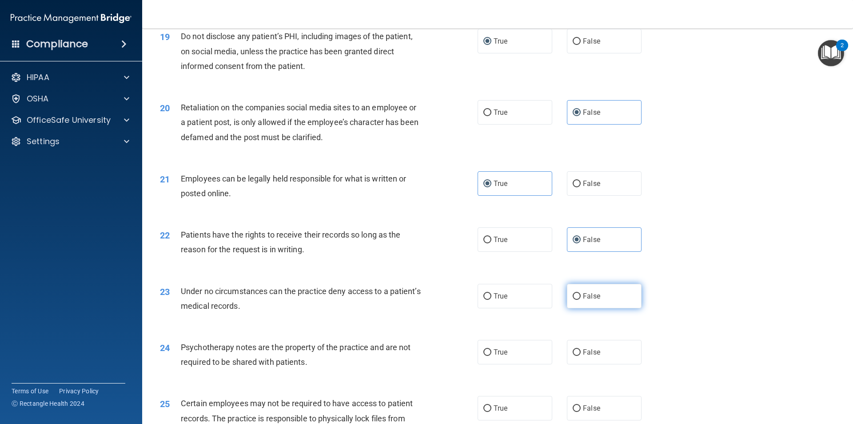
click at [582, 308] on label "False" at bounding box center [604, 296] width 75 height 24
click at [581, 300] on input "False" at bounding box center [577, 296] width 8 height 7
radio input "true"
click at [507, 364] on label "True" at bounding box center [515, 352] width 75 height 24
click at [492, 356] on input "True" at bounding box center [488, 352] width 8 height 7
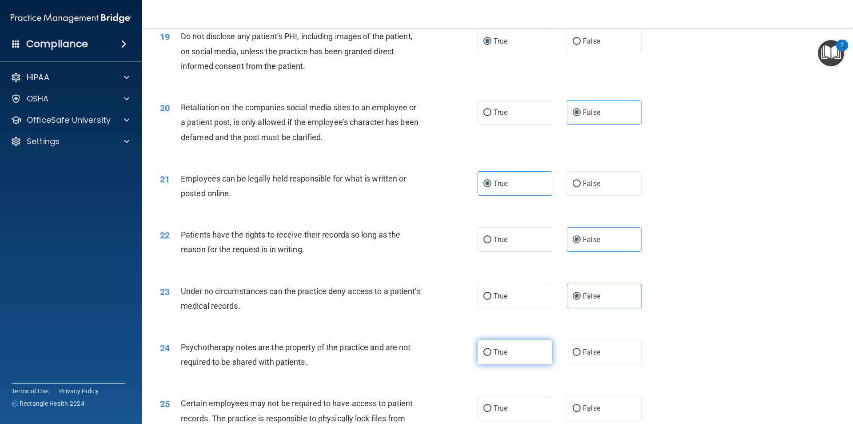
radio input "true"
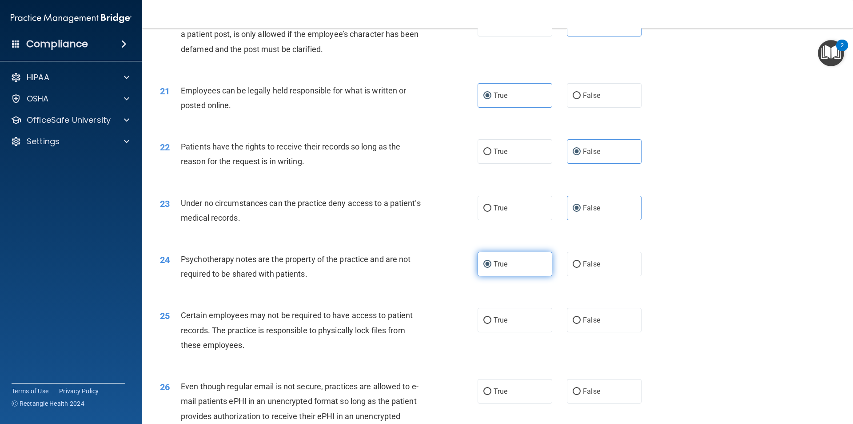
scroll to position [1422, 0]
click at [519, 326] on label "True" at bounding box center [515, 319] width 75 height 24
click at [492, 323] on input "True" at bounding box center [488, 319] width 8 height 7
radio input "true"
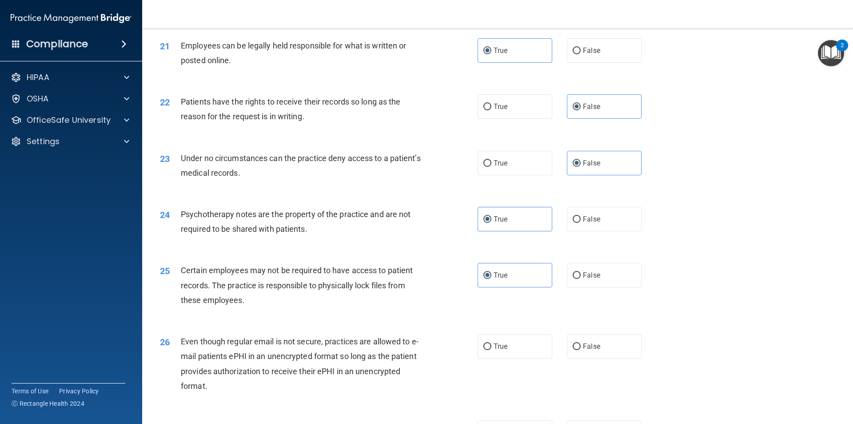
scroll to position [1467, 0]
click at [486, 355] on label "True" at bounding box center [515, 345] width 75 height 24
click at [486, 349] on input "True" at bounding box center [488, 346] width 8 height 7
radio input "true"
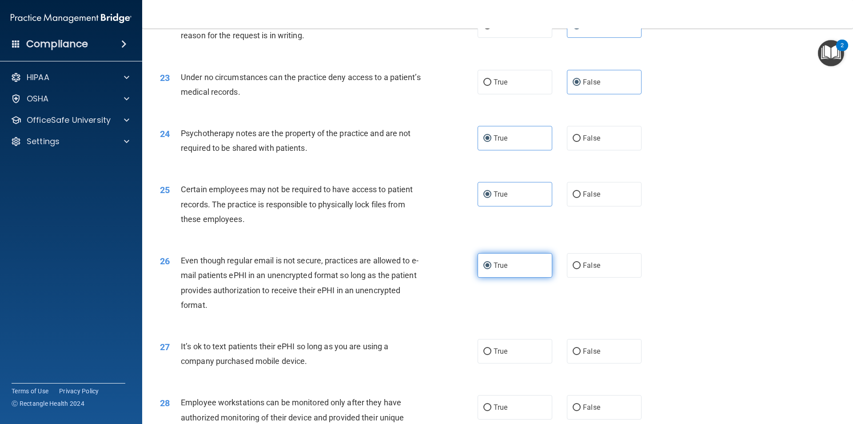
scroll to position [1556, 0]
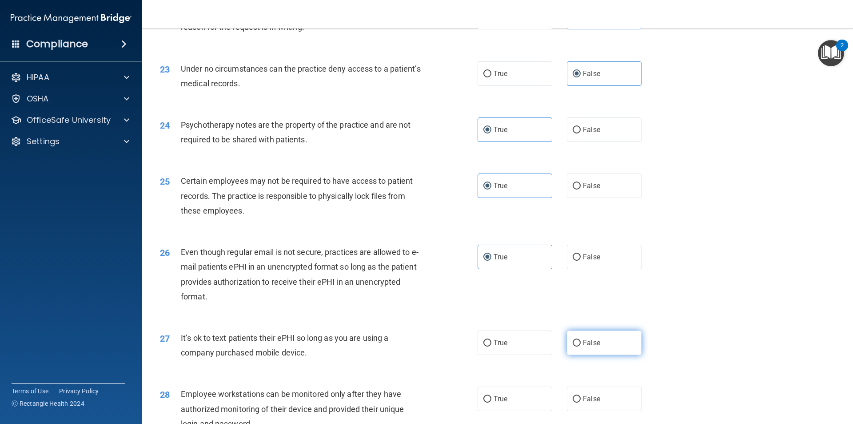
click at [587, 347] on span "False" at bounding box center [591, 342] width 17 height 8
click at [581, 346] on input "False" at bounding box center [577, 343] width 8 height 7
radio input "true"
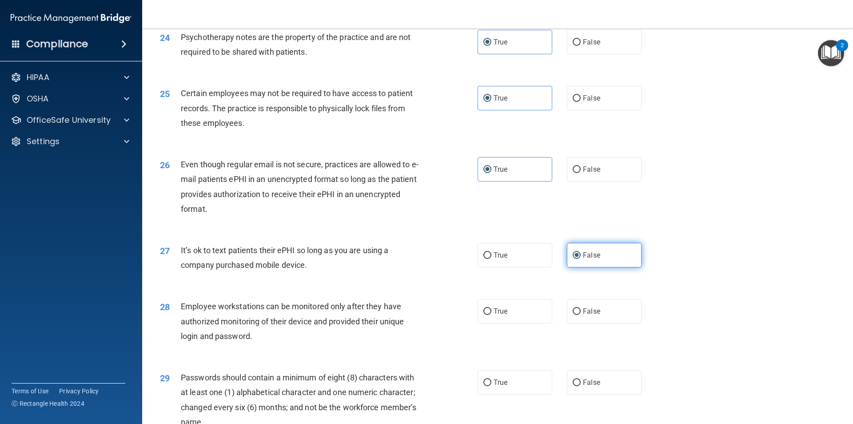
scroll to position [1645, 0]
click at [611, 322] on label "False" at bounding box center [604, 309] width 75 height 24
click at [581, 313] on input "False" at bounding box center [577, 310] width 8 height 7
radio input "true"
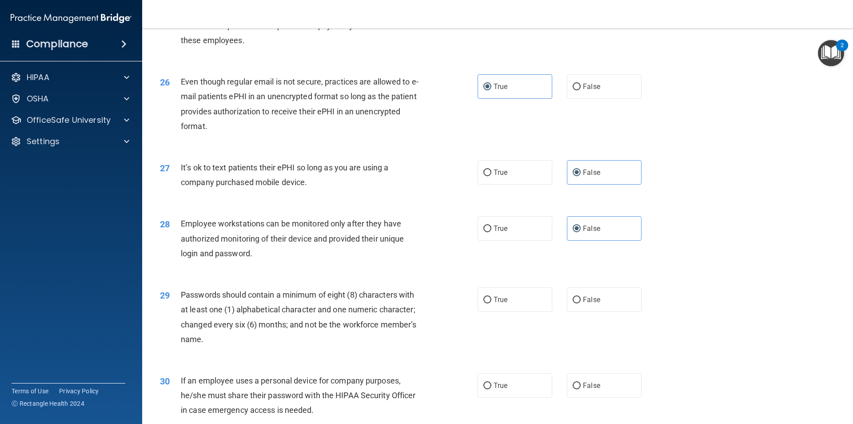
scroll to position [1734, 0]
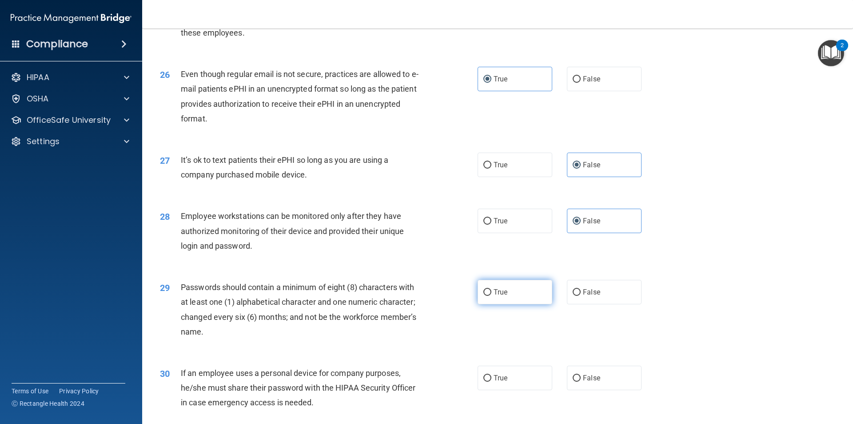
click at [504, 296] on span "True" at bounding box center [501, 292] width 14 height 8
click at [492, 296] on input "True" at bounding box center [488, 292] width 8 height 7
radio input "true"
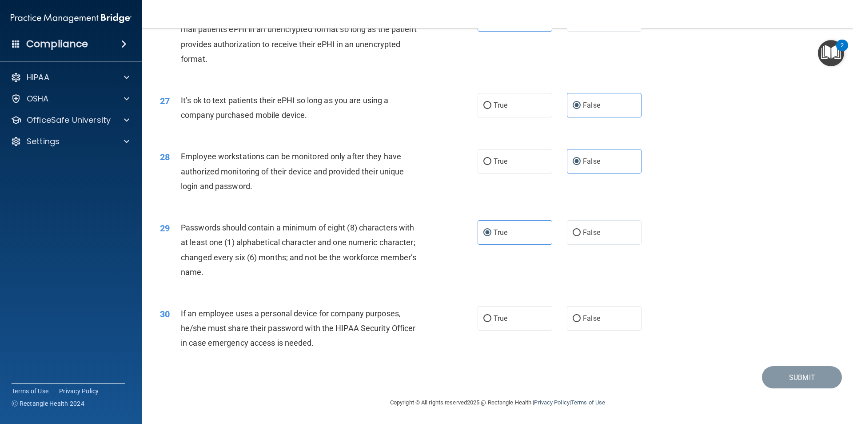
scroll to position [1808, 0]
click at [586, 325] on label "False" at bounding box center [604, 318] width 75 height 24
click at [581, 322] on input "False" at bounding box center [577, 318] width 8 height 7
radio input "true"
click at [764, 377] on button "Submit" at bounding box center [802, 377] width 80 height 23
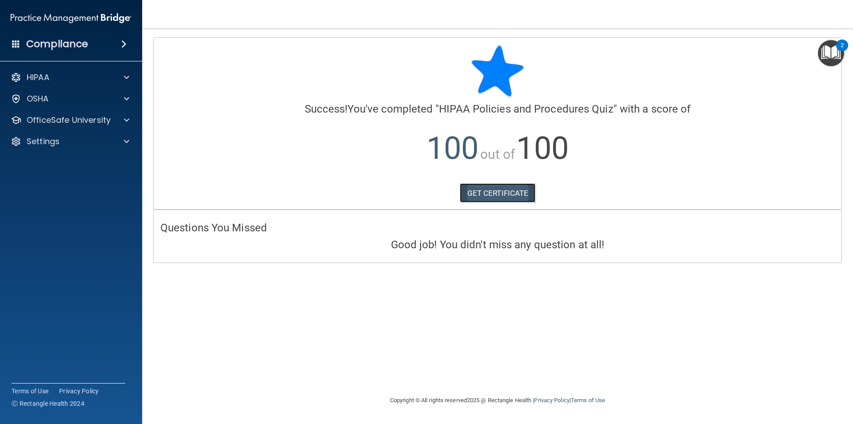
click at [518, 185] on link "GET CERTIFICATE" at bounding box center [498, 193] width 76 height 20
click at [67, 116] on p "OfficeSafe University" at bounding box center [69, 120] width 84 height 11
click at [72, 140] on p "HIPAA Training" at bounding box center [42, 141] width 73 height 9
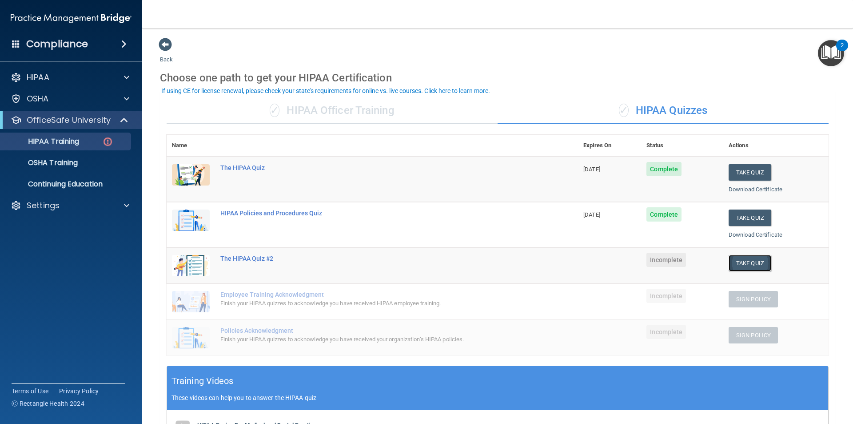
click at [753, 266] on button "Take Quiz" at bounding box center [750, 263] width 43 height 16
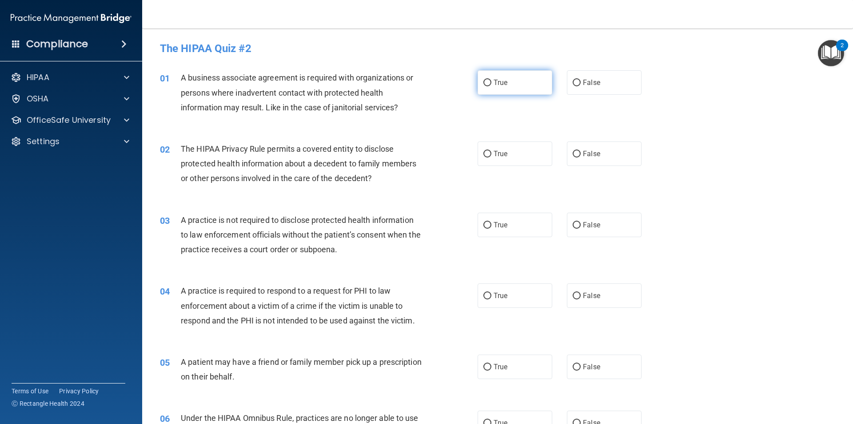
click at [499, 88] on label "True" at bounding box center [515, 82] width 75 height 24
click at [492, 86] on input "True" at bounding box center [488, 83] width 8 height 7
radio input "true"
click at [509, 154] on label "True" at bounding box center [515, 153] width 75 height 24
click at [492, 154] on input "True" at bounding box center [488, 154] width 8 height 7
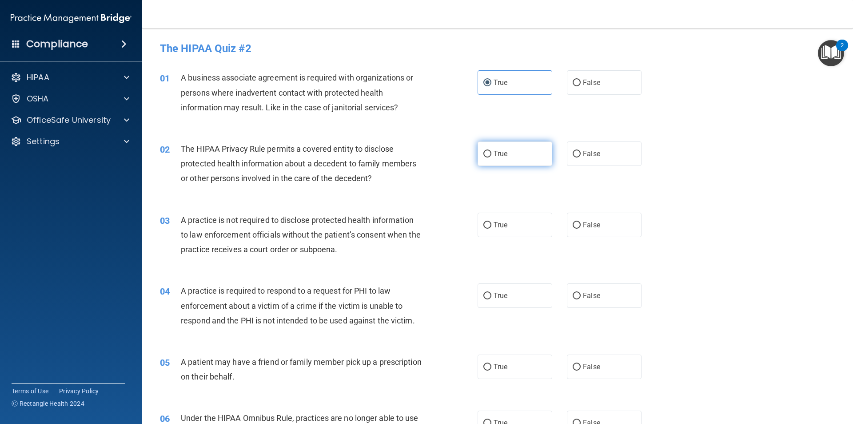
radio input "true"
click at [499, 235] on label "True" at bounding box center [515, 224] width 75 height 24
click at [492, 228] on input "True" at bounding box center [488, 225] width 8 height 7
radio input "true"
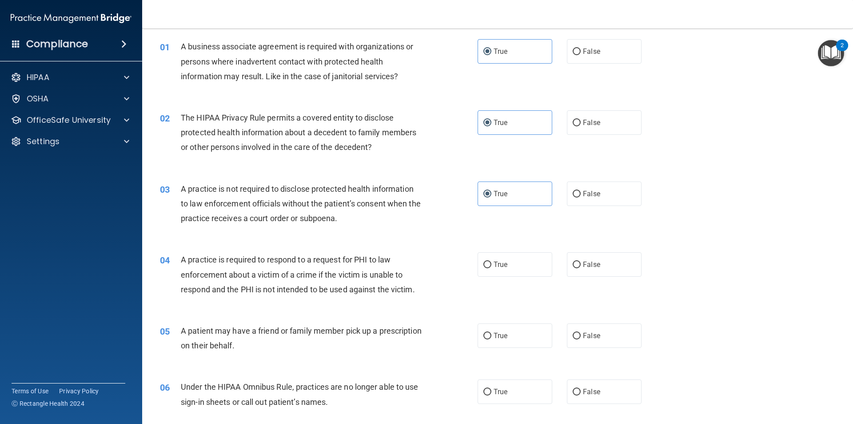
scroll to position [133, 0]
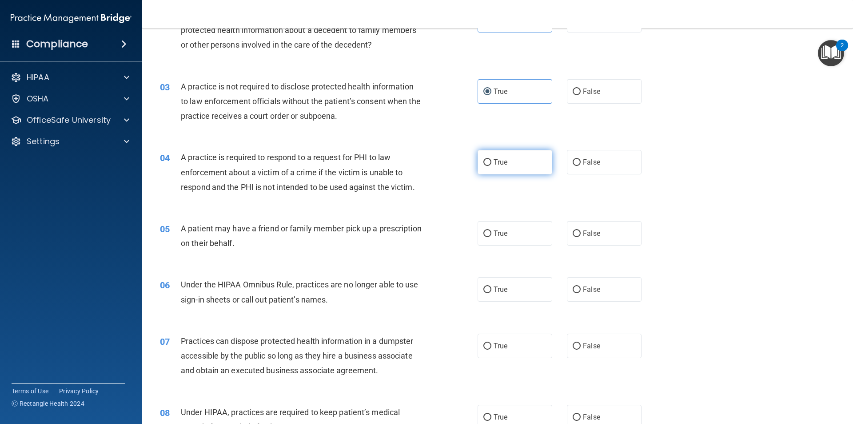
click at [497, 165] on span "True" at bounding box center [501, 162] width 14 height 8
click at [492, 165] on input "True" at bounding box center [488, 162] width 8 height 7
radio input "true"
click at [500, 244] on label "True" at bounding box center [515, 233] width 75 height 24
click at [492, 237] on input "True" at bounding box center [488, 233] width 8 height 7
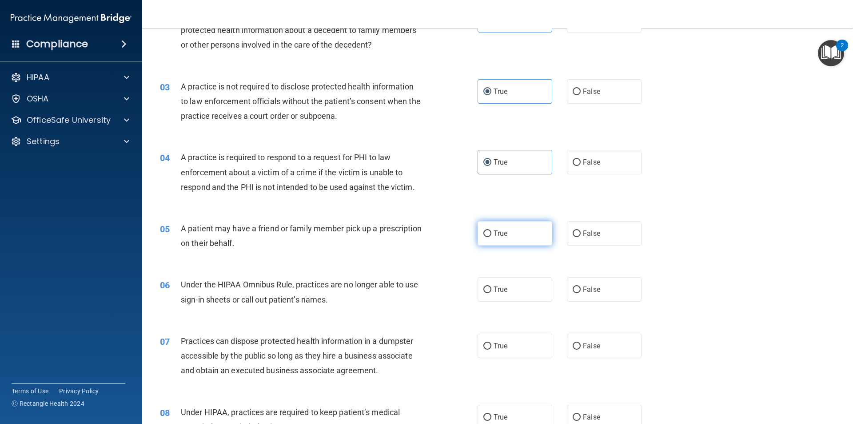
radio input "true"
click at [501, 282] on label "True" at bounding box center [515, 289] width 75 height 24
click at [492, 286] on input "True" at bounding box center [488, 289] width 8 height 7
radio input "true"
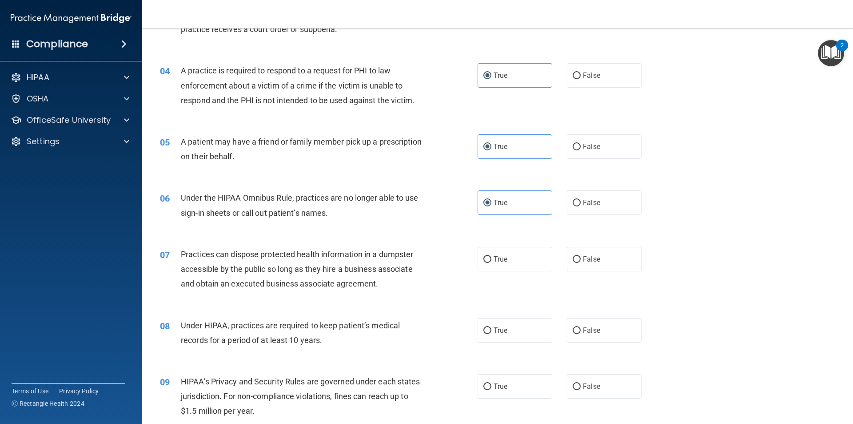
scroll to position [267, 0]
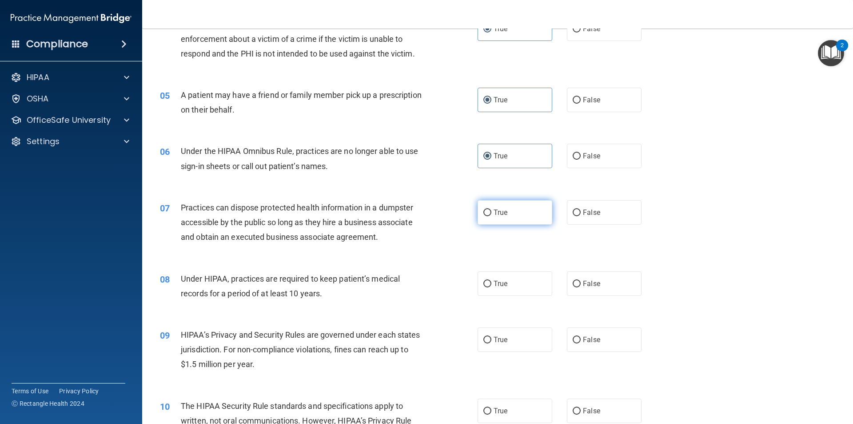
click at [499, 217] on label "True" at bounding box center [515, 212] width 75 height 24
click at [492, 216] on input "True" at bounding box center [488, 212] width 8 height 7
radio input "true"
click at [493, 273] on label "True" at bounding box center [515, 283] width 75 height 24
click at [492, 280] on input "True" at bounding box center [488, 283] width 8 height 7
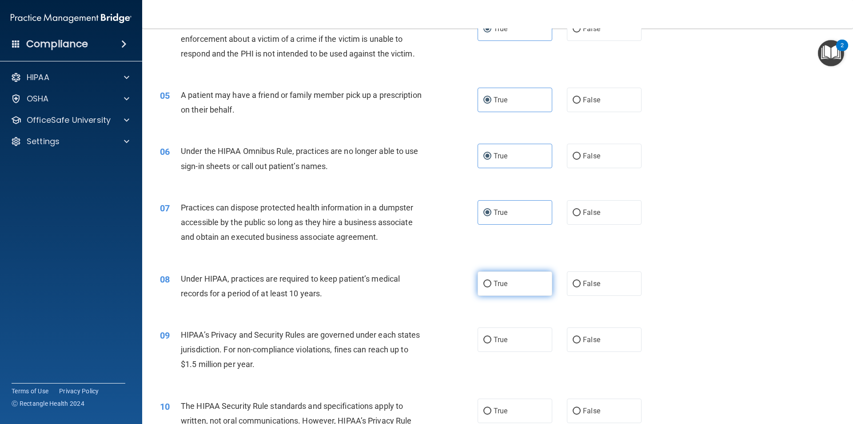
radio input "true"
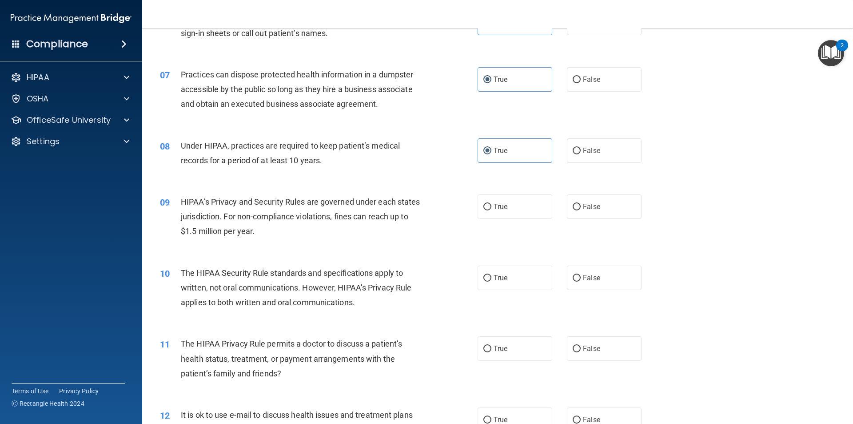
scroll to position [400, 0]
click at [502, 196] on label "True" at bounding box center [515, 206] width 75 height 24
click at [492, 203] on input "True" at bounding box center [488, 206] width 8 height 7
radio input "true"
click at [504, 272] on label "True" at bounding box center [515, 277] width 75 height 24
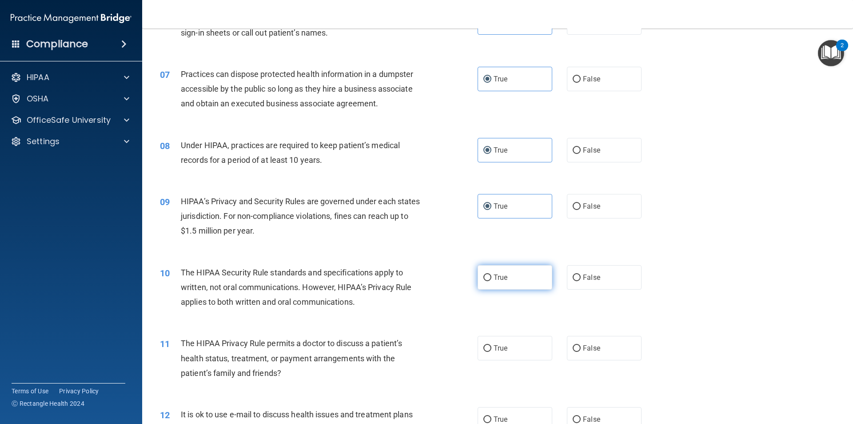
click at [492, 274] on input "True" at bounding box center [488, 277] width 8 height 7
radio input "true"
click at [495, 346] on span "True" at bounding box center [501, 348] width 14 height 8
click at [492, 346] on input "True" at bounding box center [488, 348] width 8 height 7
radio input "true"
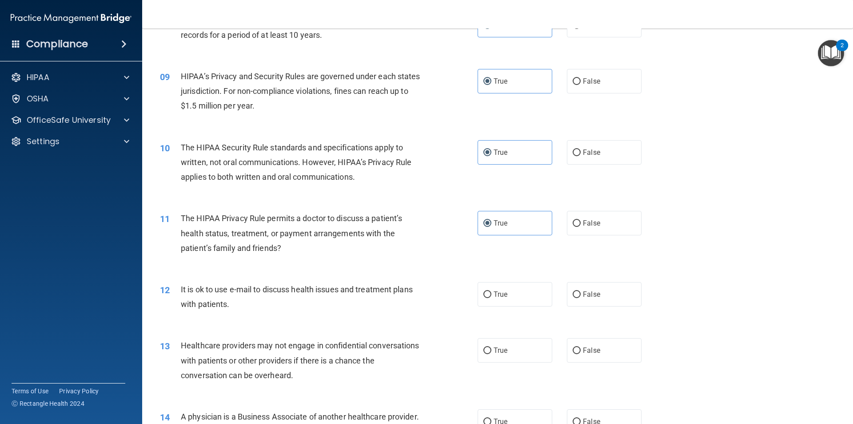
scroll to position [533, 0]
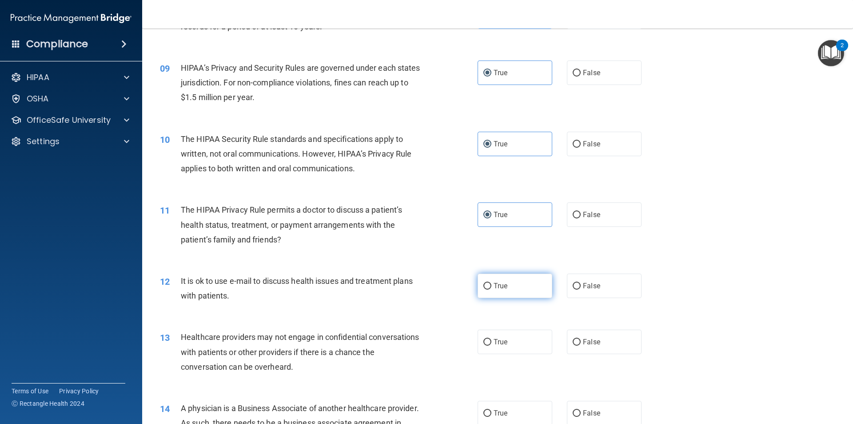
click at [508, 289] on label "True" at bounding box center [515, 285] width 75 height 24
click at [492, 289] on input "True" at bounding box center [488, 286] width 8 height 7
radio input "true"
click at [507, 332] on label "True" at bounding box center [515, 341] width 75 height 24
click at [492, 339] on input "True" at bounding box center [488, 342] width 8 height 7
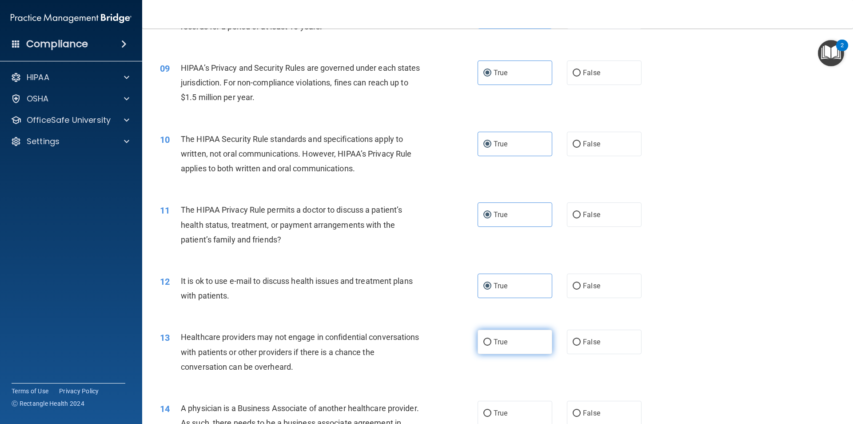
radio input "true"
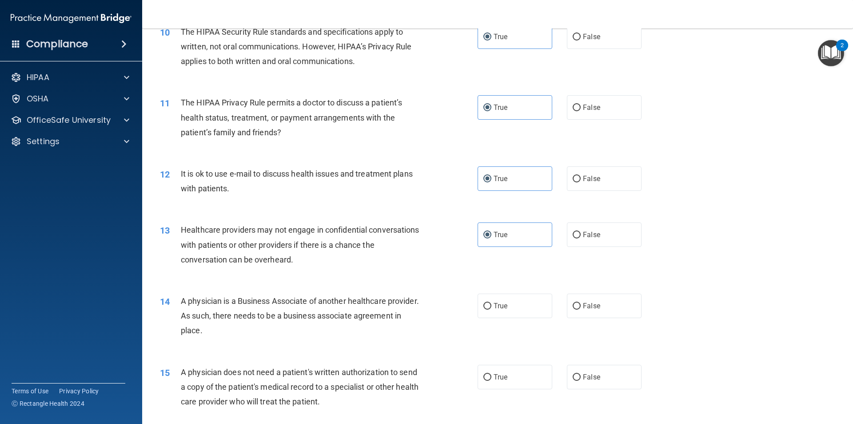
scroll to position [667, 0]
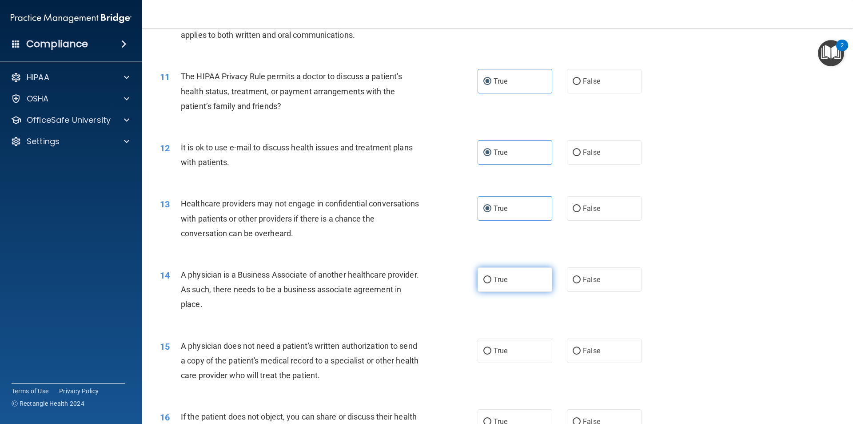
click at [520, 279] on label "True" at bounding box center [515, 279] width 75 height 24
click at [492, 279] on input "True" at bounding box center [488, 279] width 8 height 7
radio input "true"
click at [518, 347] on label "True" at bounding box center [515, 350] width 75 height 24
click at [492, 348] on input "True" at bounding box center [488, 351] width 8 height 7
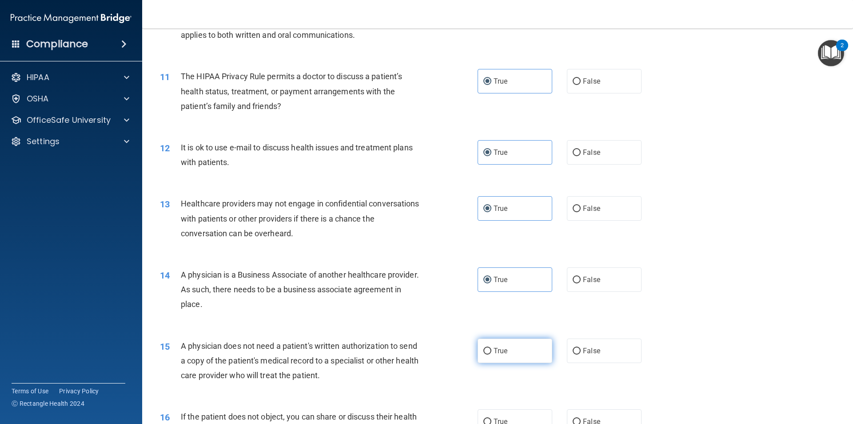
radio input "true"
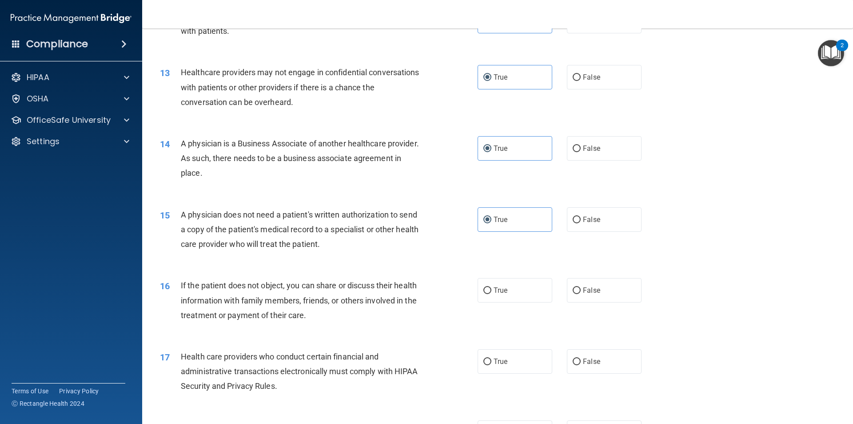
scroll to position [800, 0]
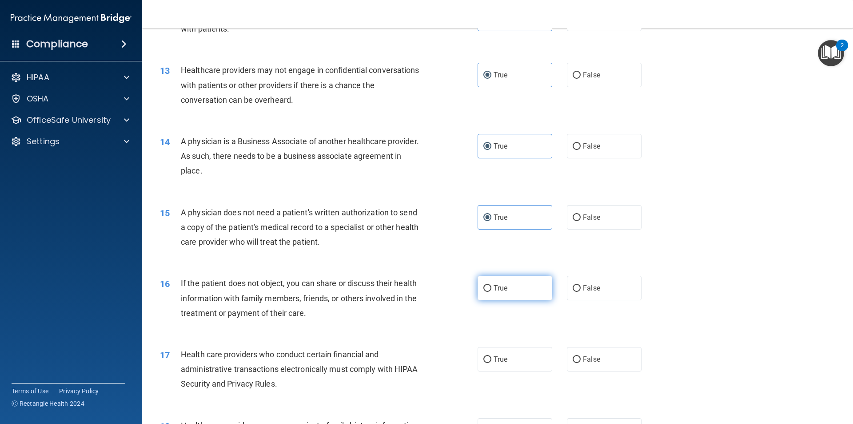
click at [533, 288] on label "True" at bounding box center [515, 288] width 75 height 24
click at [492, 288] on input "True" at bounding box center [488, 288] width 8 height 7
radio input "true"
click at [512, 366] on label "True" at bounding box center [515, 359] width 75 height 24
click at [492, 363] on input "True" at bounding box center [488, 359] width 8 height 7
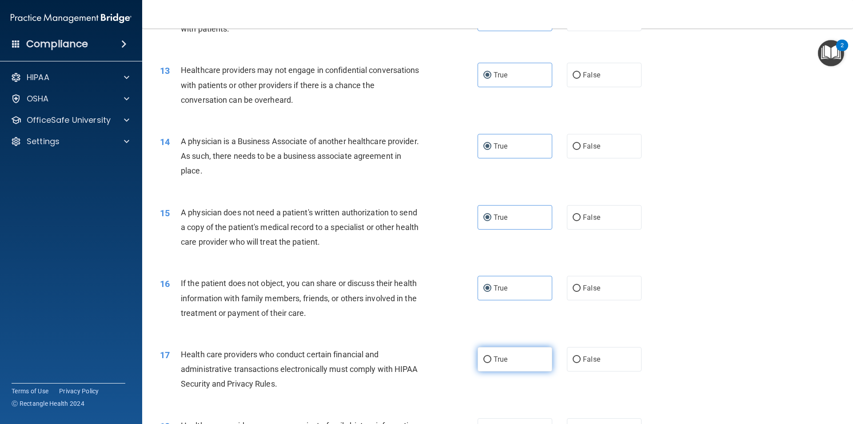
radio input "true"
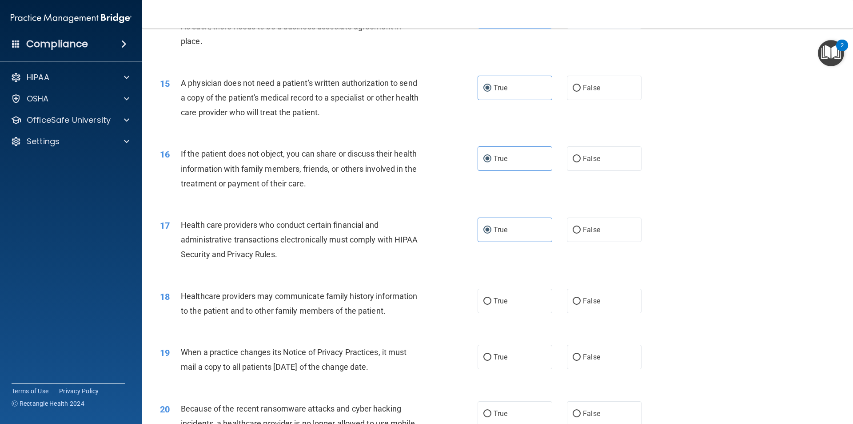
scroll to position [933, 0]
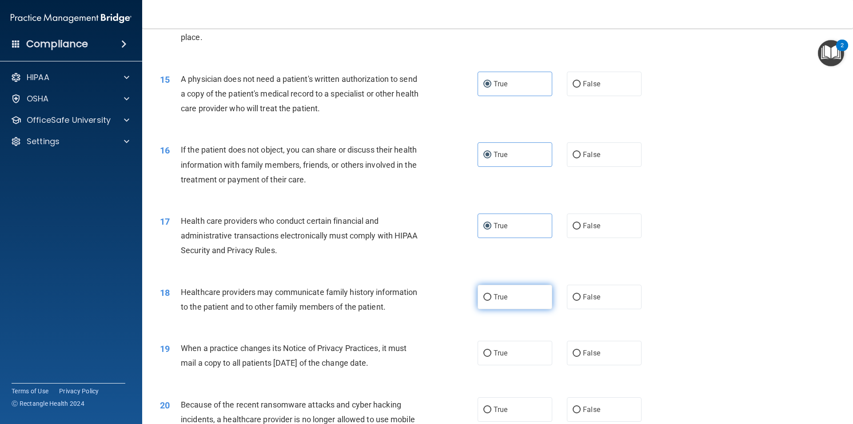
click at [508, 304] on label "True" at bounding box center [515, 296] width 75 height 24
click at [492, 300] on input "True" at bounding box center [488, 297] width 8 height 7
radio input "true"
click at [505, 338] on div "19 When a practice changes its Notice of Privacy Practices, it must mail a copy…" at bounding box center [497, 357] width 689 height 56
click at [501, 351] on span "True" at bounding box center [501, 352] width 14 height 8
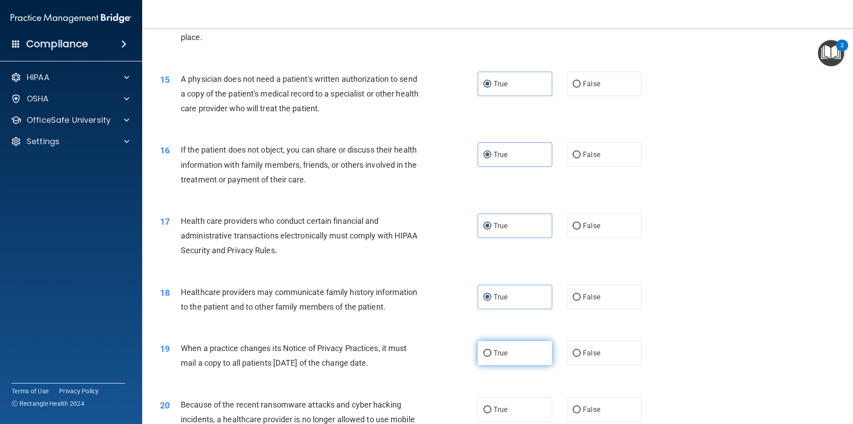
click at [492, 351] on input "True" at bounding box center [488, 353] width 8 height 7
radio input "true"
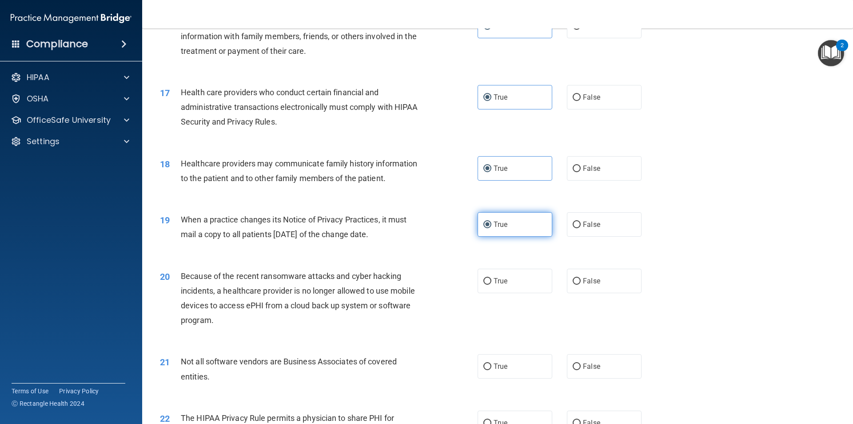
scroll to position [1067, 0]
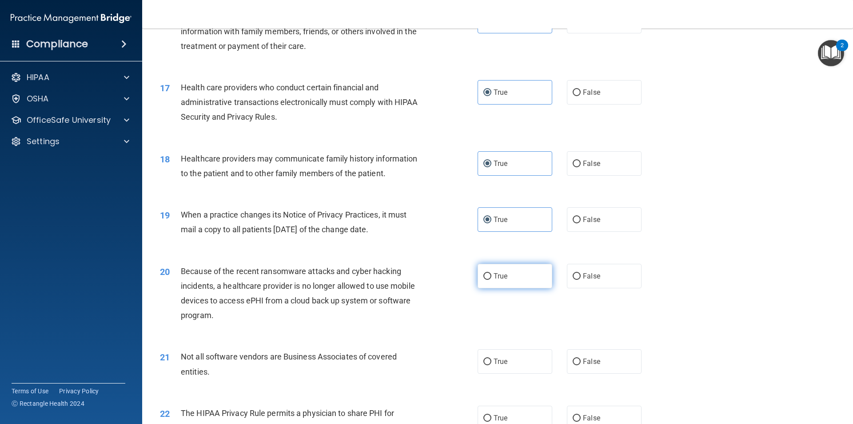
click at [499, 274] on span "True" at bounding box center [501, 276] width 14 height 8
click at [492, 274] on input "True" at bounding box center [488, 276] width 8 height 7
radio input "true"
click at [487, 354] on label "True" at bounding box center [515, 361] width 75 height 24
click at [487, 358] on input "True" at bounding box center [488, 361] width 8 height 7
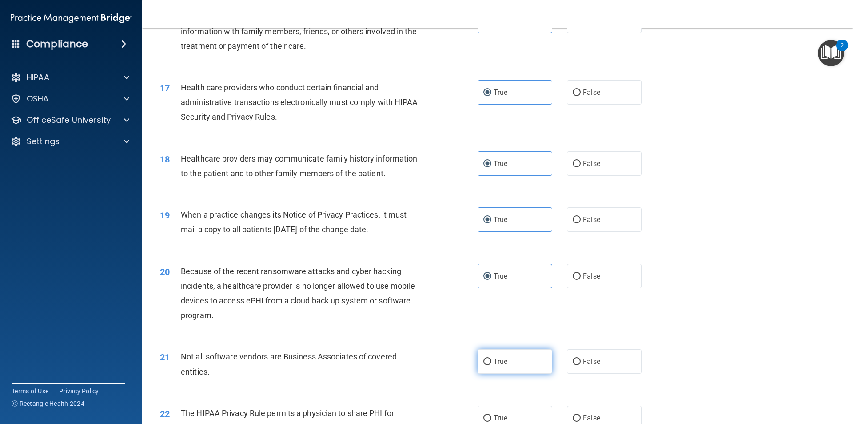
radio input "true"
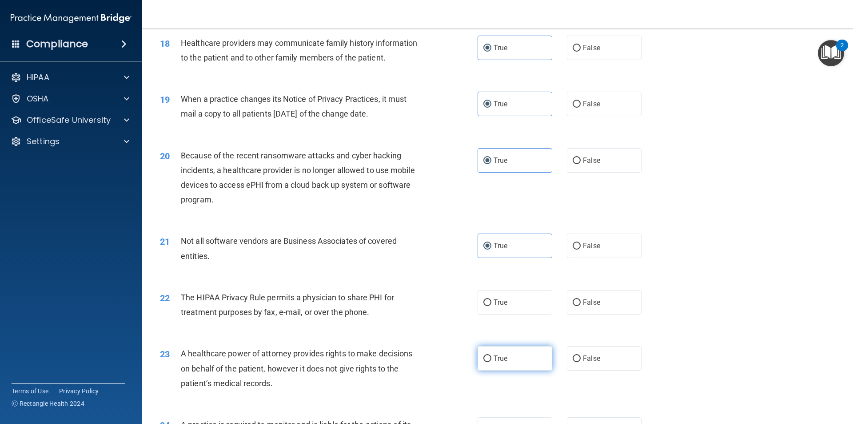
scroll to position [1200, 0]
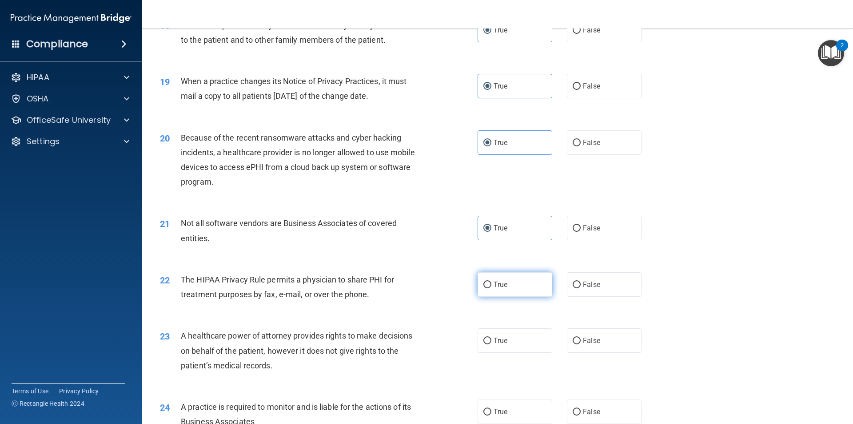
click at [495, 276] on label "True" at bounding box center [515, 284] width 75 height 24
click at [492, 281] on input "True" at bounding box center [488, 284] width 8 height 7
radio input "true"
click at [494, 337] on span "True" at bounding box center [501, 340] width 14 height 8
click at [492, 337] on input "True" at bounding box center [488, 340] width 8 height 7
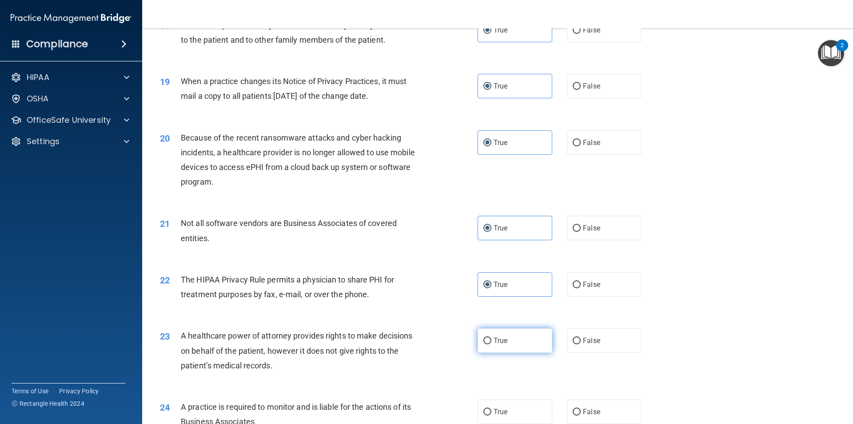
radio input "true"
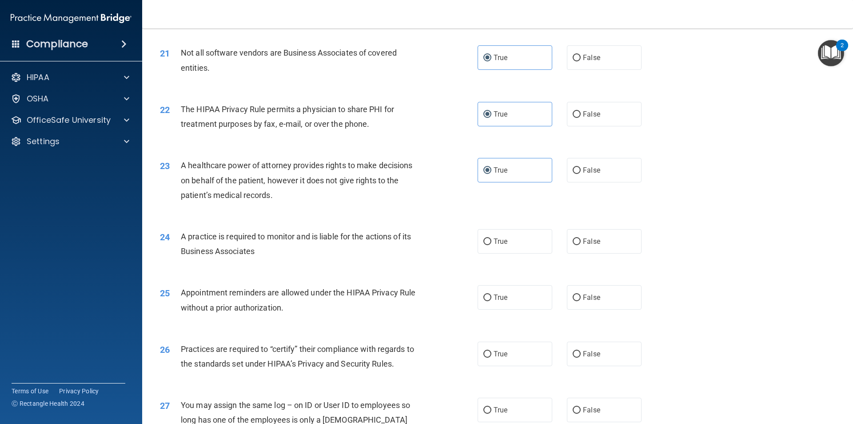
scroll to position [1378, 0]
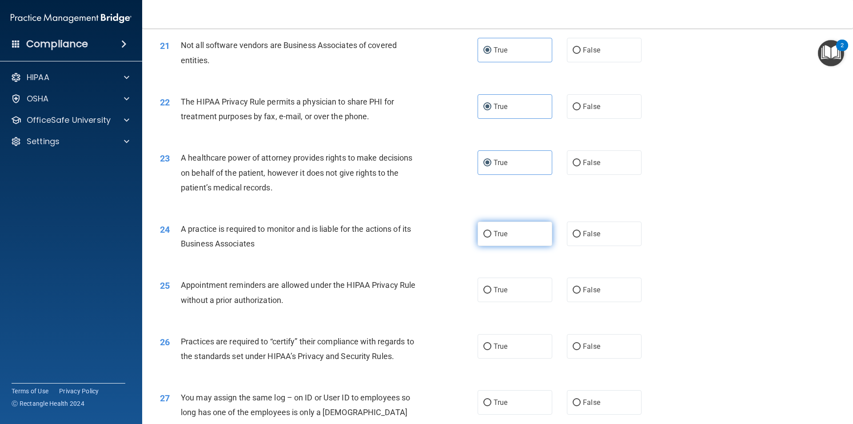
click at [493, 245] on label "True" at bounding box center [515, 233] width 75 height 24
click at [492, 237] on input "True" at bounding box center [488, 234] width 8 height 7
radio input "true"
click at [490, 289] on label "True" at bounding box center [515, 289] width 75 height 24
click at [490, 289] on input "True" at bounding box center [488, 290] width 8 height 7
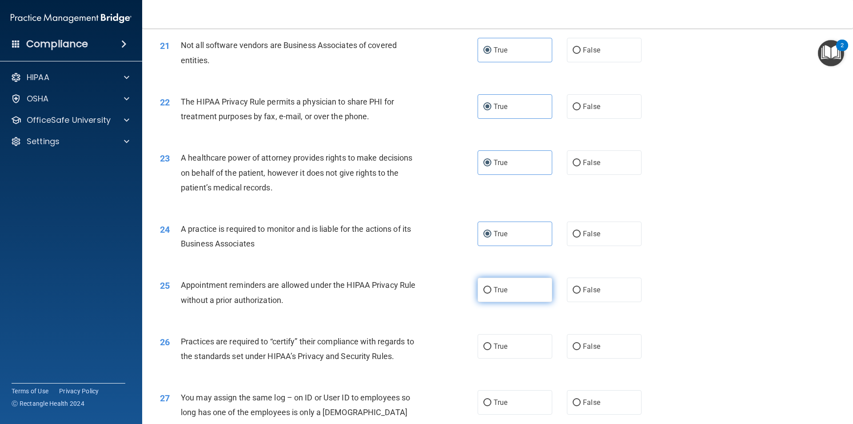
radio input "true"
click at [494, 343] on span "True" at bounding box center [501, 346] width 14 height 8
click at [492, 343] on input "True" at bounding box center [488, 346] width 8 height 7
radio input "true"
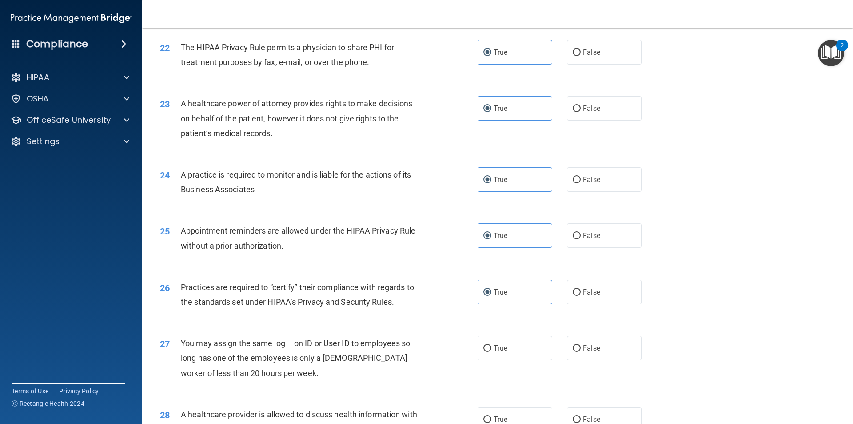
scroll to position [1511, 0]
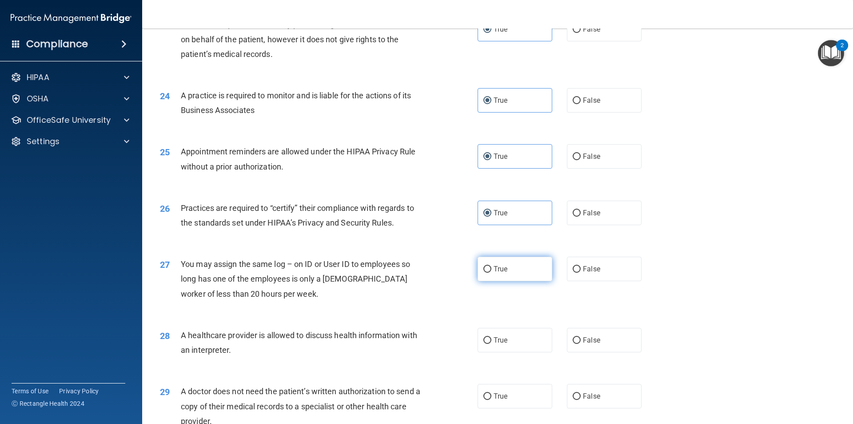
click at [501, 267] on span "True" at bounding box center [501, 268] width 14 height 8
click at [492, 267] on input "True" at bounding box center [488, 269] width 8 height 7
radio input "true"
click at [491, 345] on label "True" at bounding box center [515, 340] width 75 height 24
click at [491, 344] on input "True" at bounding box center [488, 340] width 8 height 7
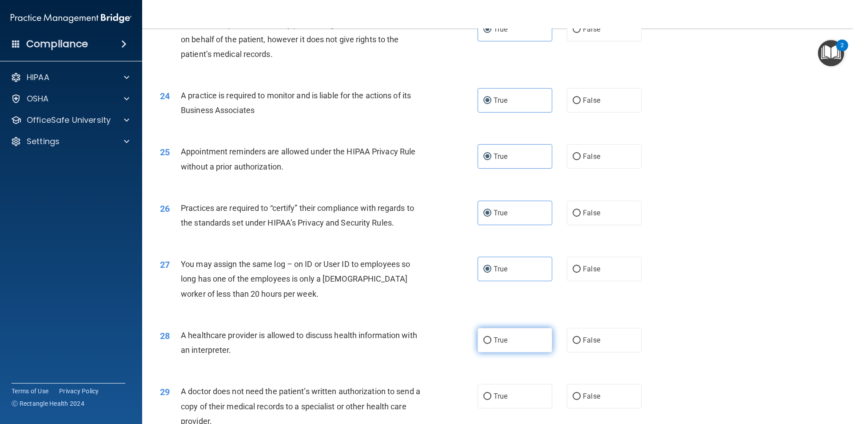
radio input "true"
click at [494, 394] on span "True" at bounding box center [501, 396] width 14 height 8
click at [492, 394] on input "True" at bounding box center [488, 396] width 8 height 7
radio input "true"
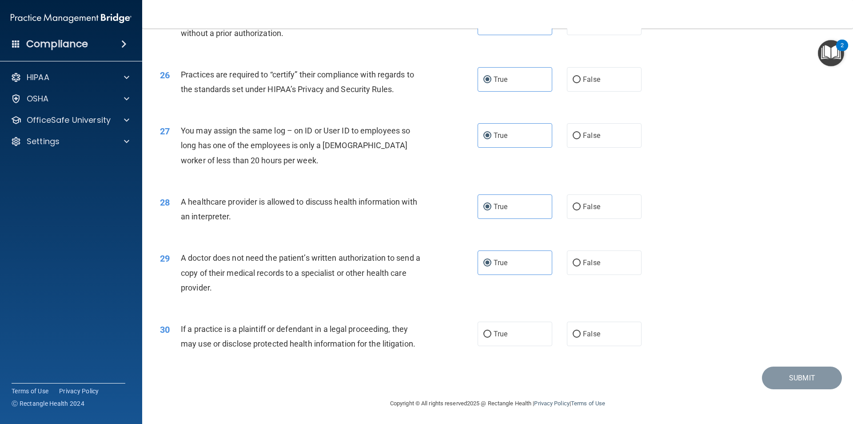
scroll to position [1646, 0]
click at [494, 339] on label "True" at bounding box center [515, 332] width 75 height 24
click at [492, 336] on input "True" at bounding box center [488, 333] width 8 height 7
radio input "true"
click at [806, 386] on button "Submit" at bounding box center [802, 376] width 80 height 23
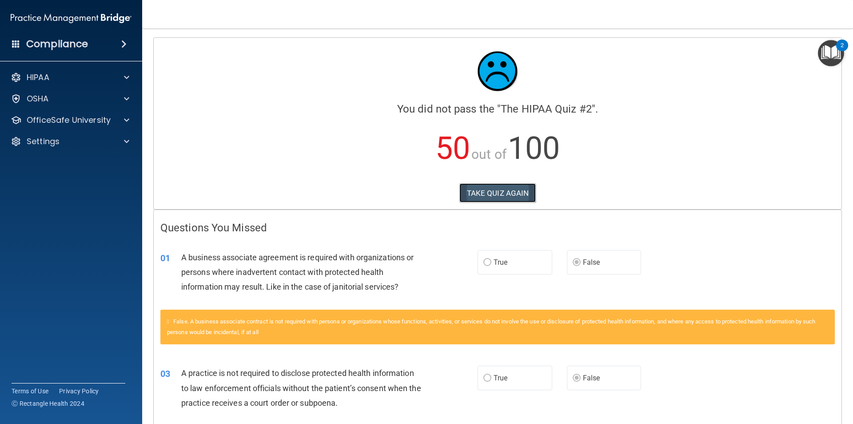
click at [506, 195] on button "TAKE QUIZ AGAIN" at bounding box center [498, 193] width 77 height 20
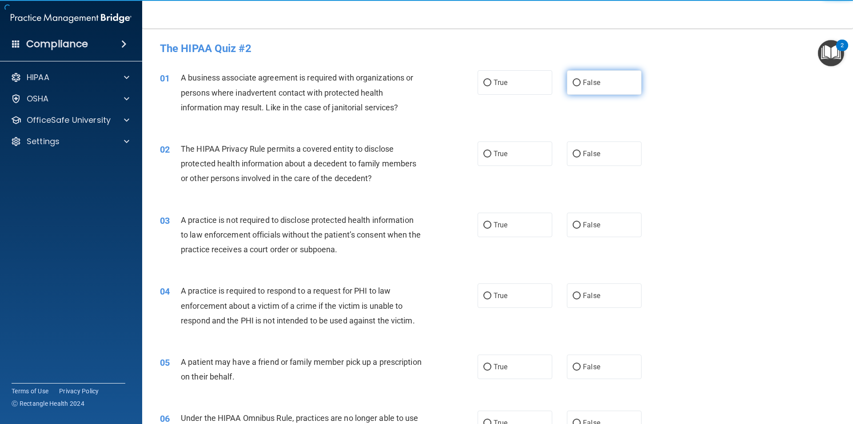
click at [574, 86] on input "False" at bounding box center [577, 83] width 8 height 7
radio input "true"
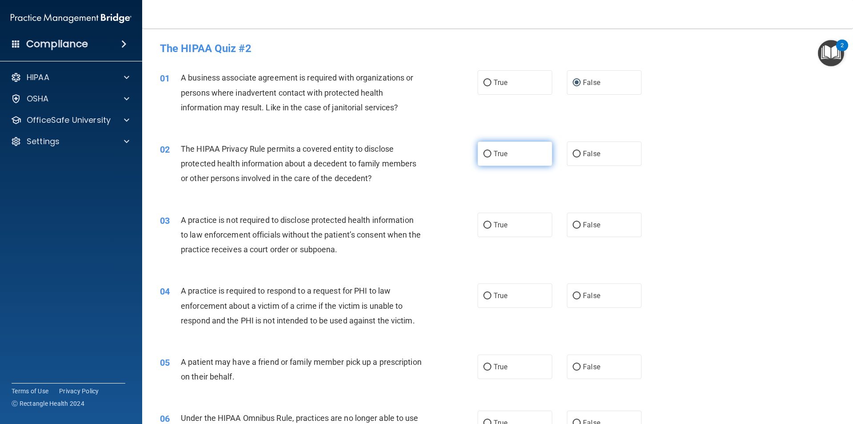
click at [525, 143] on label "True" at bounding box center [515, 153] width 75 height 24
click at [492, 151] on input "True" at bounding box center [488, 154] width 8 height 7
radio input "true"
click at [583, 228] on span "False" at bounding box center [591, 224] width 17 height 8
click at [581, 228] on input "False" at bounding box center [577, 225] width 8 height 7
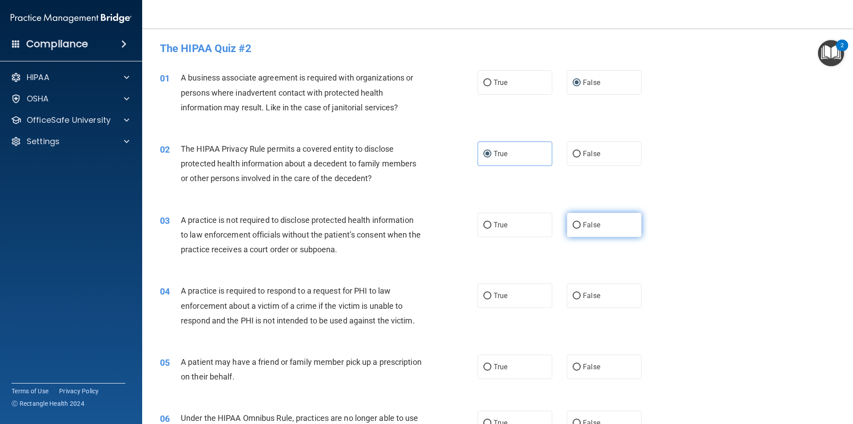
radio input "true"
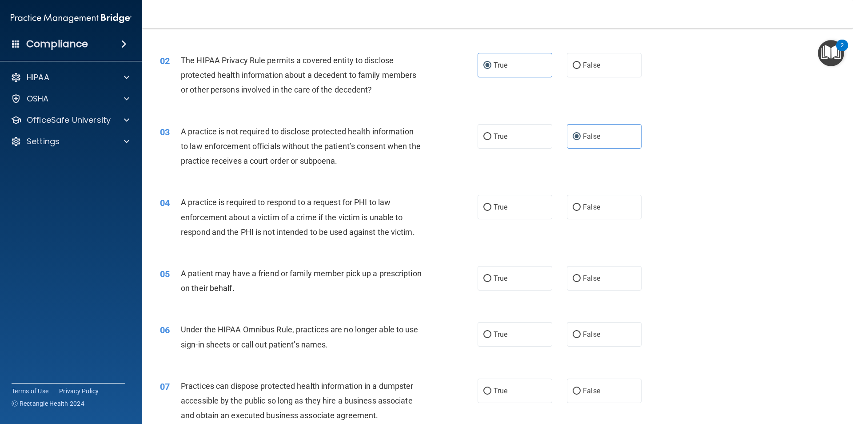
scroll to position [89, 0]
click at [510, 210] on label "True" at bounding box center [515, 206] width 75 height 24
click at [492, 210] on input "True" at bounding box center [488, 207] width 8 height 7
radio input "true"
click at [510, 280] on label "True" at bounding box center [515, 277] width 75 height 24
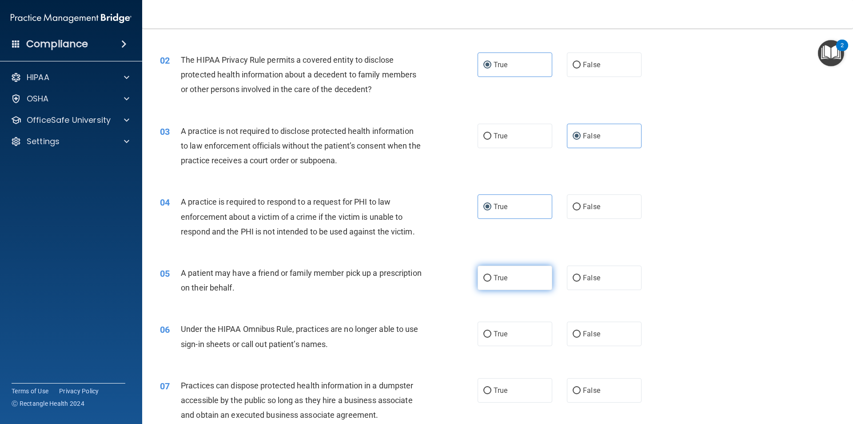
click at [492, 280] on input "True" at bounding box center [488, 278] width 8 height 7
radio input "true"
click at [627, 322] on label "False" at bounding box center [604, 333] width 75 height 24
click at [581, 331] on input "False" at bounding box center [577, 334] width 8 height 7
radio input "true"
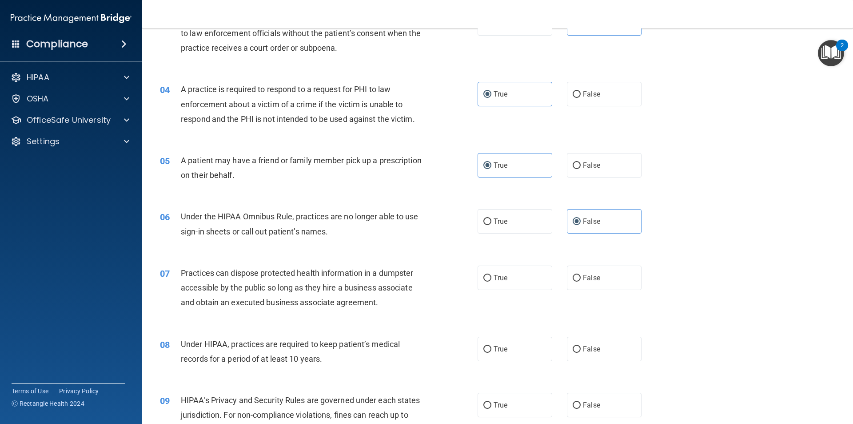
scroll to position [222, 0]
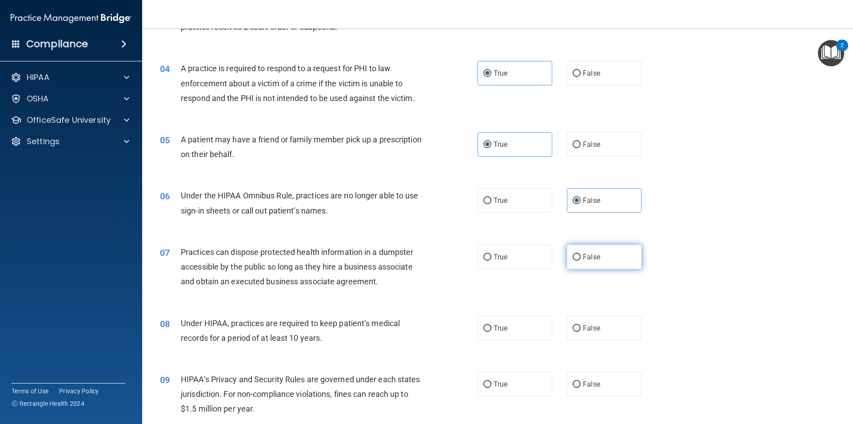
click at [582, 266] on label "False" at bounding box center [604, 256] width 75 height 24
click at [581, 260] on input "False" at bounding box center [577, 257] width 8 height 7
radio input "true"
click at [589, 320] on label "False" at bounding box center [604, 328] width 75 height 24
click at [581, 325] on input "False" at bounding box center [577, 328] width 8 height 7
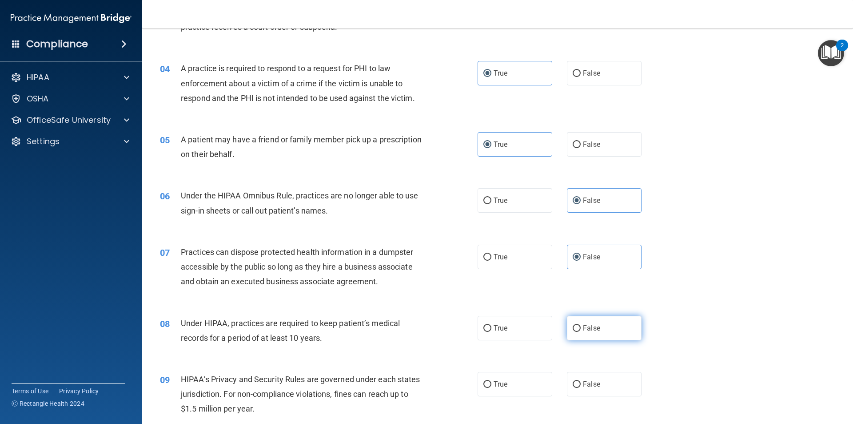
radio input "true"
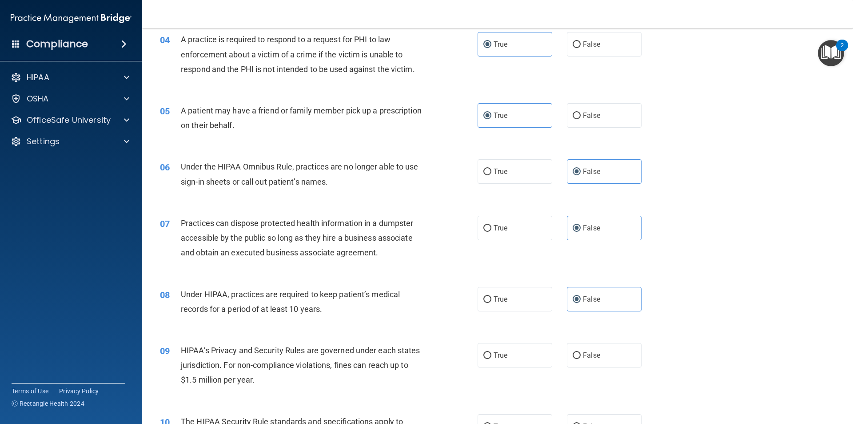
scroll to position [267, 0]
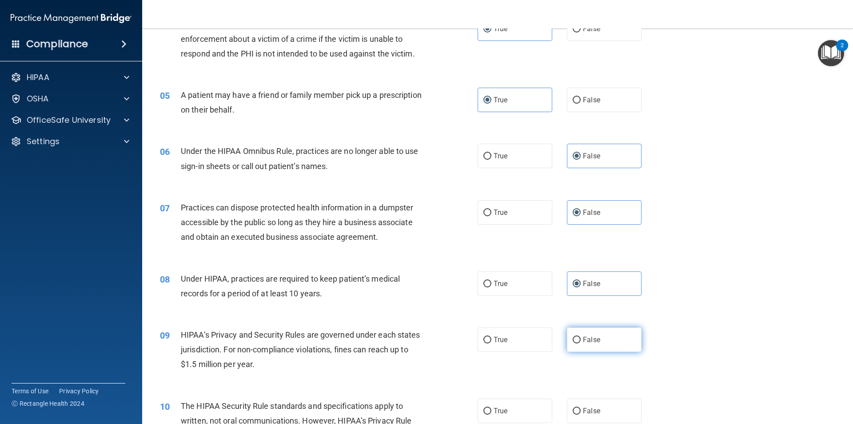
click at [605, 337] on label "False" at bounding box center [604, 339] width 75 height 24
click at [581, 337] on input "False" at bounding box center [577, 339] width 8 height 7
radio input "true"
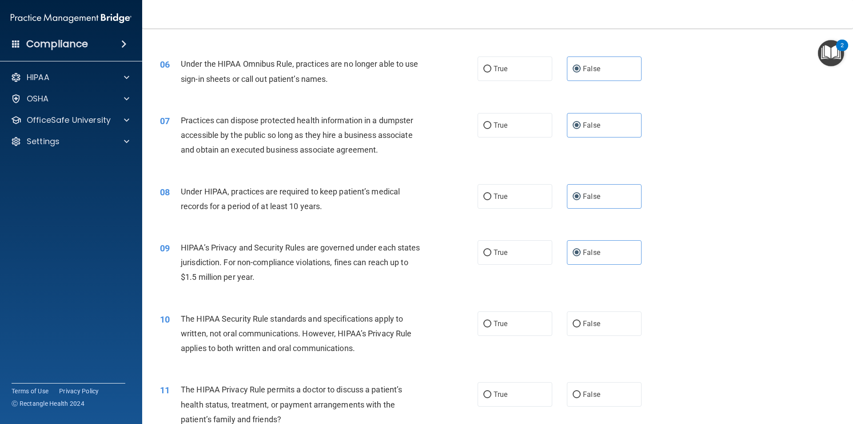
scroll to position [356, 0]
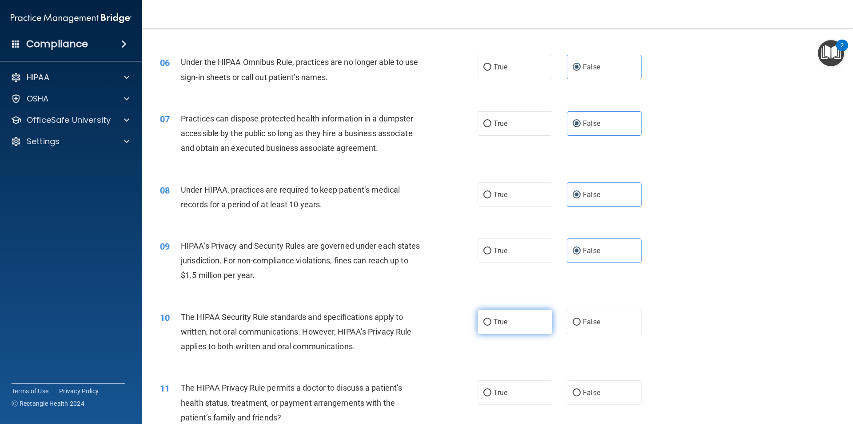
click at [518, 323] on label "True" at bounding box center [515, 321] width 75 height 24
click at [492, 323] on input "True" at bounding box center [488, 322] width 8 height 7
radio input "true"
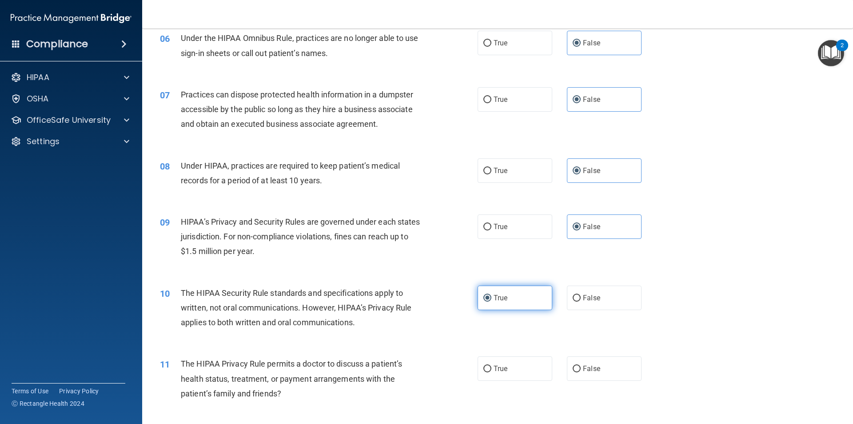
scroll to position [400, 0]
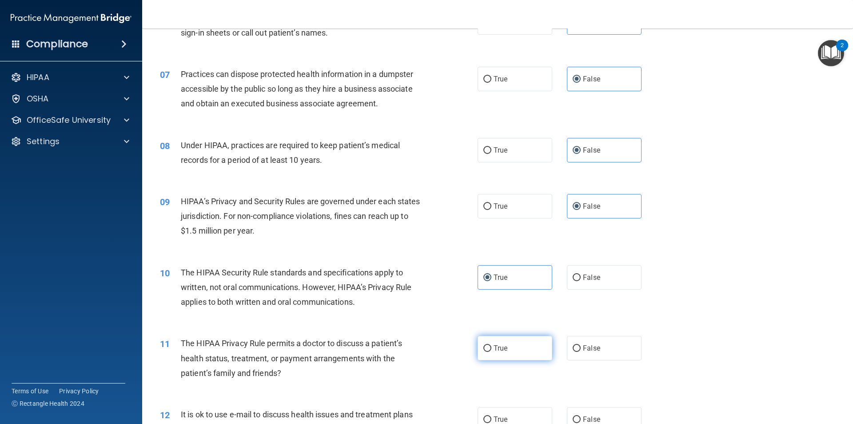
click at [509, 341] on label "True" at bounding box center [515, 348] width 75 height 24
click at [492, 345] on input "True" at bounding box center [488, 348] width 8 height 7
radio input "true"
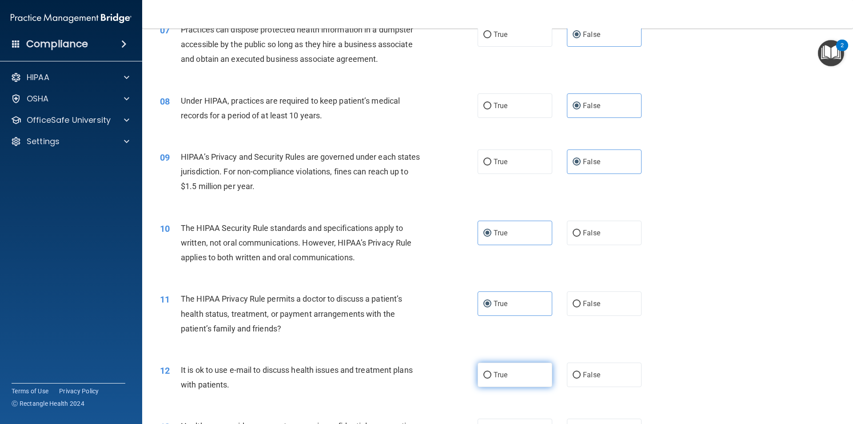
click at [510, 370] on label "True" at bounding box center [515, 374] width 75 height 24
click at [492, 372] on input "True" at bounding box center [488, 375] width 8 height 7
radio input "true"
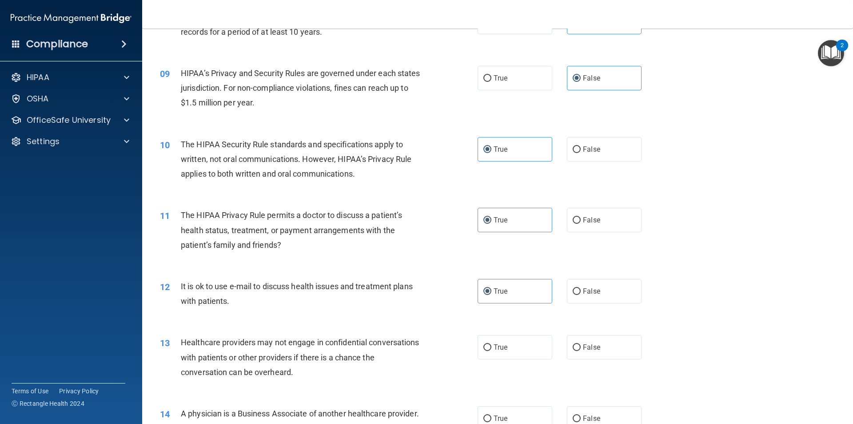
scroll to position [533, 0]
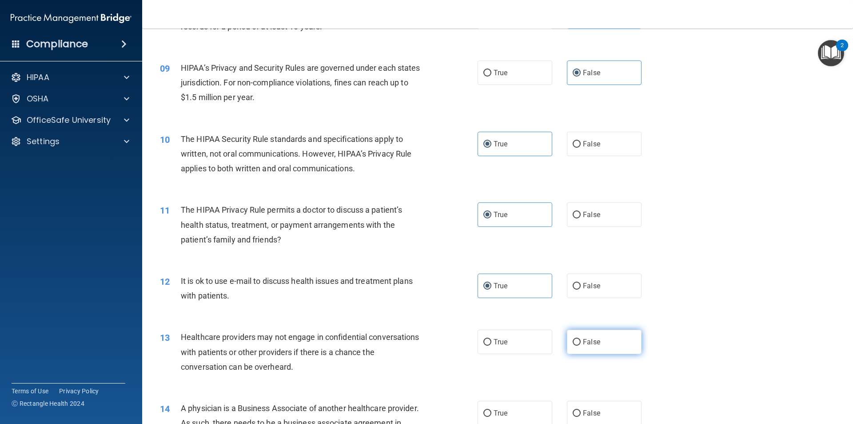
click at [579, 348] on label "False" at bounding box center [604, 341] width 75 height 24
click at [579, 345] on input "False" at bounding box center [577, 342] width 8 height 7
radio input "true"
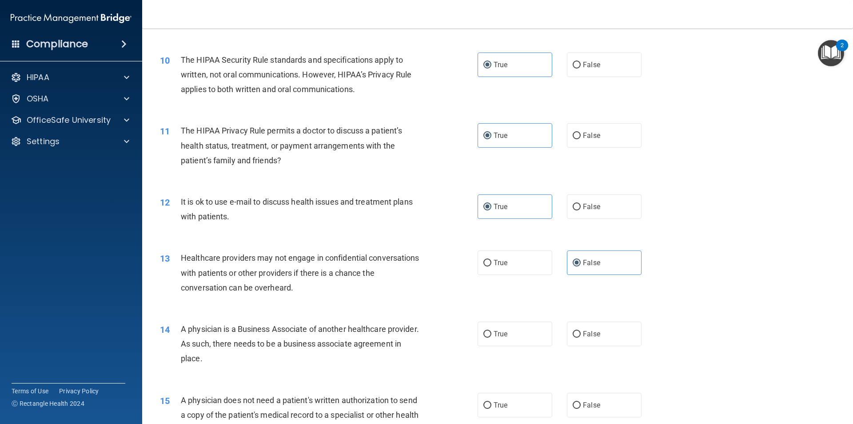
scroll to position [622, 0]
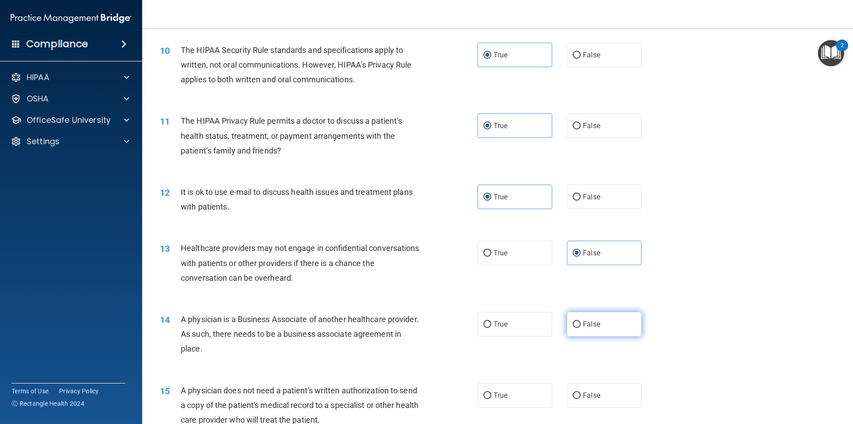
click at [610, 320] on label "False" at bounding box center [604, 324] width 75 height 24
click at [581, 321] on input "False" at bounding box center [577, 324] width 8 height 7
radio input "true"
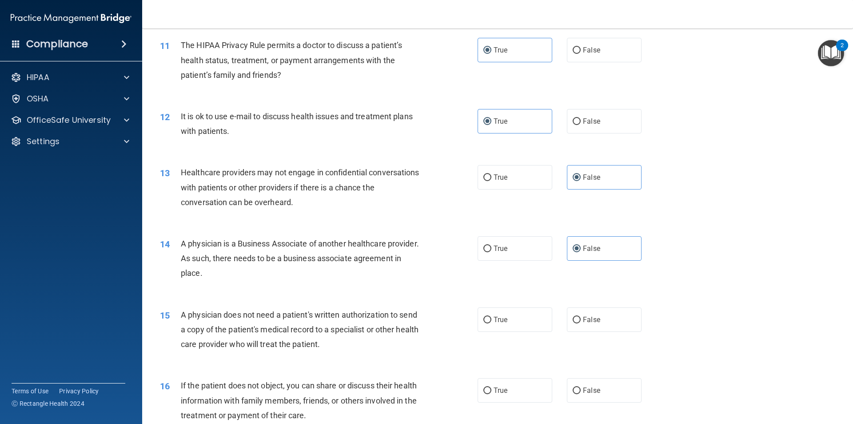
scroll to position [711, 0]
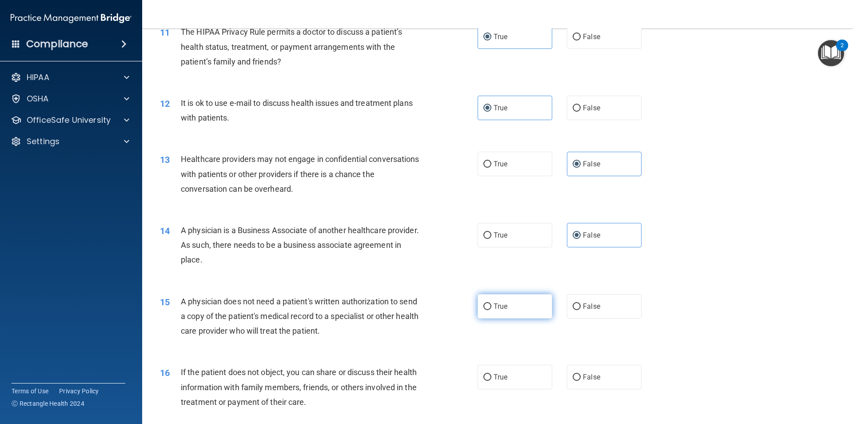
click at [535, 314] on label "True" at bounding box center [515, 306] width 75 height 24
click at [492, 310] on input "True" at bounding box center [488, 306] width 8 height 7
radio input "true"
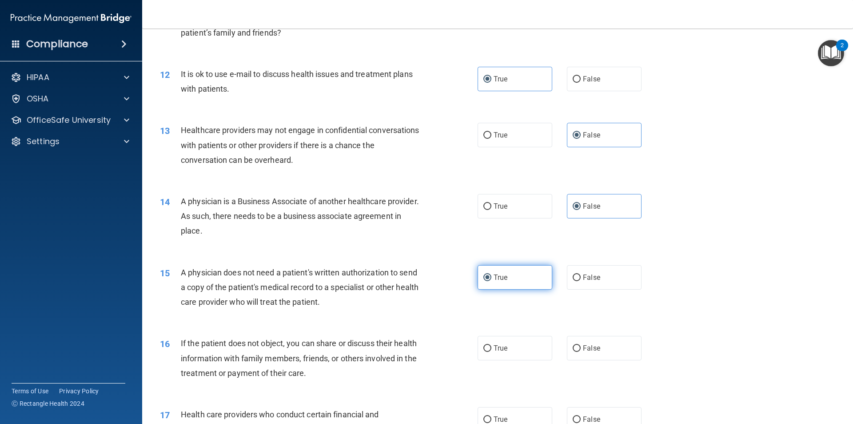
scroll to position [756, 0]
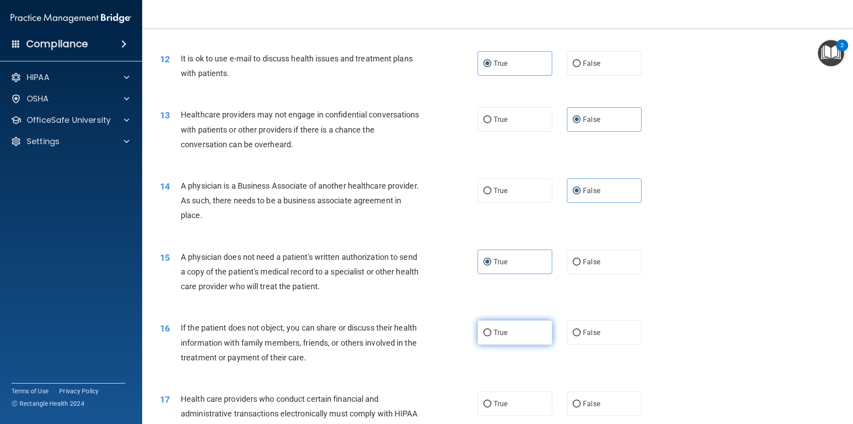
click at [528, 324] on label "True" at bounding box center [515, 332] width 75 height 24
click at [492, 329] on input "True" at bounding box center [488, 332] width 8 height 7
radio input "true"
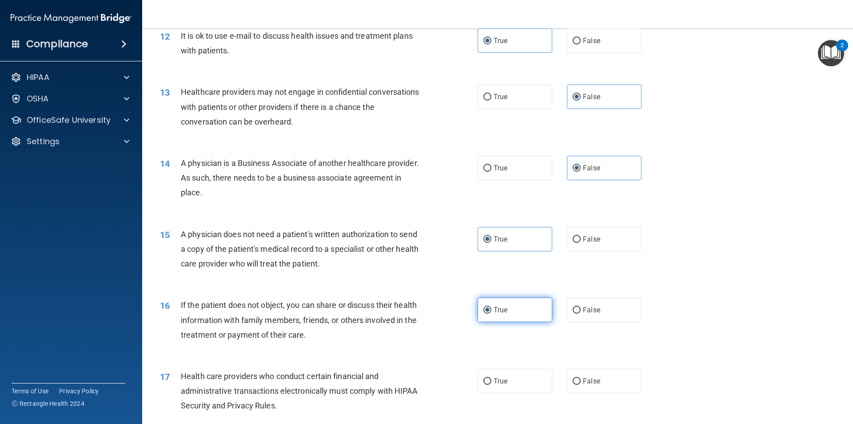
scroll to position [800, 0]
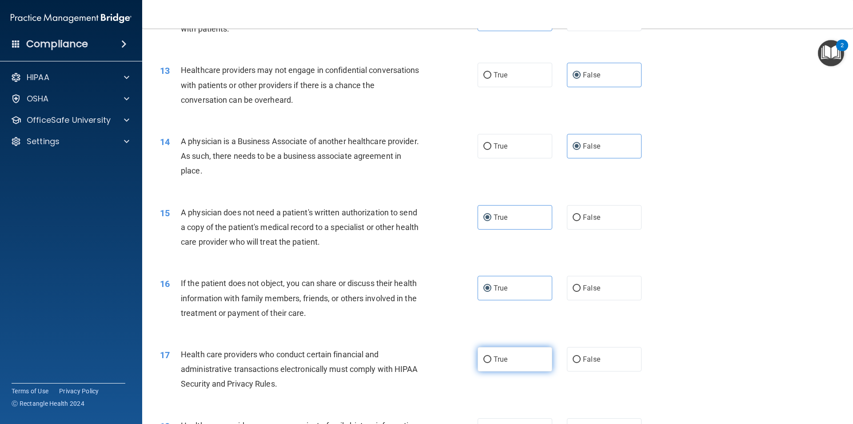
click at [528, 360] on label "True" at bounding box center [515, 359] width 75 height 24
click at [492, 360] on input "True" at bounding box center [488, 359] width 8 height 7
radio input "true"
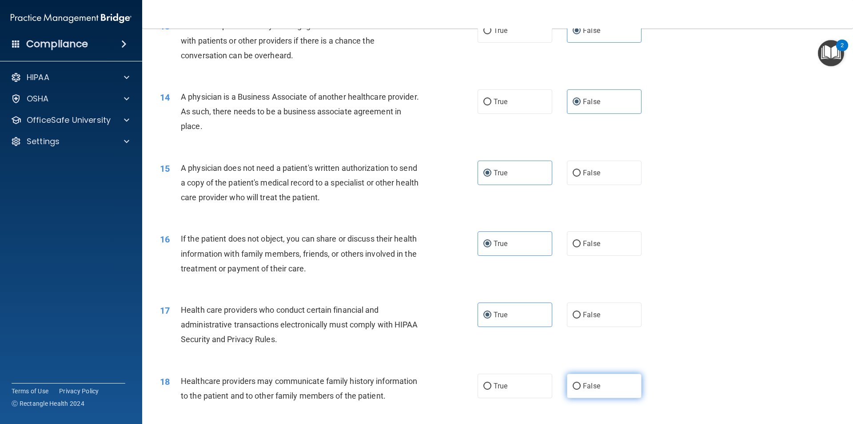
click at [605, 387] on label "False" at bounding box center [604, 385] width 75 height 24
click at [581, 387] on input "False" at bounding box center [577, 386] width 8 height 7
radio input "true"
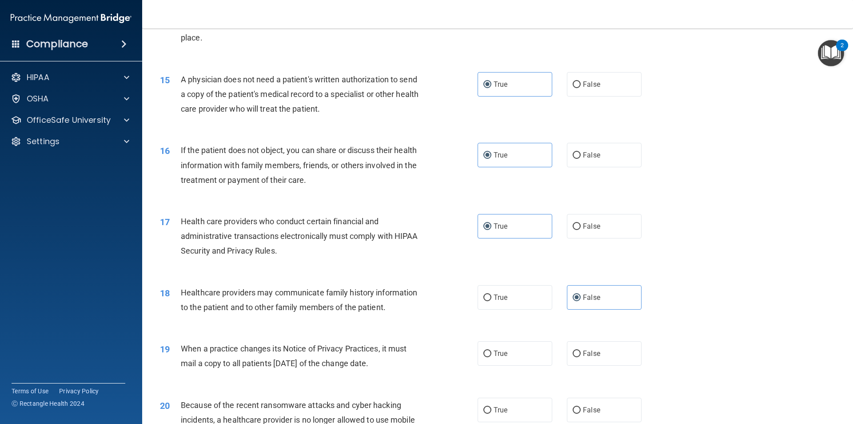
scroll to position [933, 0]
click at [608, 354] on label "False" at bounding box center [604, 352] width 75 height 24
click at [581, 354] on input "False" at bounding box center [577, 353] width 8 height 7
radio input "true"
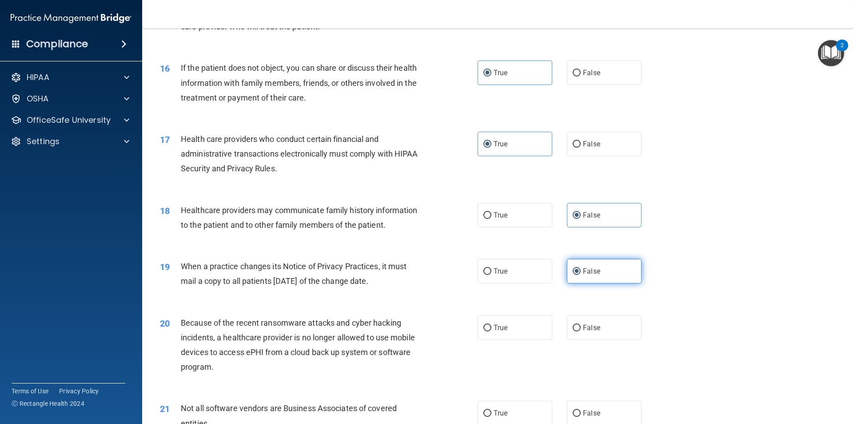
scroll to position [1022, 0]
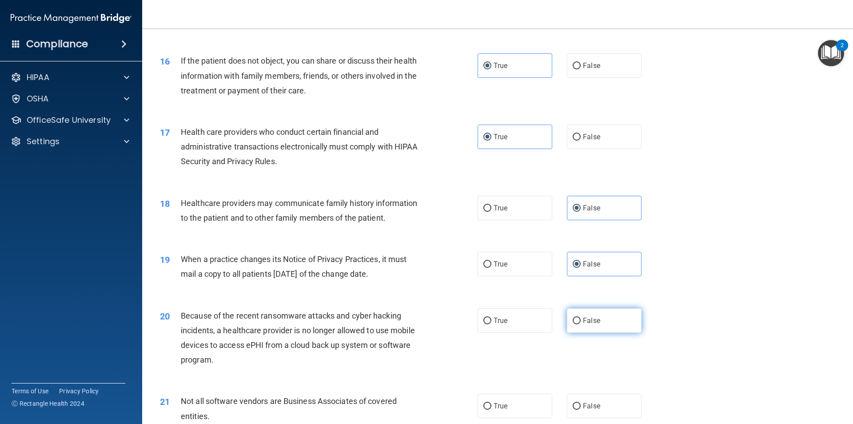
click at [616, 322] on label "False" at bounding box center [604, 320] width 75 height 24
click at [581, 322] on input "False" at bounding box center [577, 320] width 8 height 7
radio input "true"
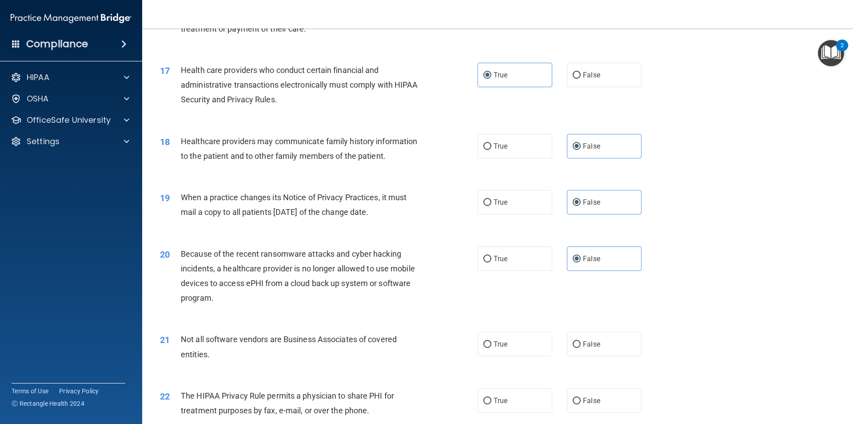
scroll to position [1111, 0]
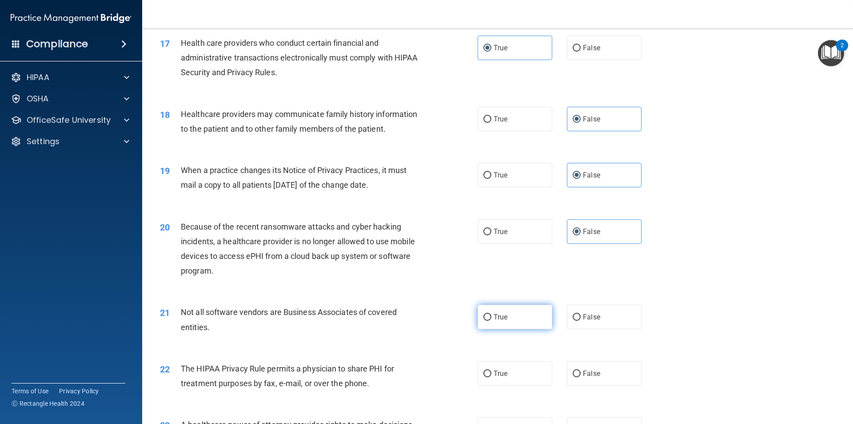
click at [523, 321] on label "True" at bounding box center [515, 316] width 75 height 24
click at [492, 320] on input "True" at bounding box center [488, 317] width 8 height 7
radio input "true"
click at [527, 368] on label "True" at bounding box center [515, 373] width 75 height 24
click at [492, 370] on input "True" at bounding box center [488, 373] width 8 height 7
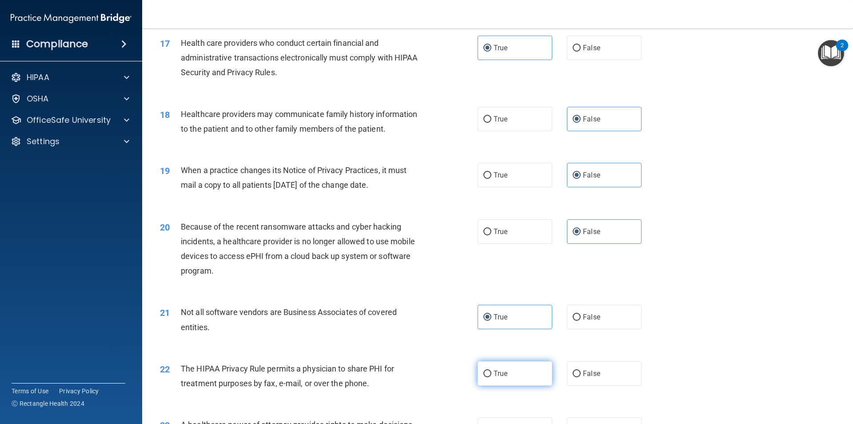
radio input "true"
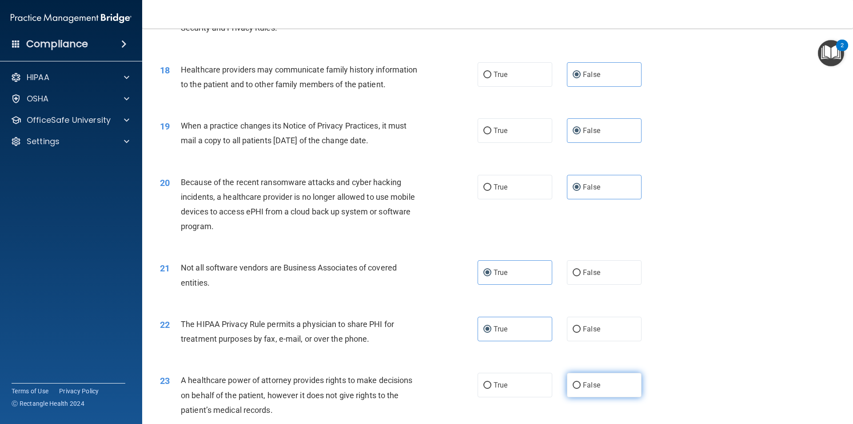
click at [601, 375] on label "False" at bounding box center [604, 384] width 75 height 24
click at [581, 382] on input "False" at bounding box center [577, 385] width 8 height 7
radio input "true"
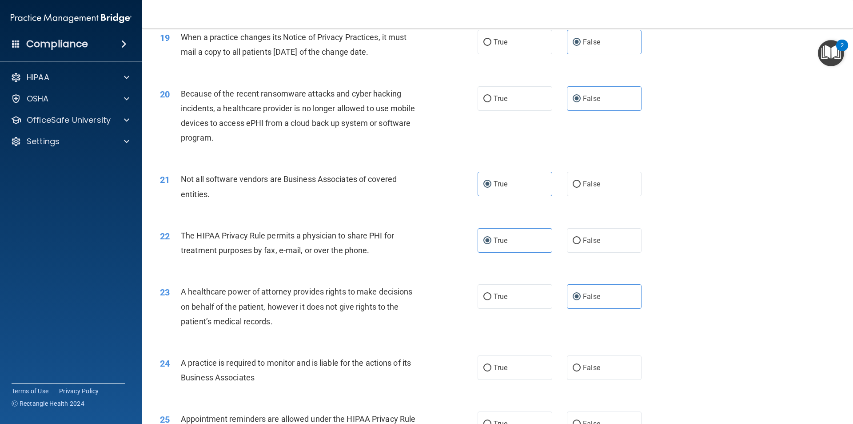
scroll to position [1245, 0]
click at [588, 363] on span "False" at bounding box center [591, 367] width 17 height 8
click at [581, 364] on input "False" at bounding box center [577, 367] width 8 height 7
radio input "true"
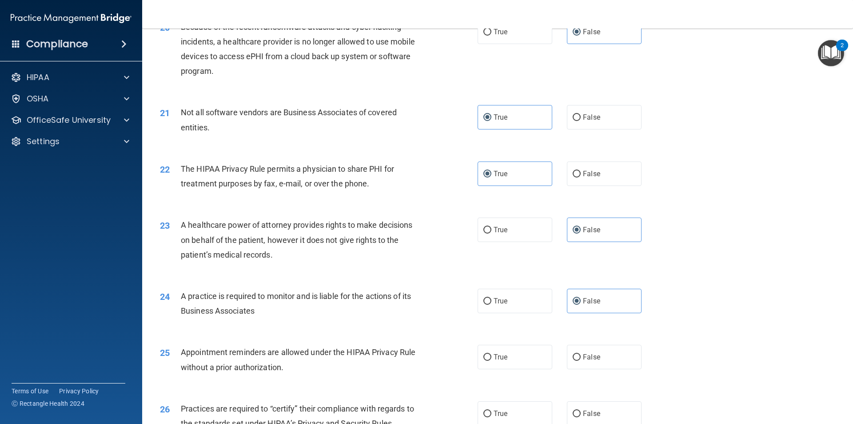
scroll to position [1334, 0]
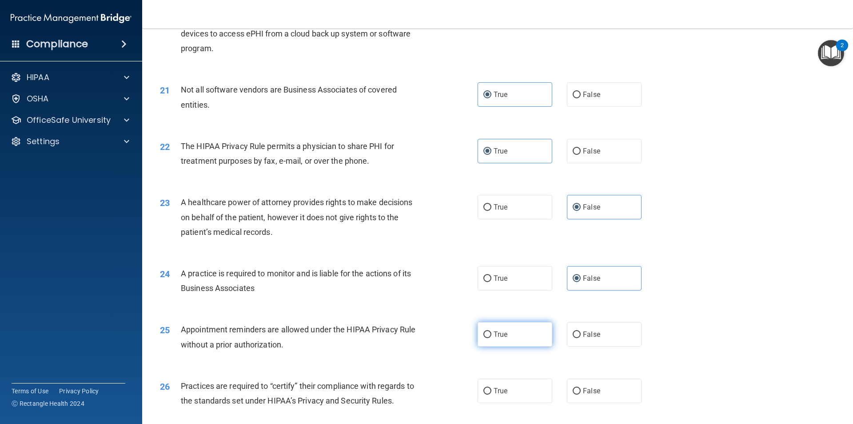
click at [516, 343] on label "True" at bounding box center [515, 334] width 75 height 24
click at [492, 338] on input "True" at bounding box center [488, 334] width 8 height 7
radio input "true"
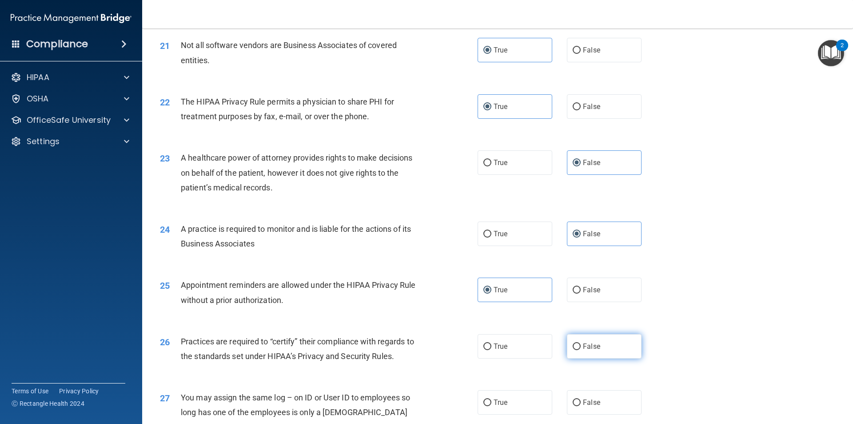
click at [584, 351] on label "False" at bounding box center [604, 346] width 75 height 24
click at [581, 350] on input "False" at bounding box center [577, 346] width 8 height 7
radio input "true"
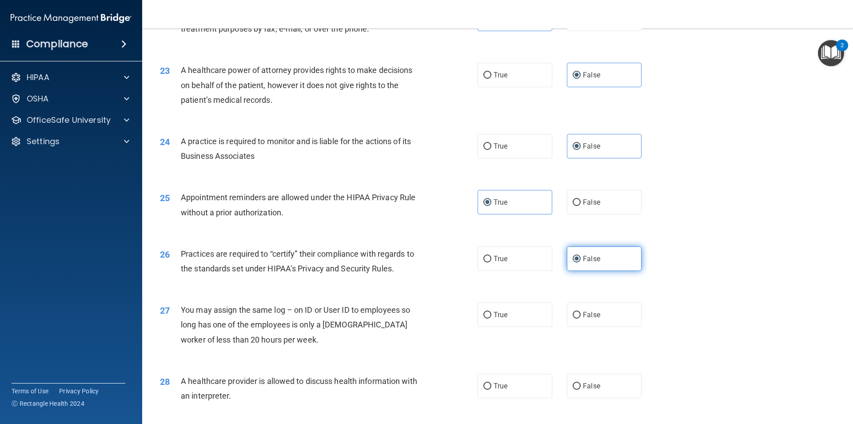
scroll to position [1467, 0]
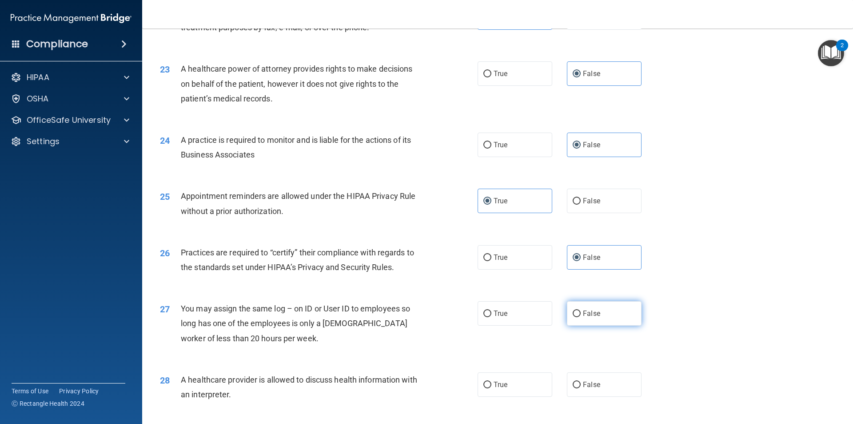
click at [601, 313] on label "False" at bounding box center [604, 313] width 75 height 24
click at [581, 313] on input "False" at bounding box center [577, 313] width 8 height 7
radio input "true"
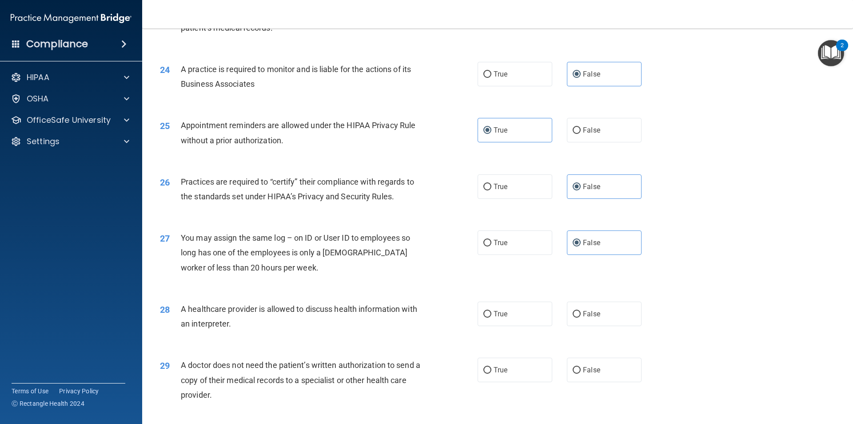
scroll to position [1556, 0]
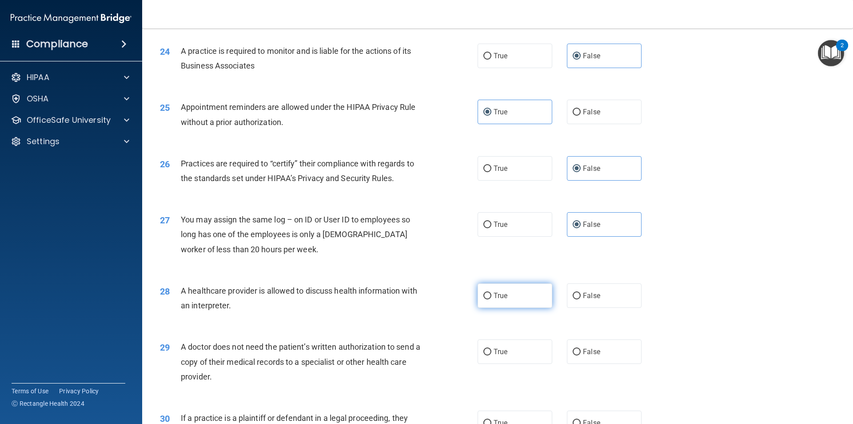
click at [527, 307] on label "True" at bounding box center [515, 295] width 75 height 24
click at [492, 299] on input "True" at bounding box center [488, 295] width 8 height 7
radio input "true"
click at [522, 346] on label "True" at bounding box center [515, 351] width 75 height 24
click at [492, 348] on input "True" at bounding box center [488, 351] width 8 height 7
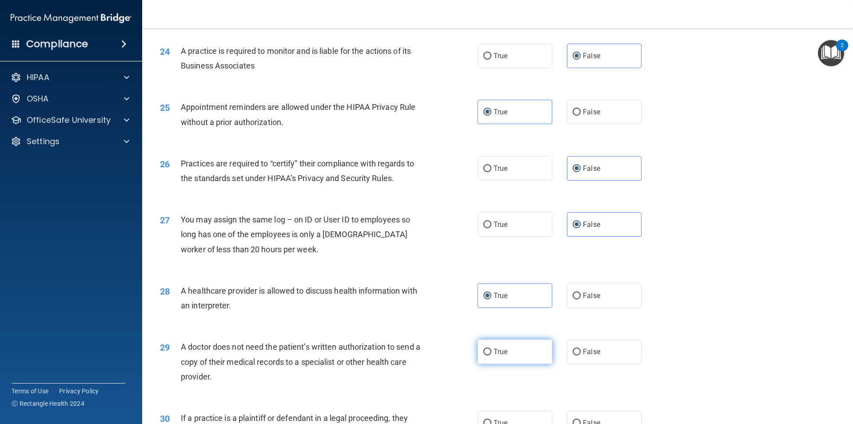
radio input "true"
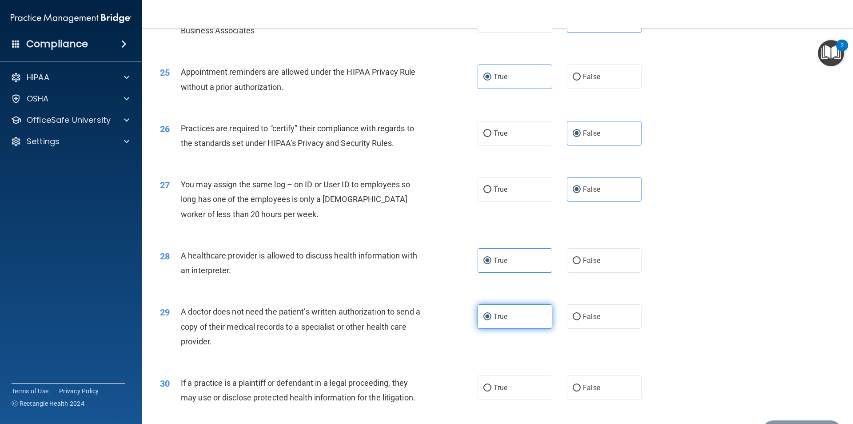
scroll to position [1645, 0]
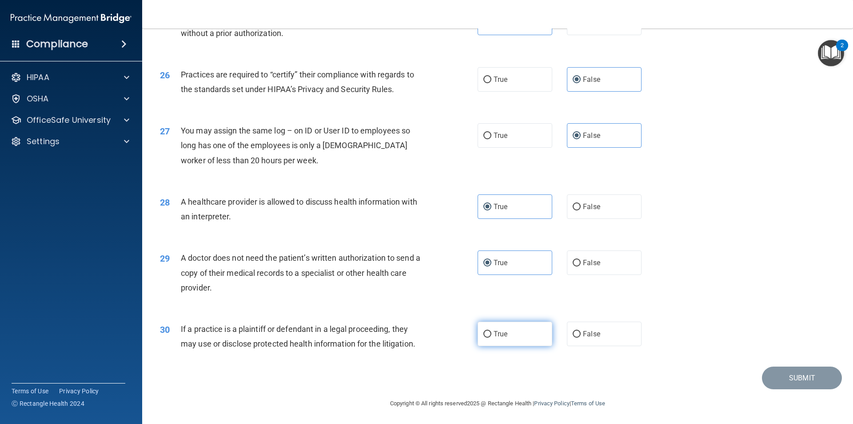
click at [523, 337] on label "True" at bounding box center [515, 333] width 75 height 24
click at [492, 337] on input "True" at bounding box center [488, 334] width 8 height 7
radio input "true"
click at [821, 379] on button "Submit" at bounding box center [802, 377] width 80 height 23
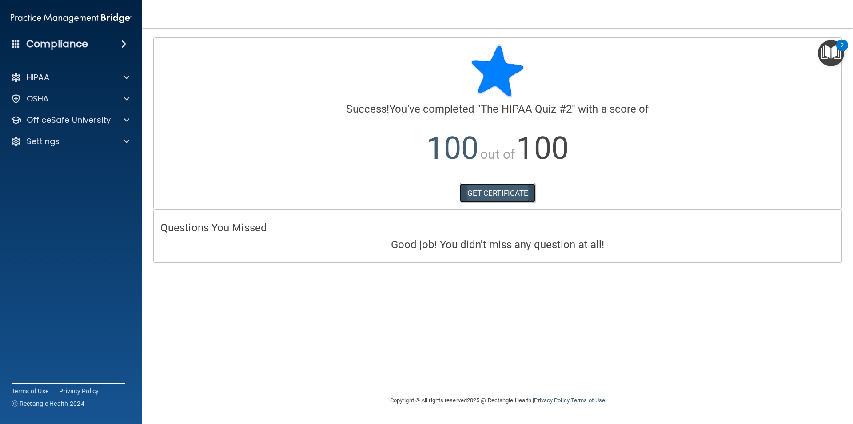
click at [497, 193] on link "GET CERTIFICATE" at bounding box center [498, 193] width 76 height 20
click at [57, 123] on p "OfficeSafe University" at bounding box center [69, 120] width 84 height 11
click at [90, 131] on ul "HIPAA Training OSHA Training Continuing Education" at bounding box center [71, 161] width 161 height 64
click at [90, 139] on div "HIPAA Training" at bounding box center [66, 141] width 121 height 9
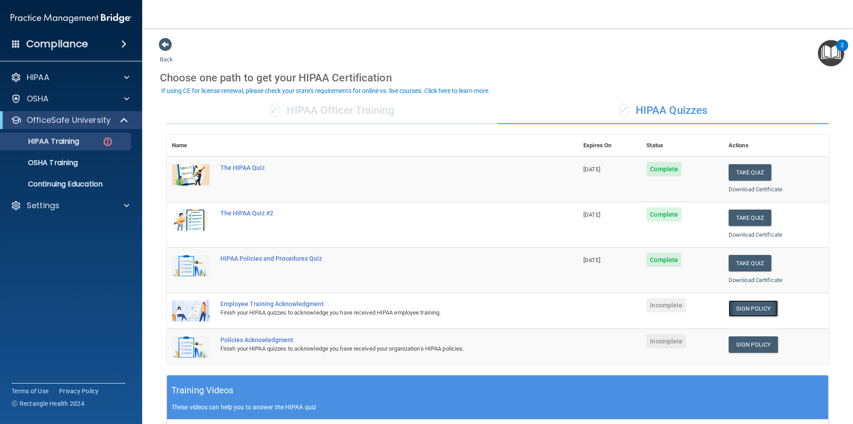
click at [735, 312] on link "Sign Policy" at bounding box center [753, 308] width 49 height 16
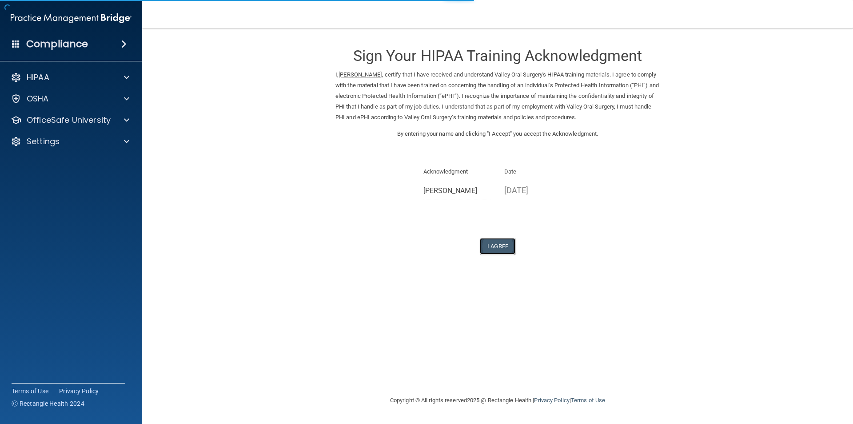
click at [493, 253] on button "I Agree" at bounding box center [498, 246] width 36 height 16
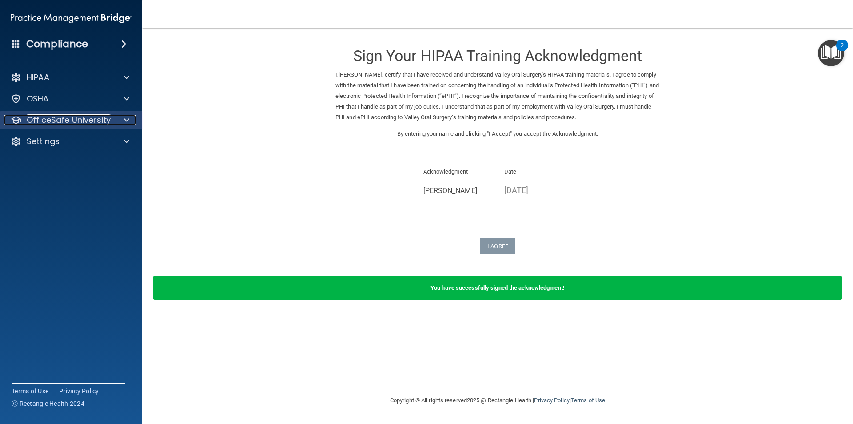
click at [85, 123] on p "OfficeSafe University" at bounding box center [69, 120] width 84 height 11
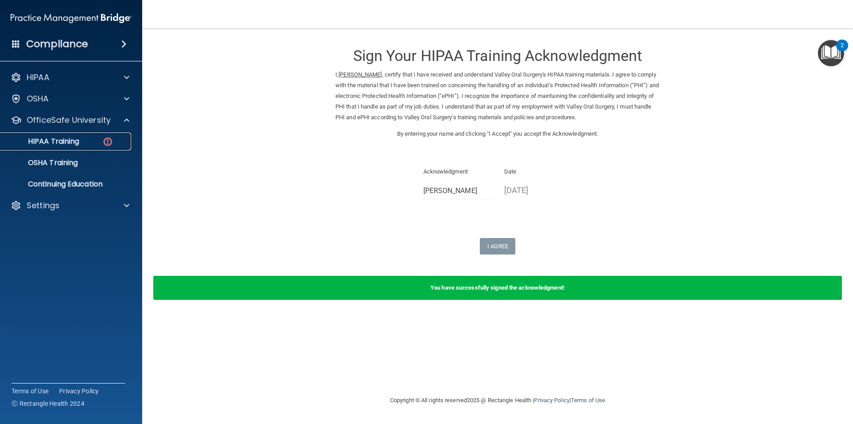
click at [81, 147] on link "HIPAA Training" at bounding box center [61, 141] width 140 height 18
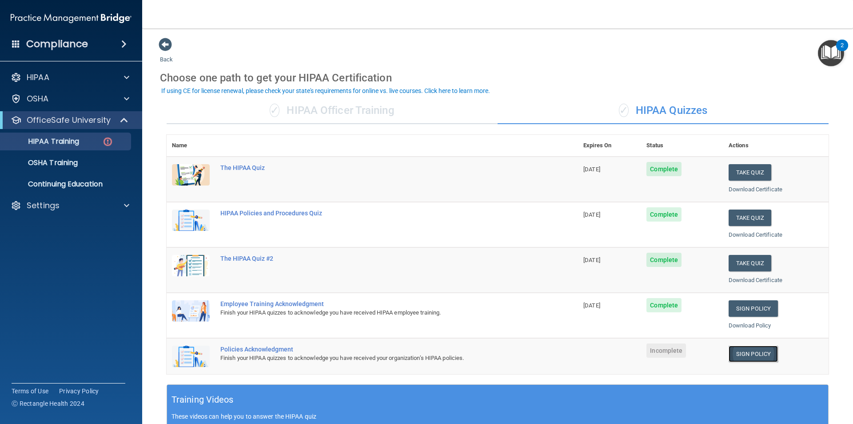
click at [764, 350] on link "Sign Policy" at bounding box center [753, 353] width 49 height 16
click at [80, 148] on link "HIPAA Training" at bounding box center [61, 141] width 140 height 18
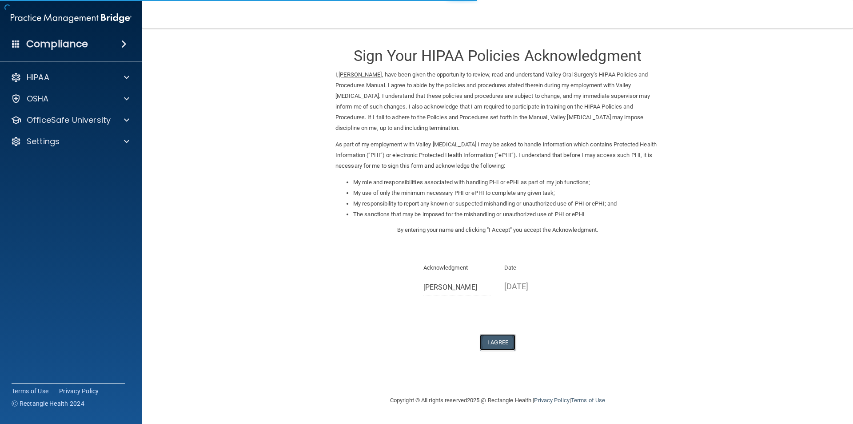
click at [505, 337] on button "I Agree" at bounding box center [498, 342] width 36 height 16
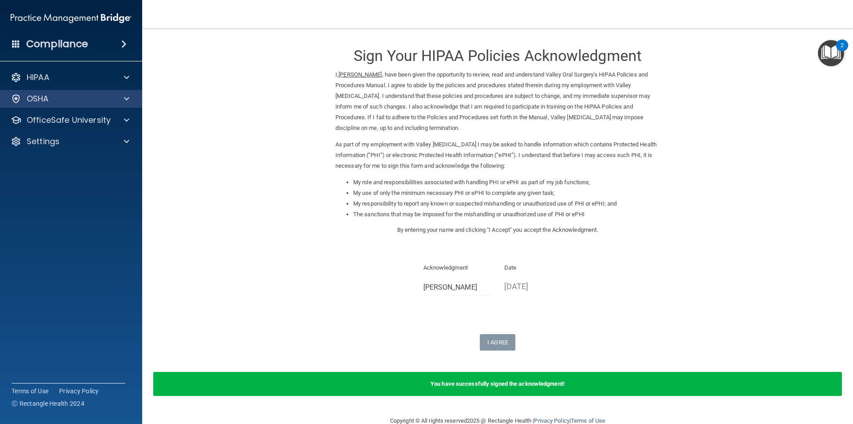
click at [83, 105] on div "OSHA" at bounding box center [71, 99] width 143 height 18
click at [83, 131] on div "HIPAA Documents and Policies Report an Incident Business Associates Emergency P…" at bounding box center [71, 111] width 143 height 92
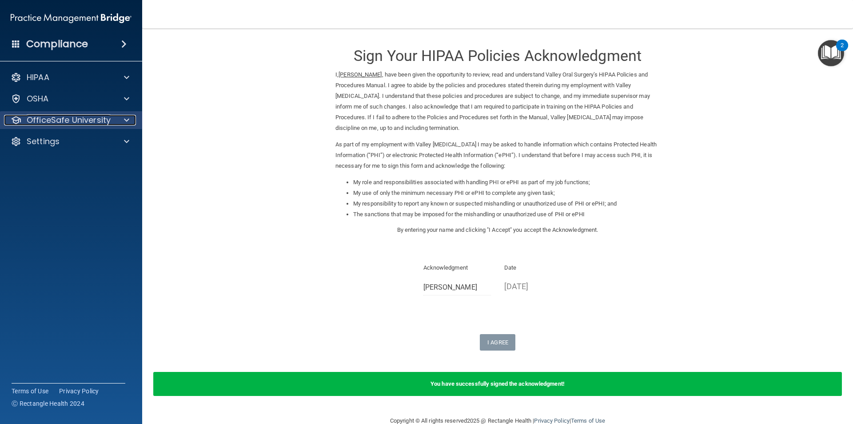
click at [84, 123] on p "OfficeSafe University" at bounding box center [69, 120] width 84 height 11
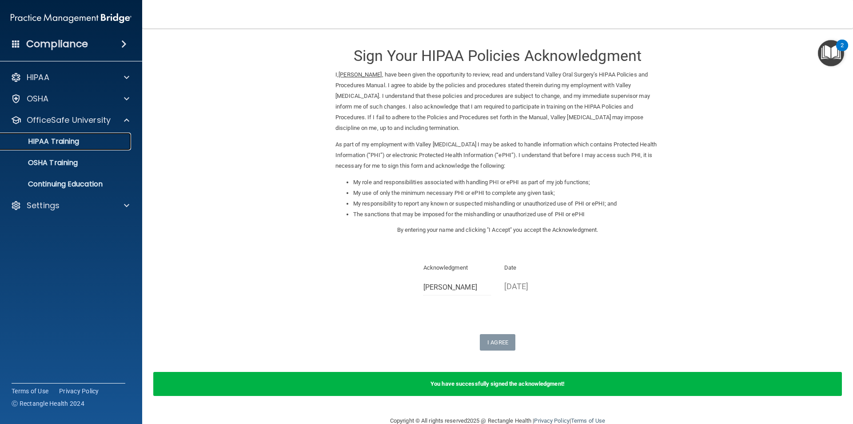
click at [78, 143] on p "HIPAA Training" at bounding box center [42, 141] width 73 height 9
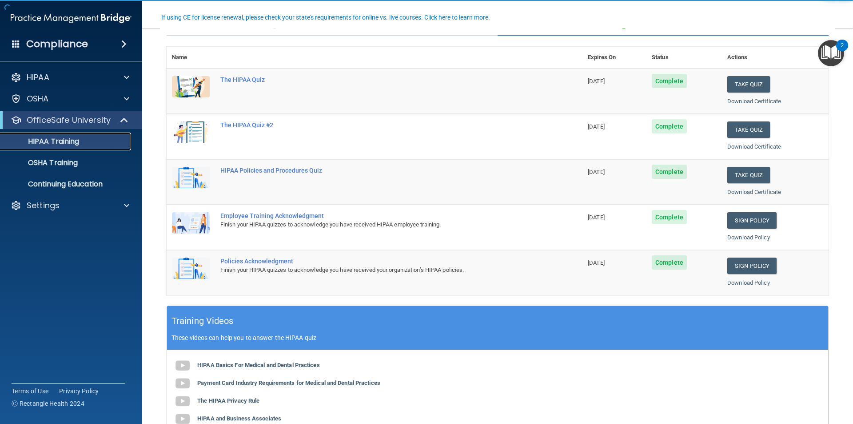
scroll to position [89, 0]
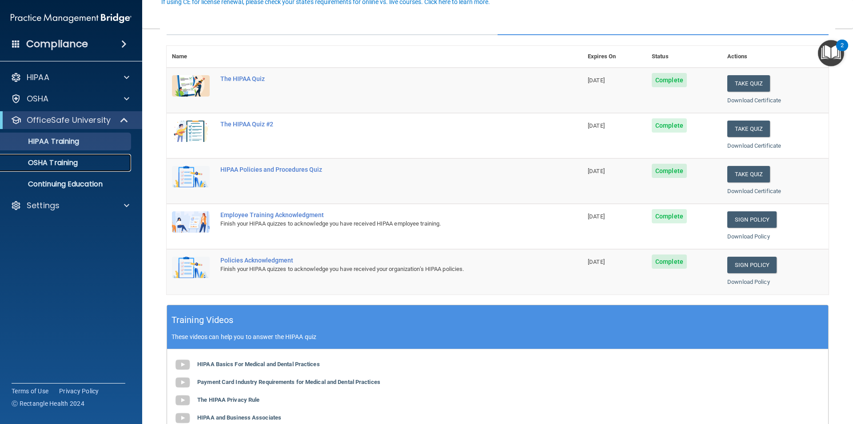
click at [80, 163] on div "OSHA Training" at bounding box center [66, 162] width 121 height 9
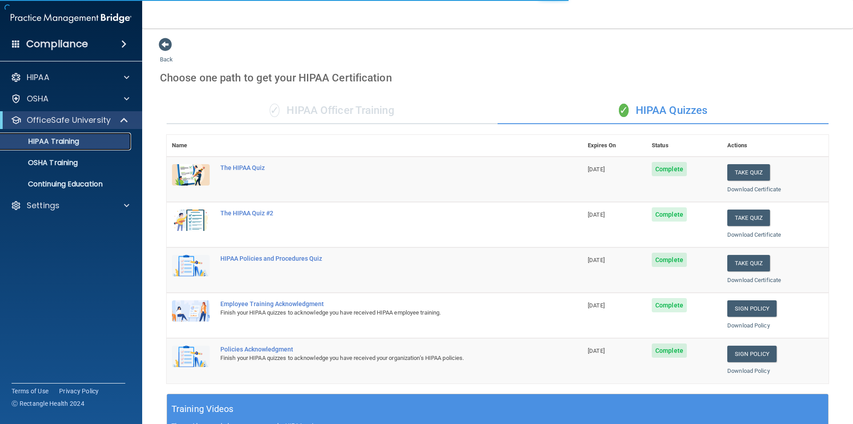
click at [93, 146] on link "HIPAA Training" at bounding box center [61, 141] width 140 height 18
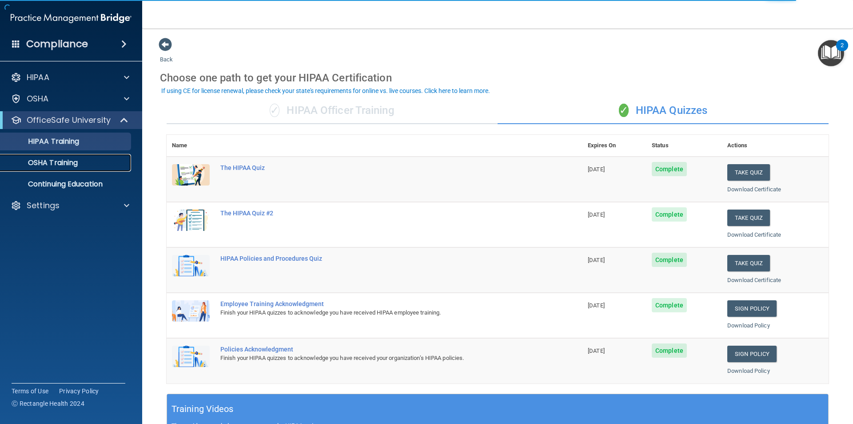
click at [53, 163] on p "OSHA Training" at bounding box center [42, 162] width 72 height 9
